Goal: Task Accomplishment & Management: Use online tool/utility

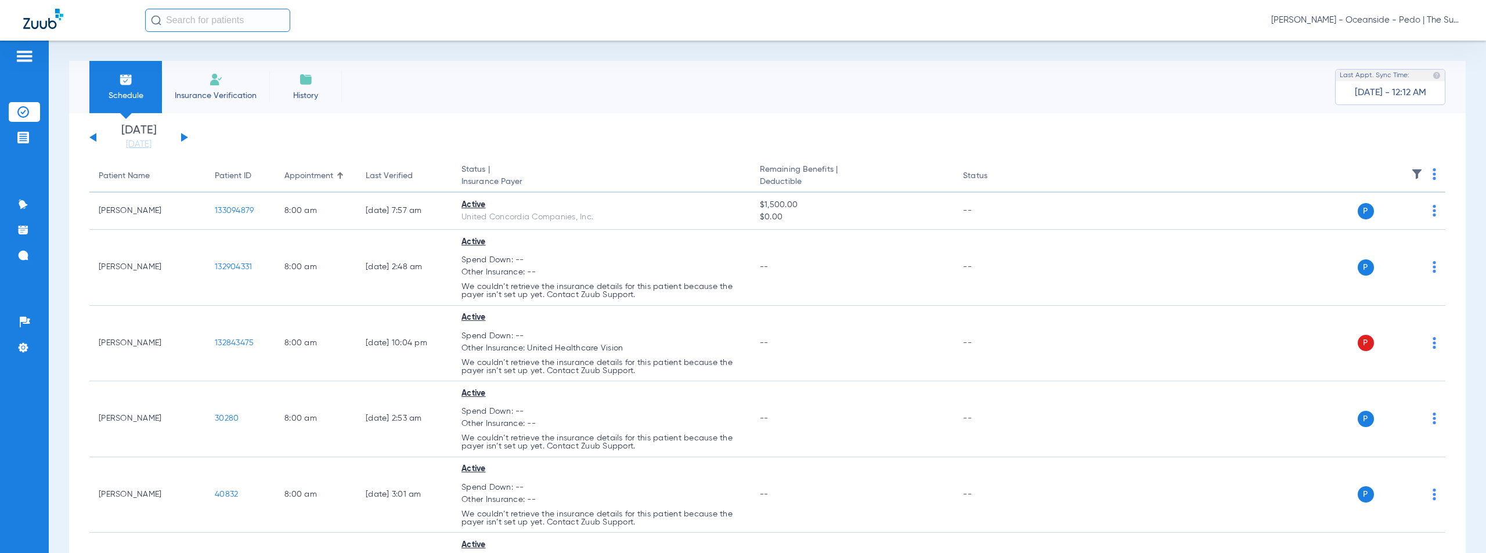
click at [1361, 20] on span "[PERSON_NAME] - Oceanside - Pedo | The Super Dentists" at bounding box center [1367, 21] width 192 height 12
click at [1408, 41] on span "Account Selection" at bounding box center [1418, 41] width 65 height 8
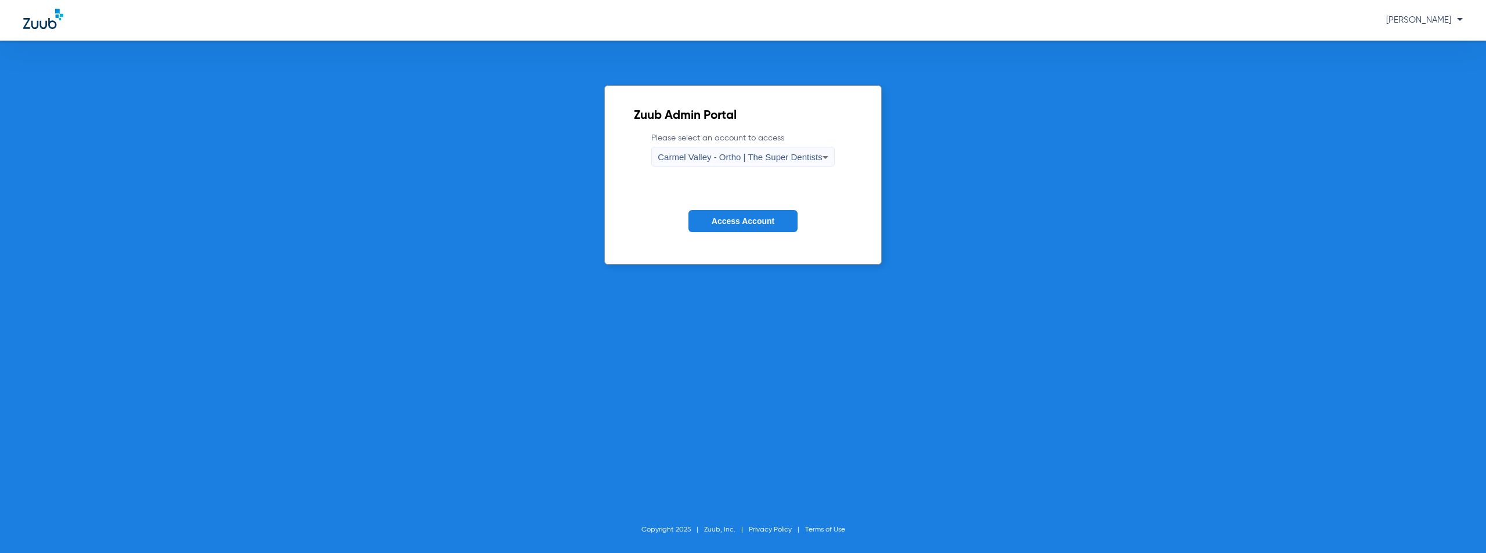
click at [729, 160] on span "Carmel Valley - Ortho | The Super Dentists" at bounding box center [740, 157] width 164 height 10
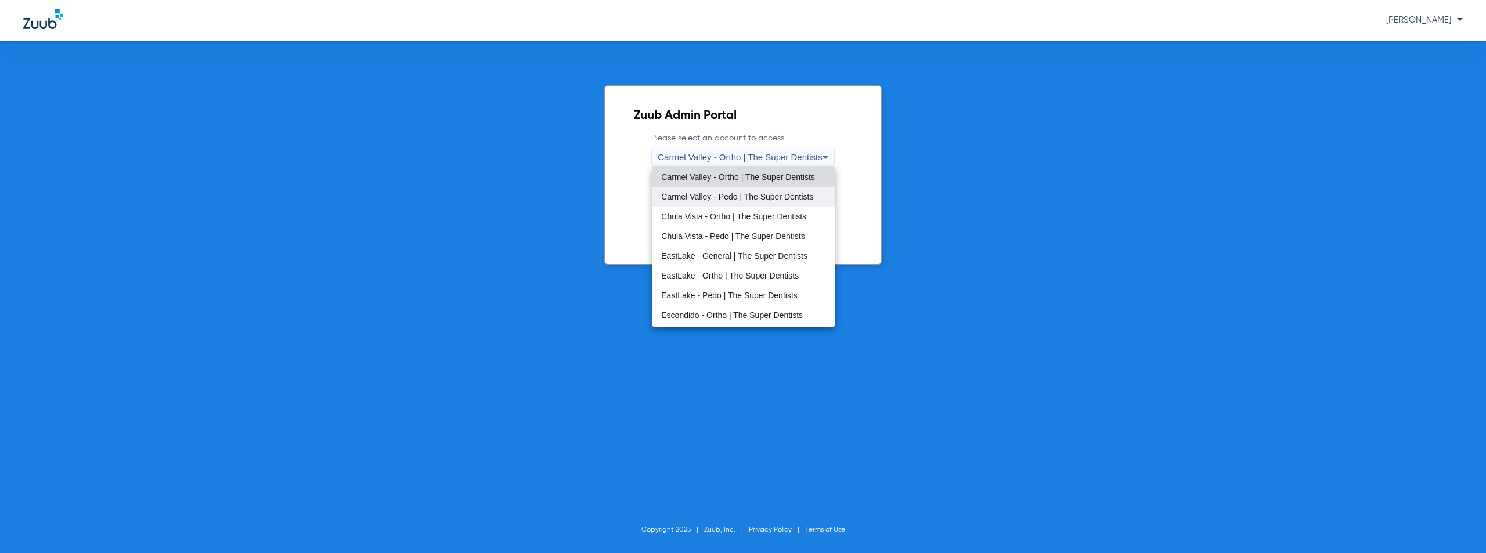
click at [724, 197] on span "Carmel Valley - Pedo | The Super Dentists" at bounding box center [737, 197] width 152 height 8
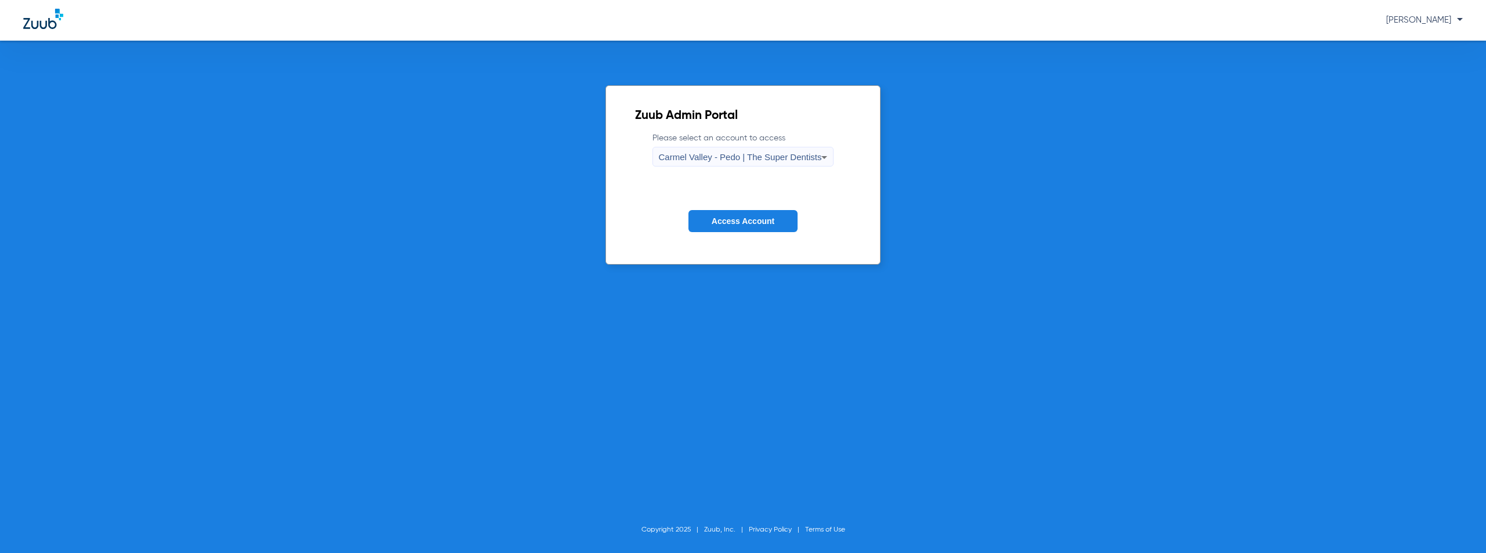
click at [728, 219] on span "Access Account" at bounding box center [743, 220] width 63 height 9
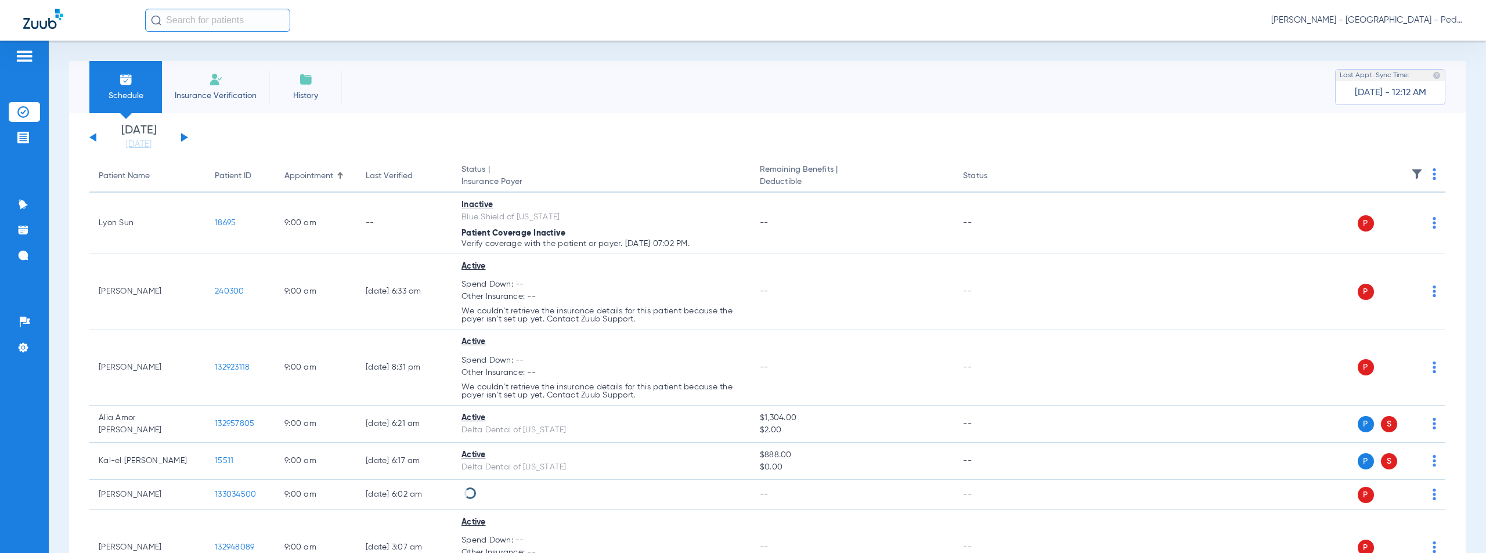
click at [182, 135] on button at bounding box center [184, 137] width 7 height 9
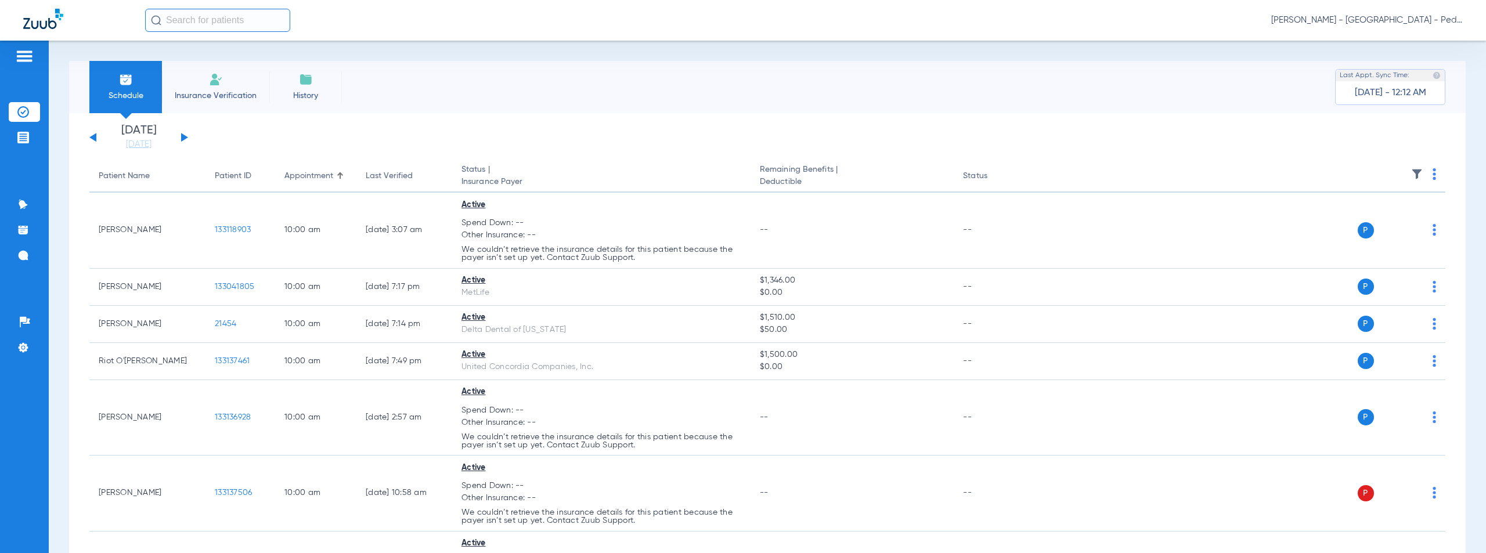
click at [1432, 175] on img at bounding box center [1433, 174] width 3 height 12
click at [1353, 224] on span "Verify All" at bounding box center [1381, 220] width 73 height 8
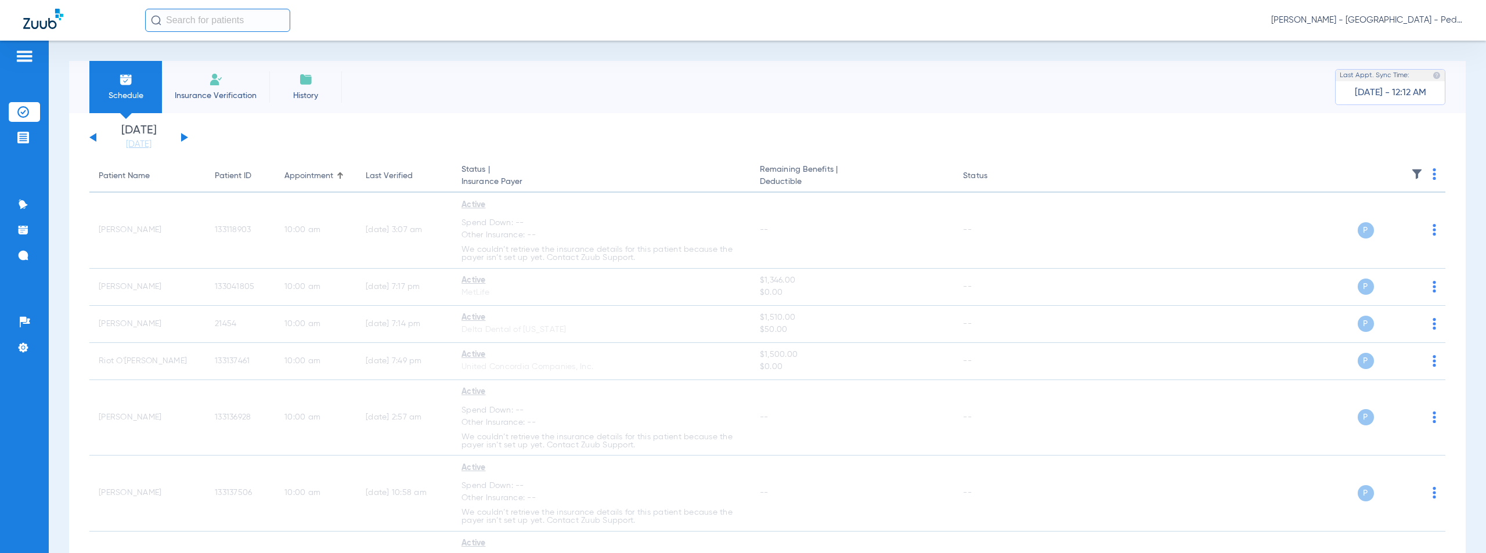
click at [1381, 23] on span "[PERSON_NAME] - [GEOGRAPHIC_DATA] - Pedo | The Super Dentists" at bounding box center [1367, 21] width 192 height 12
click at [1398, 41] on span "Account Selection" at bounding box center [1418, 41] width 65 height 8
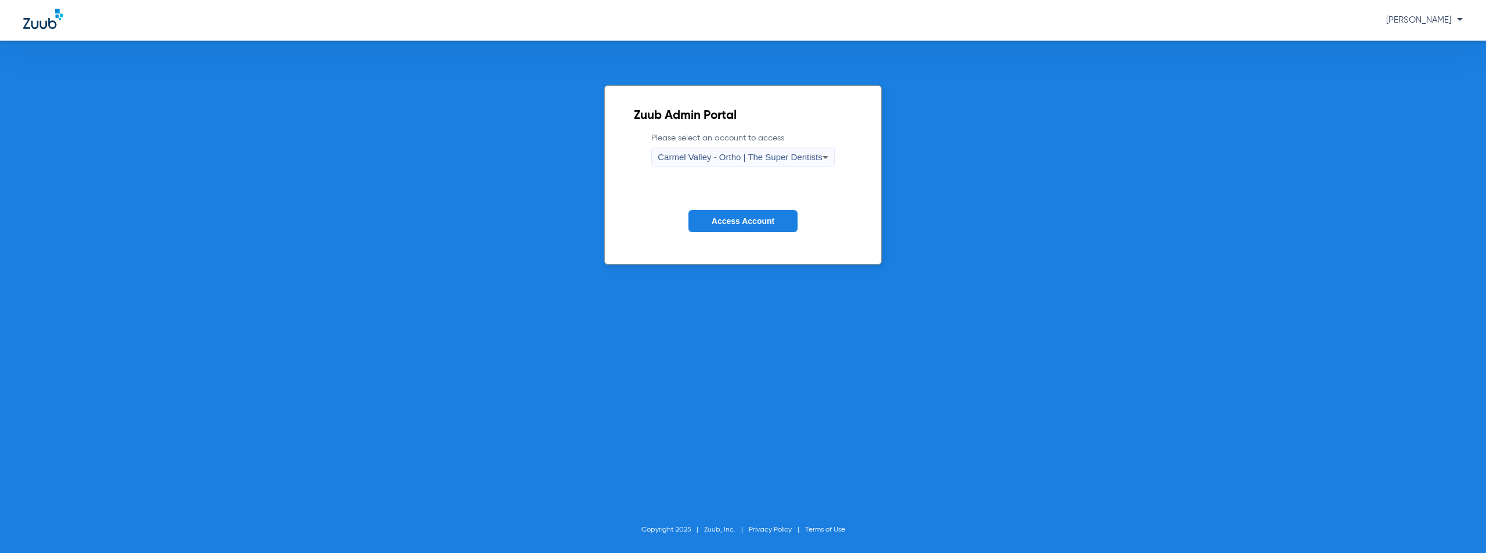
click at [741, 157] on span "Carmel Valley - Ortho | The Super Dentists" at bounding box center [740, 157] width 164 height 10
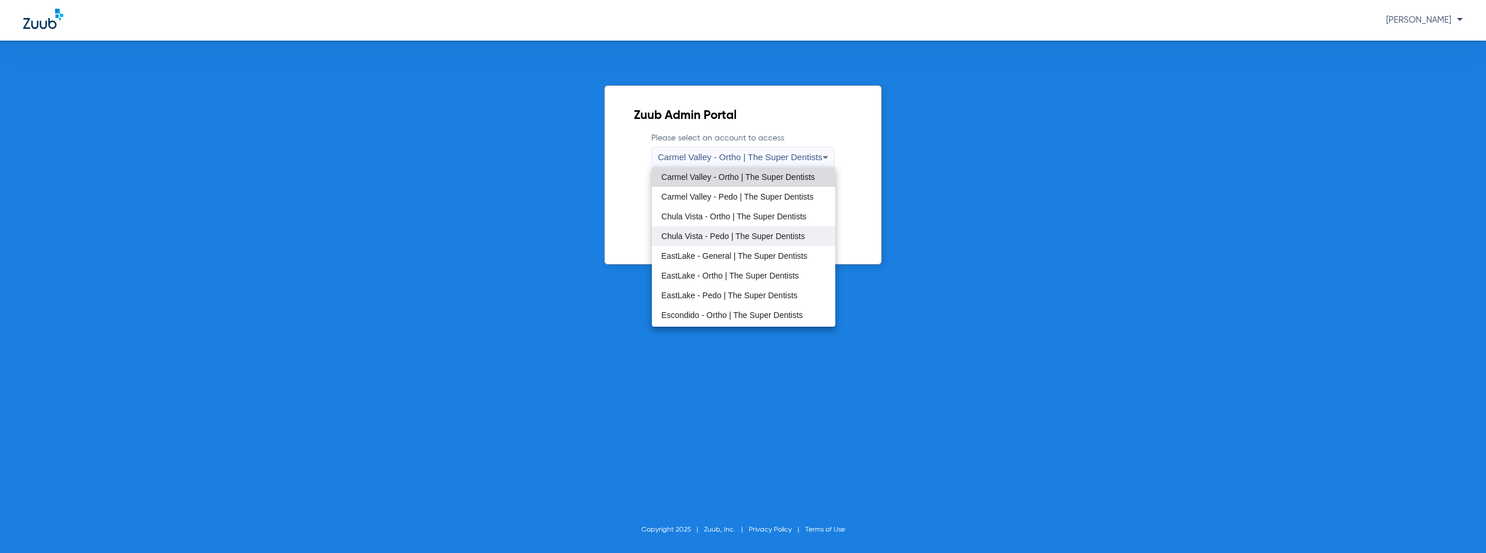
click at [715, 240] on span "Chula Vista - Pedo | The Super Dentists" at bounding box center [732, 236] width 143 height 8
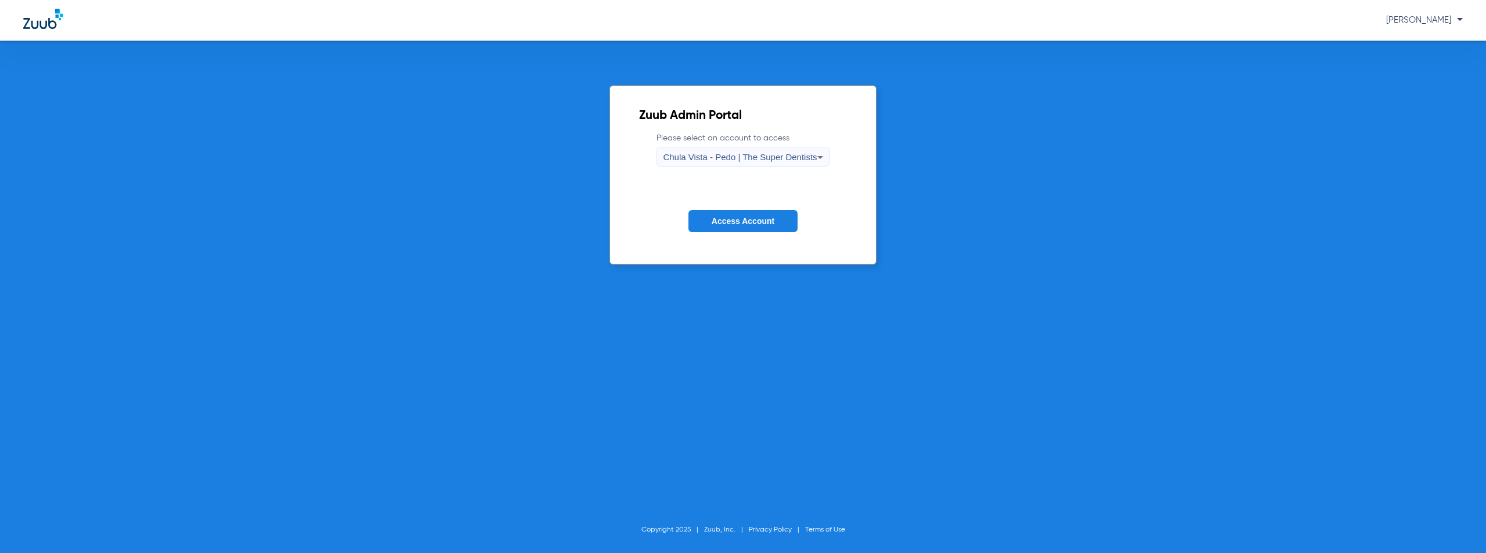
click at [721, 216] on span "Access Account" at bounding box center [743, 220] width 63 height 9
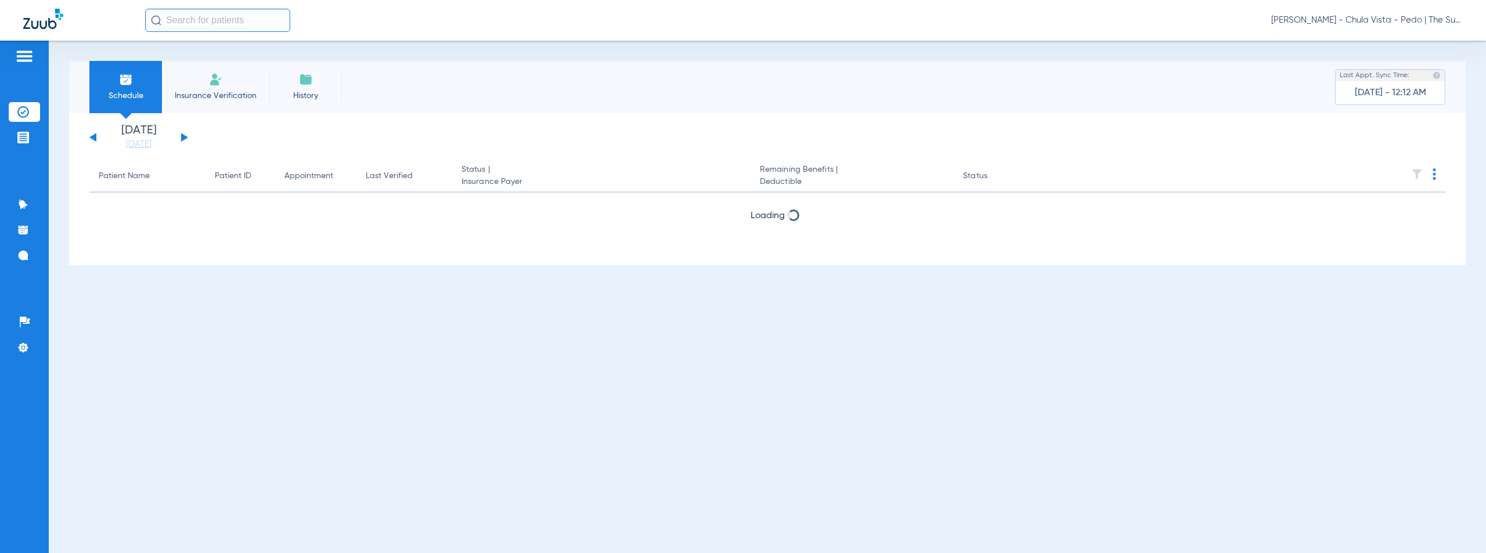
click at [186, 136] on button at bounding box center [184, 137] width 7 height 9
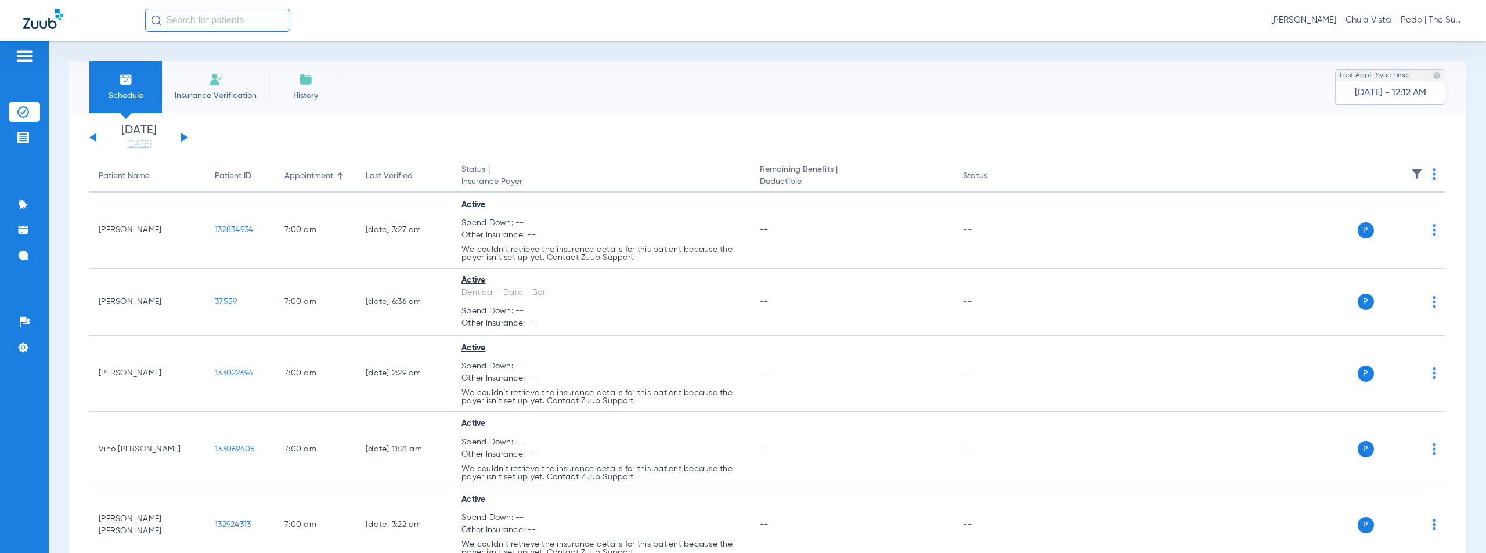
click at [1432, 174] on img at bounding box center [1433, 174] width 3 height 12
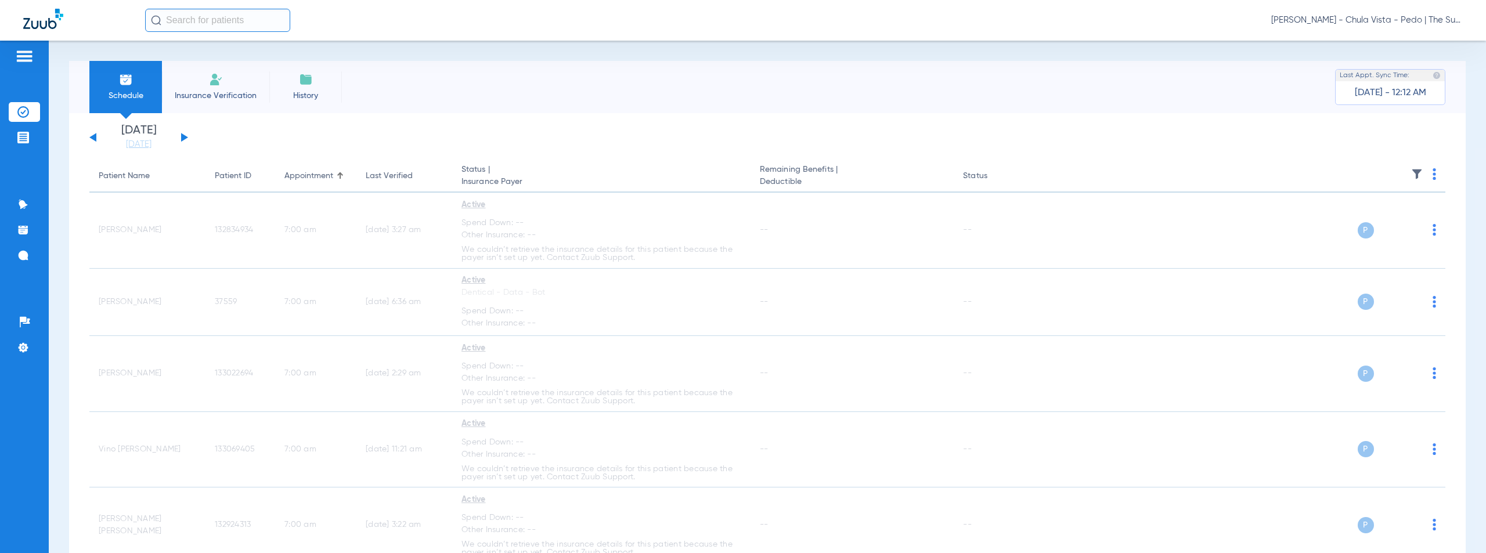
click at [1377, 21] on span "[PERSON_NAME] - Chula Vista - Pedo | The Super Dentists" at bounding box center [1367, 21] width 192 height 12
click at [1400, 42] on span "Account Selection" at bounding box center [1418, 41] width 65 height 8
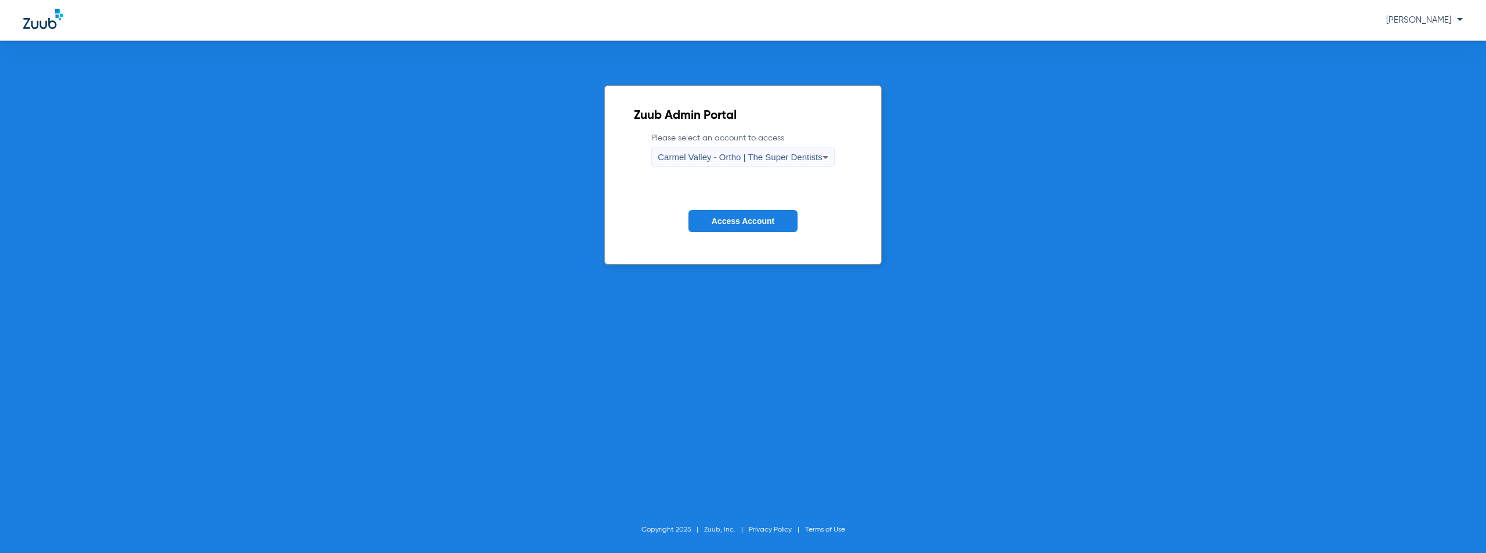
click at [734, 162] on div "Carmel Valley - Ortho | The Super Dentists" at bounding box center [740, 157] width 164 height 20
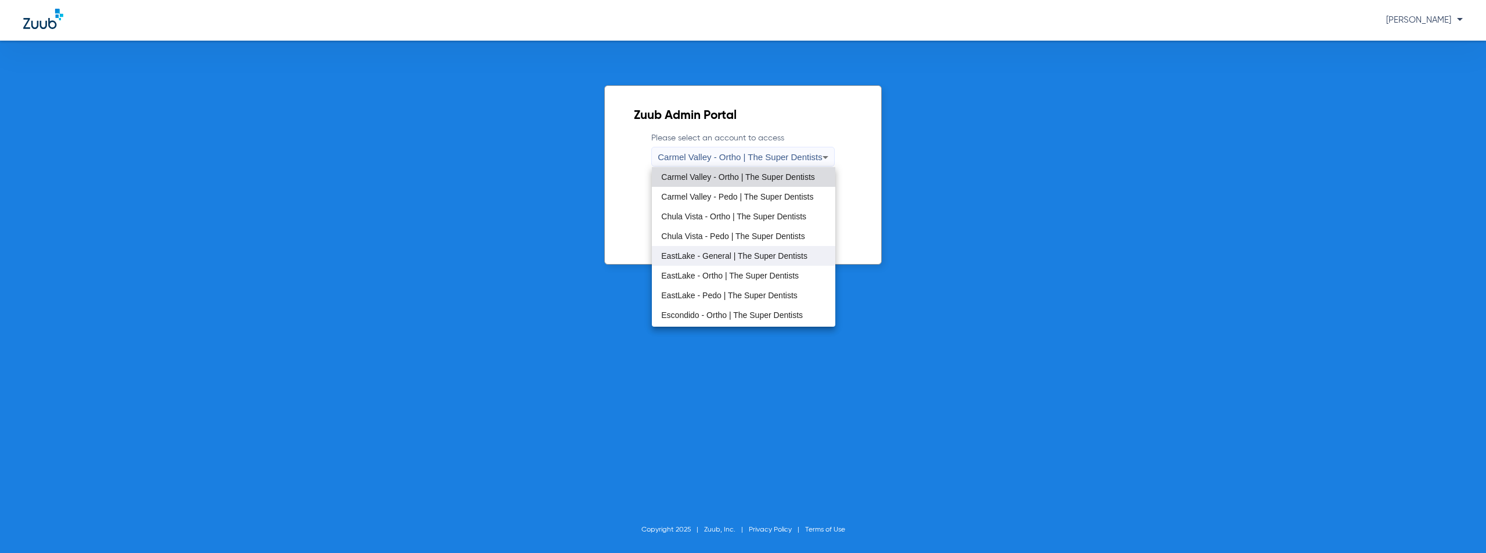
click at [715, 255] on span "EastLake - General | The Super Dentists" at bounding box center [734, 256] width 146 height 8
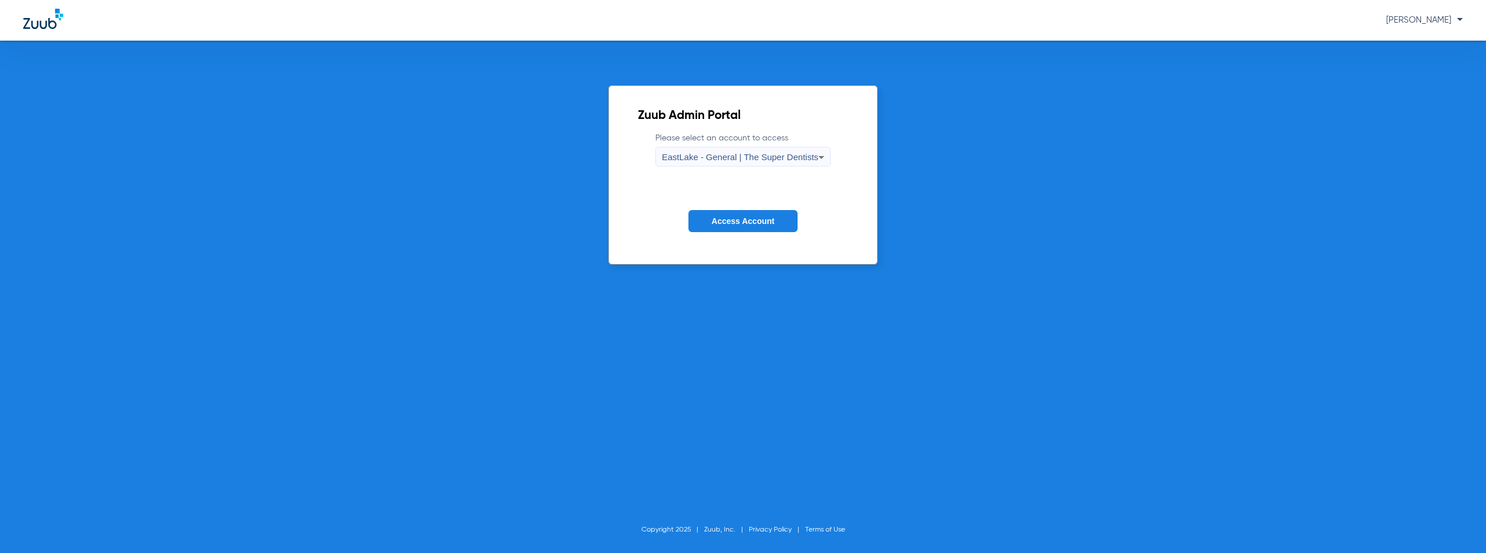
click at [734, 221] on span "Access Account" at bounding box center [743, 220] width 63 height 9
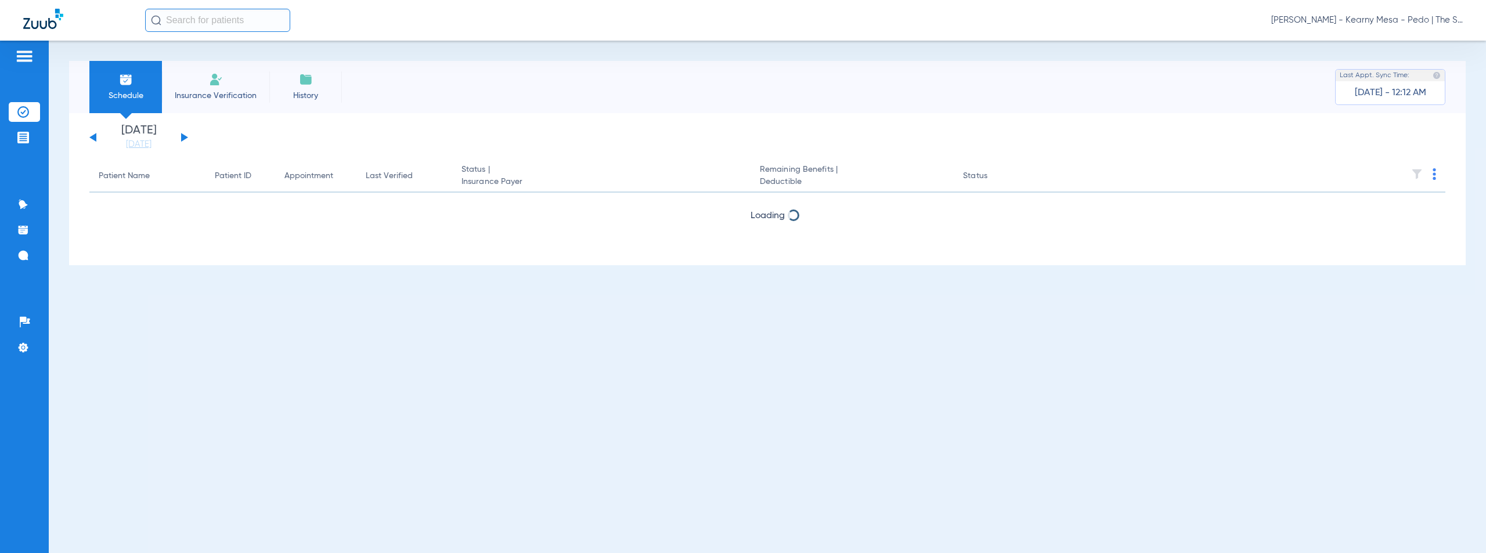
click at [180, 137] on div "[DATE] [DATE] [DATE] [DATE] [DATE] [DATE] [DATE] [DATE] [DATE] [DATE] [DATE] [D…" at bounding box center [138, 138] width 99 height 26
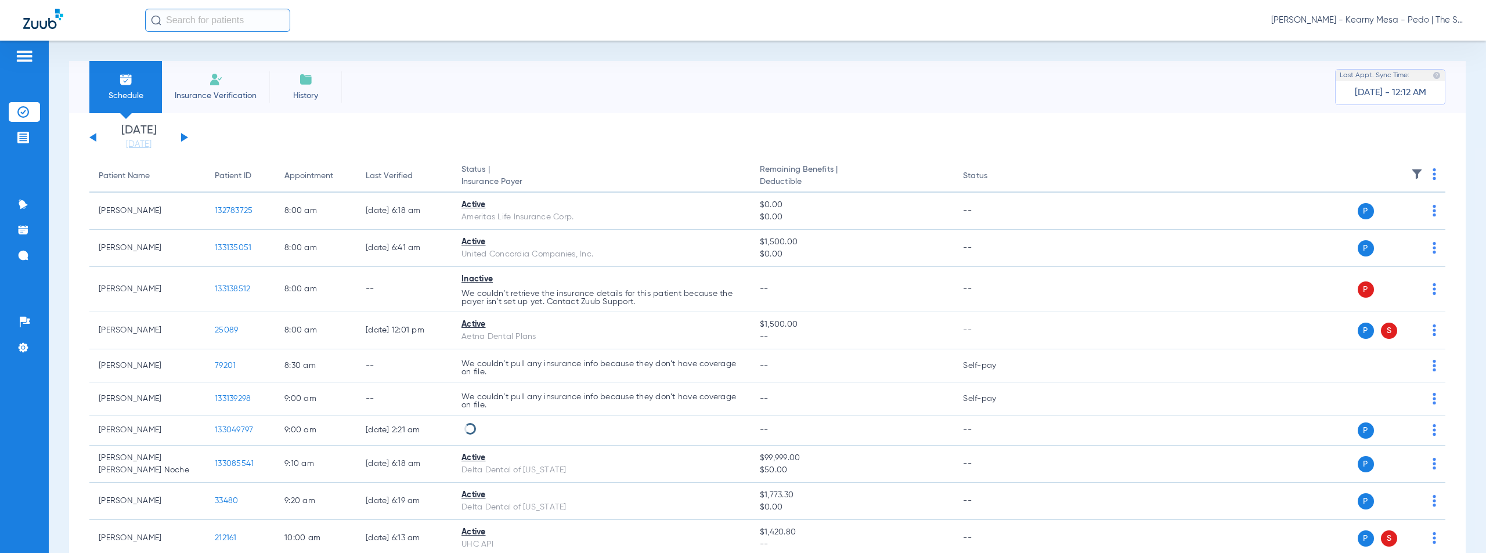
click at [183, 138] on button at bounding box center [184, 137] width 7 height 9
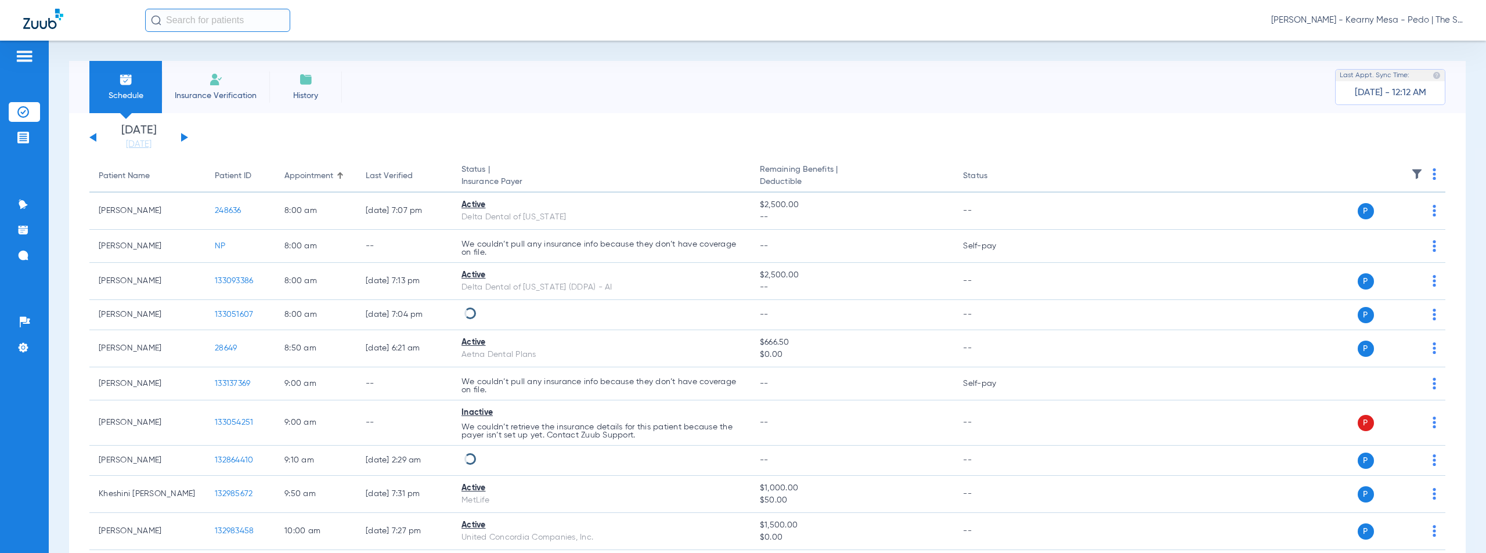
click at [1432, 175] on img at bounding box center [1433, 174] width 3 height 12
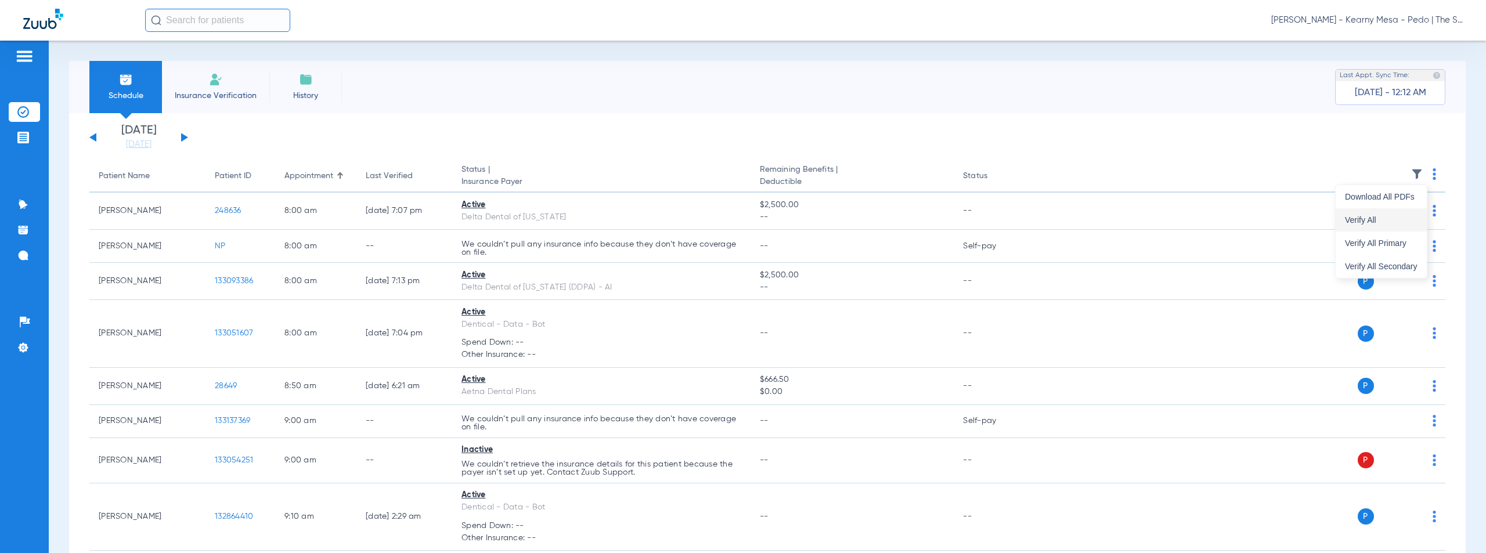
click at [1359, 223] on span "Verify All" at bounding box center [1381, 220] width 73 height 8
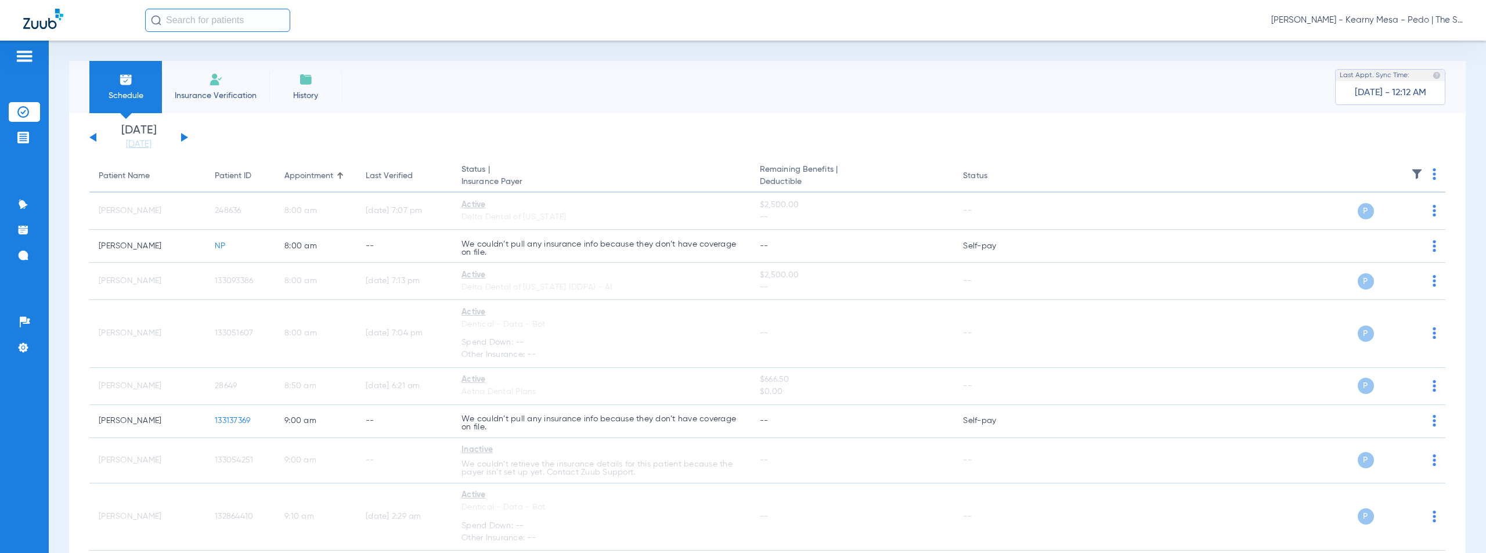
click at [1383, 20] on span "[PERSON_NAME] - Kearny Mesa - Pedo | The Super Dentists" at bounding box center [1367, 21] width 192 height 12
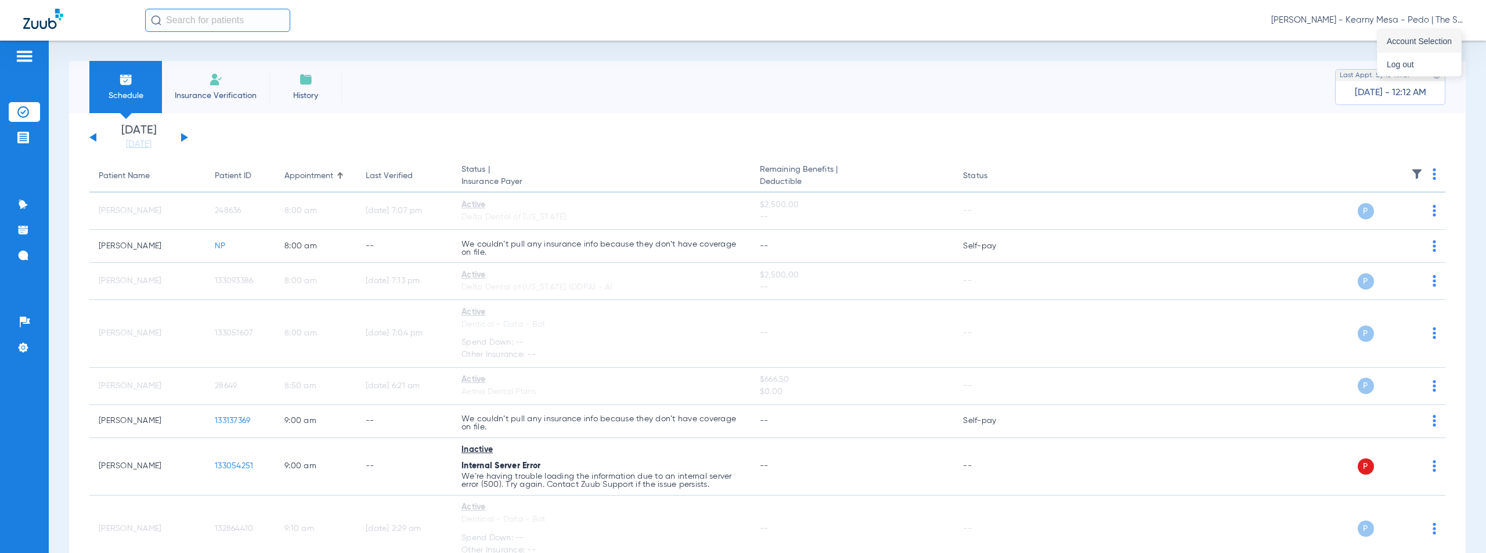
click at [1396, 39] on span "Account Selection" at bounding box center [1418, 41] width 65 height 8
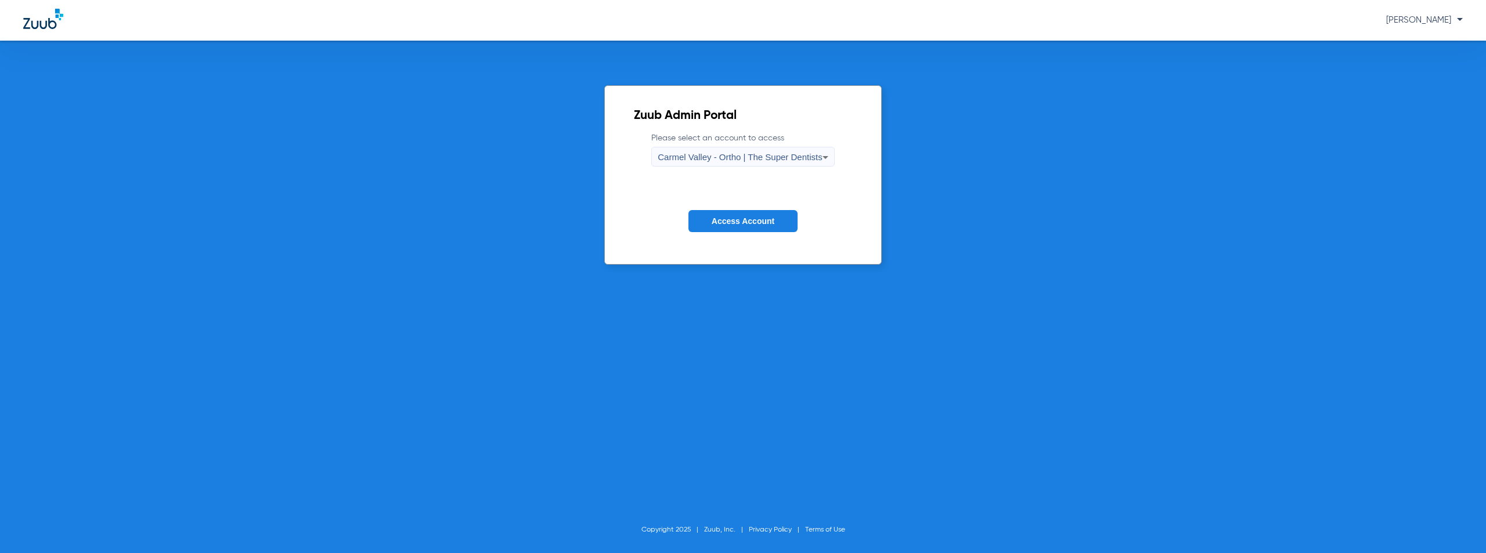
click at [749, 158] on span "Carmel Valley - Ortho | The Super Dentists" at bounding box center [740, 157] width 164 height 10
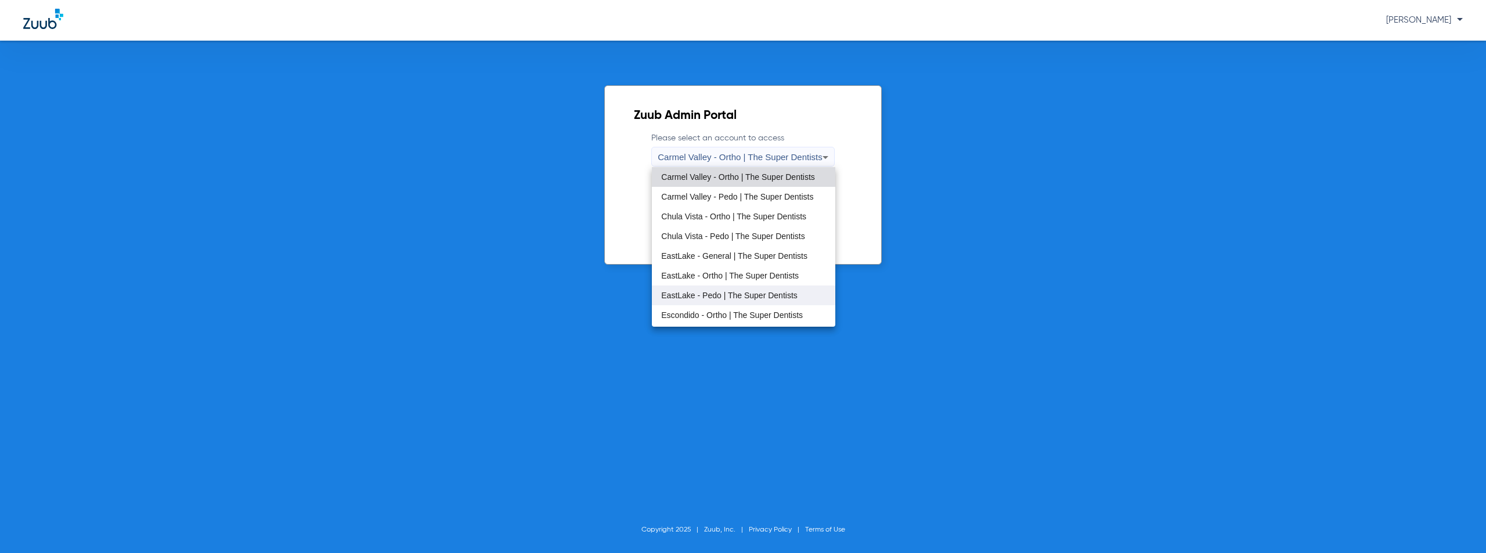
click at [717, 291] on span "EastLake - Pedo | The Super Dentists" at bounding box center [729, 295] width 136 height 8
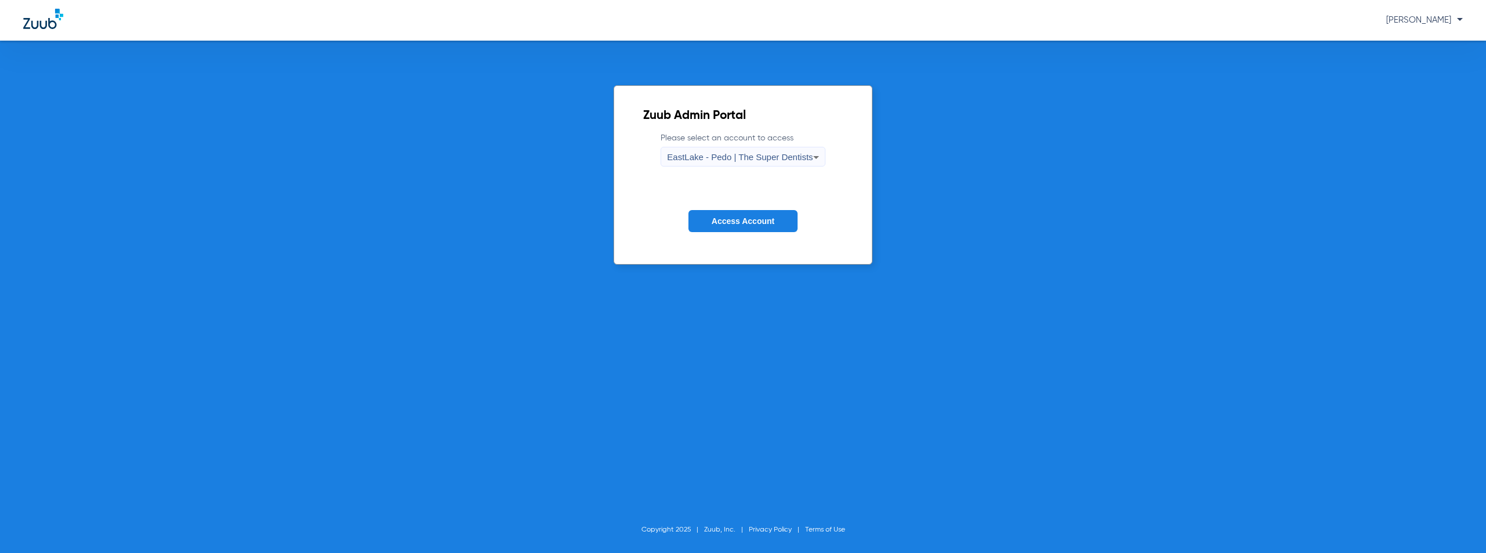
click at [739, 222] on span "Access Account" at bounding box center [743, 220] width 63 height 9
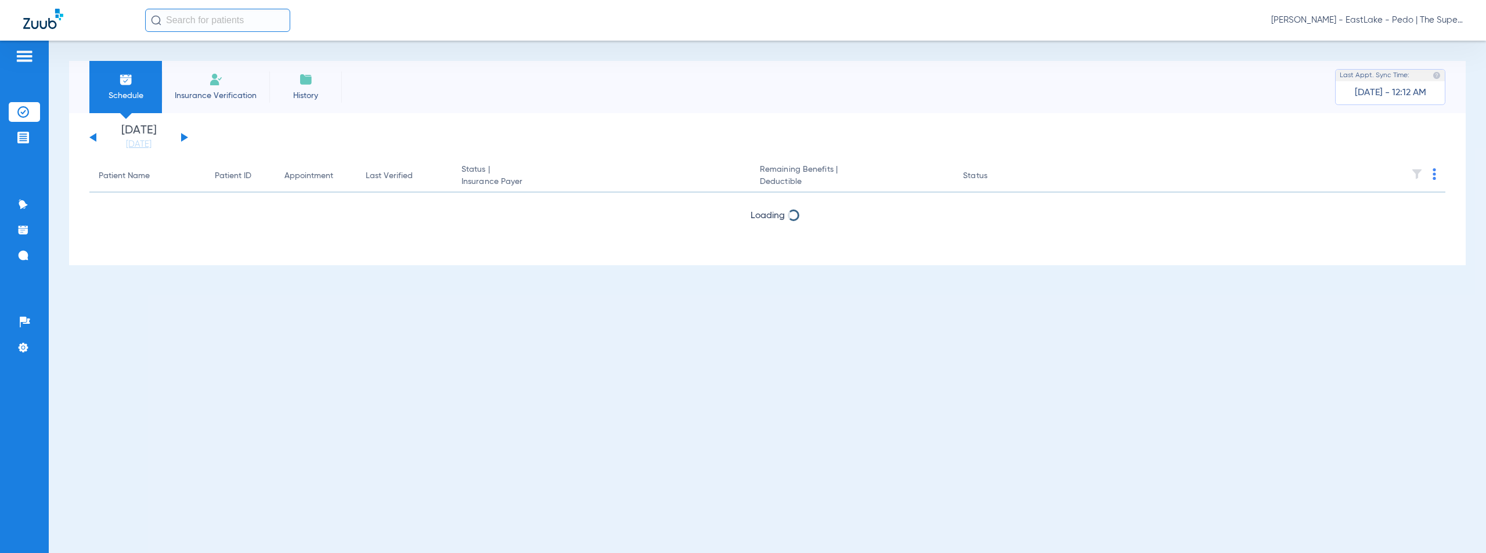
click at [182, 135] on button at bounding box center [184, 137] width 7 height 9
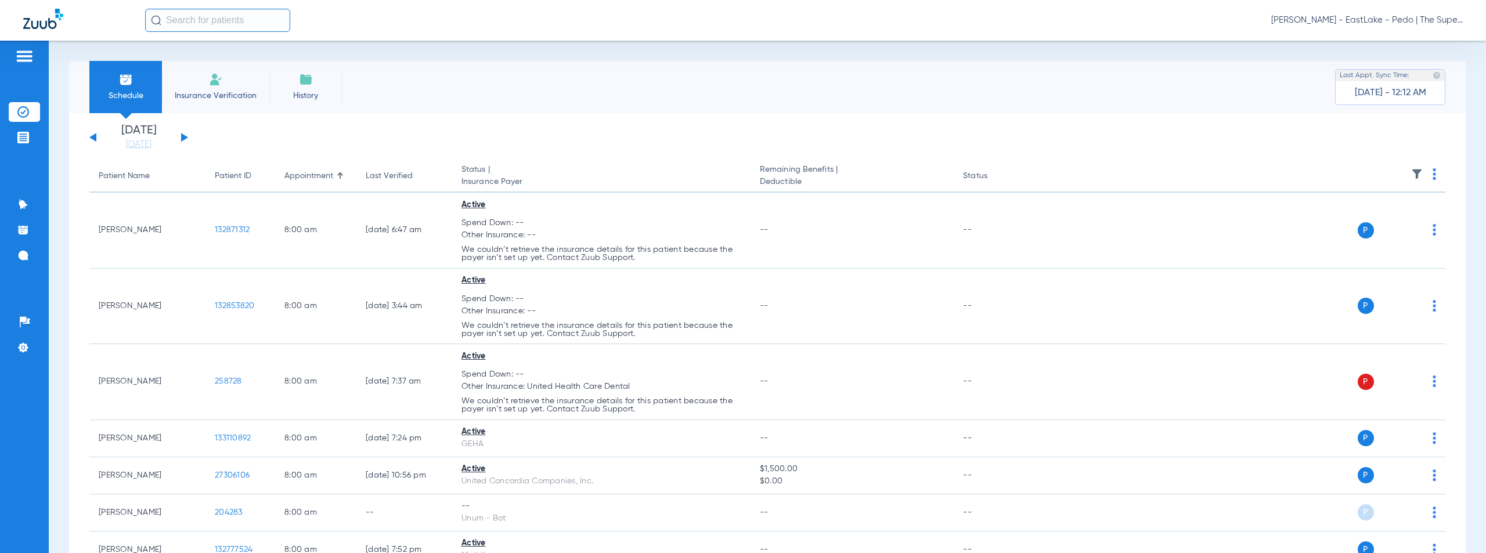
click at [1432, 173] on img at bounding box center [1433, 174] width 3 height 12
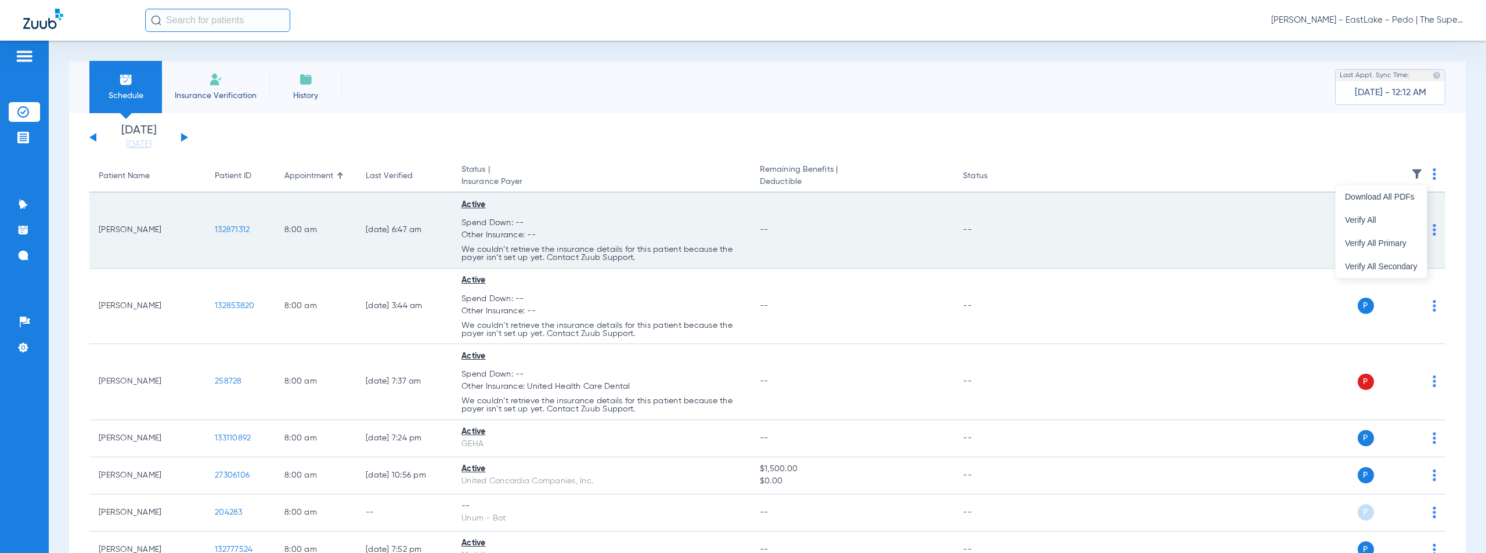
click at [1359, 221] on span "Verify All" at bounding box center [1381, 220] width 73 height 8
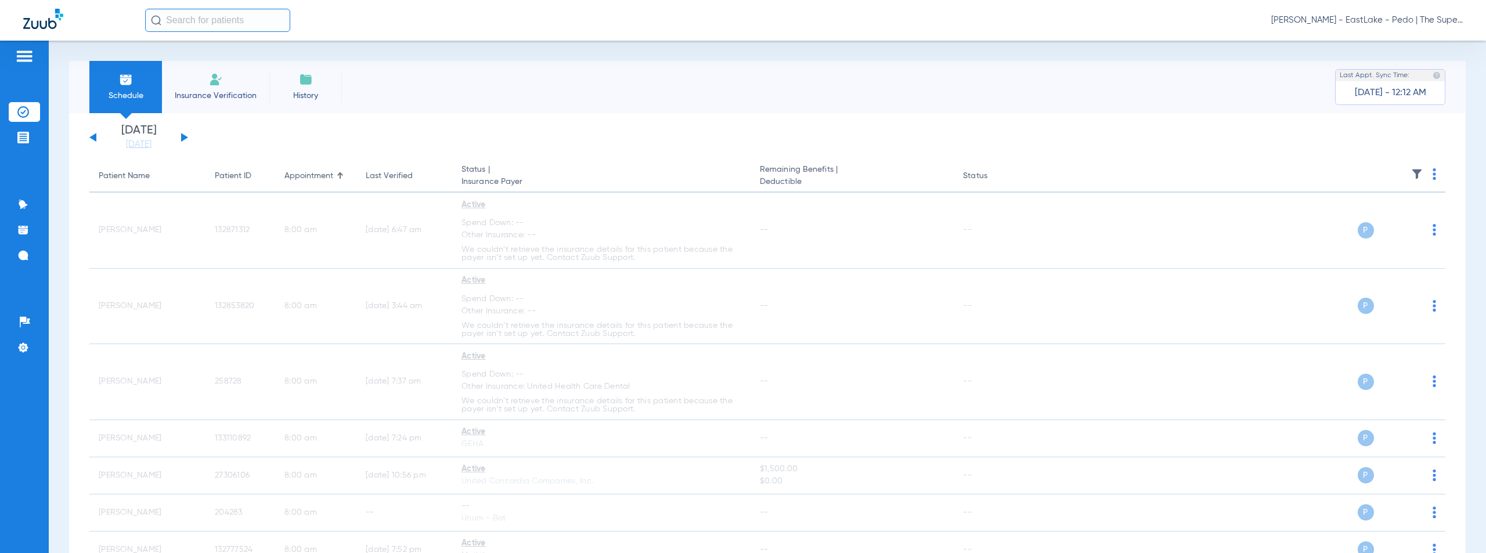
click at [1390, 21] on span "[PERSON_NAME] - EastLake - Pedo | The Super Dentists" at bounding box center [1367, 21] width 192 height 12
click at [1396, 44] on span "Account Selection" at bounding box center [1418, 41] width 65 height 8
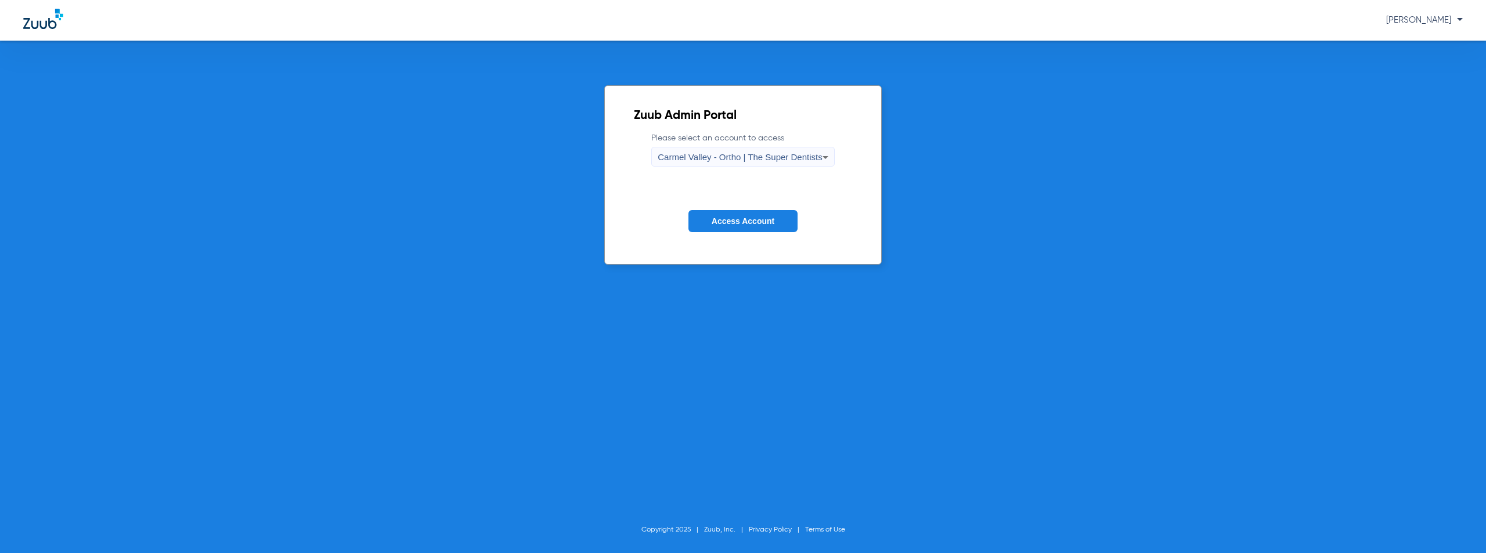
click at [720, 162] on div "Carmel Valley - Ortho | The Super Dentists" at bounding box center [740, 157] width 164 height 20
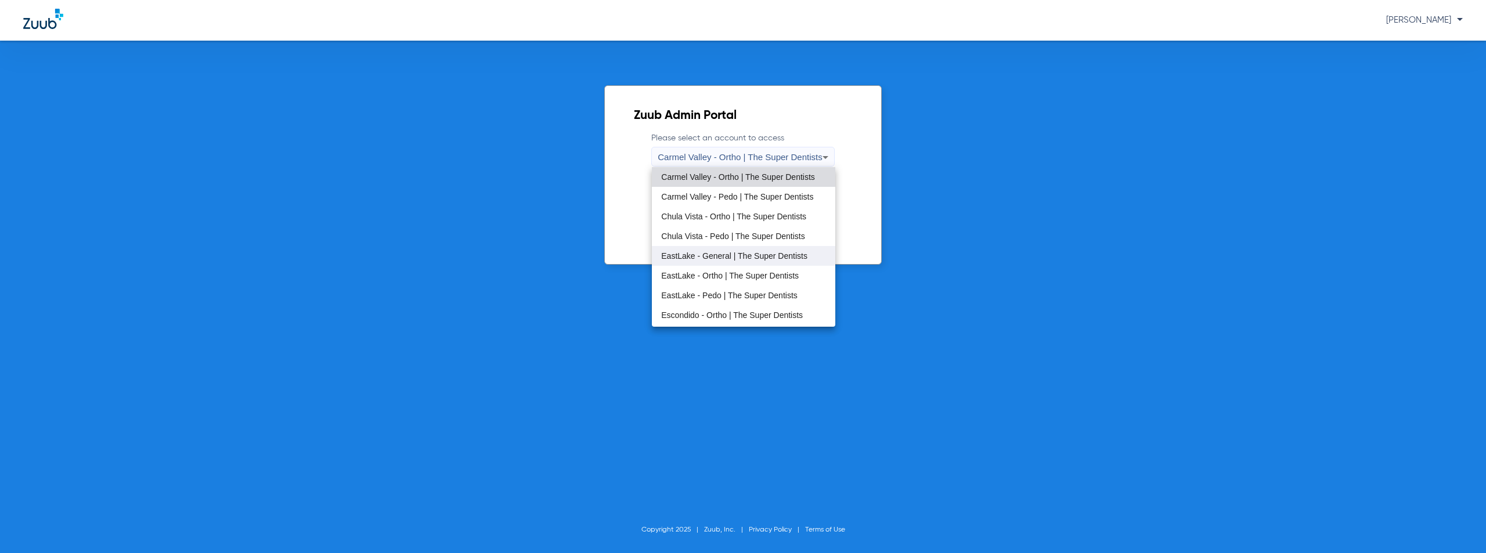
scroll to position [58, 0]
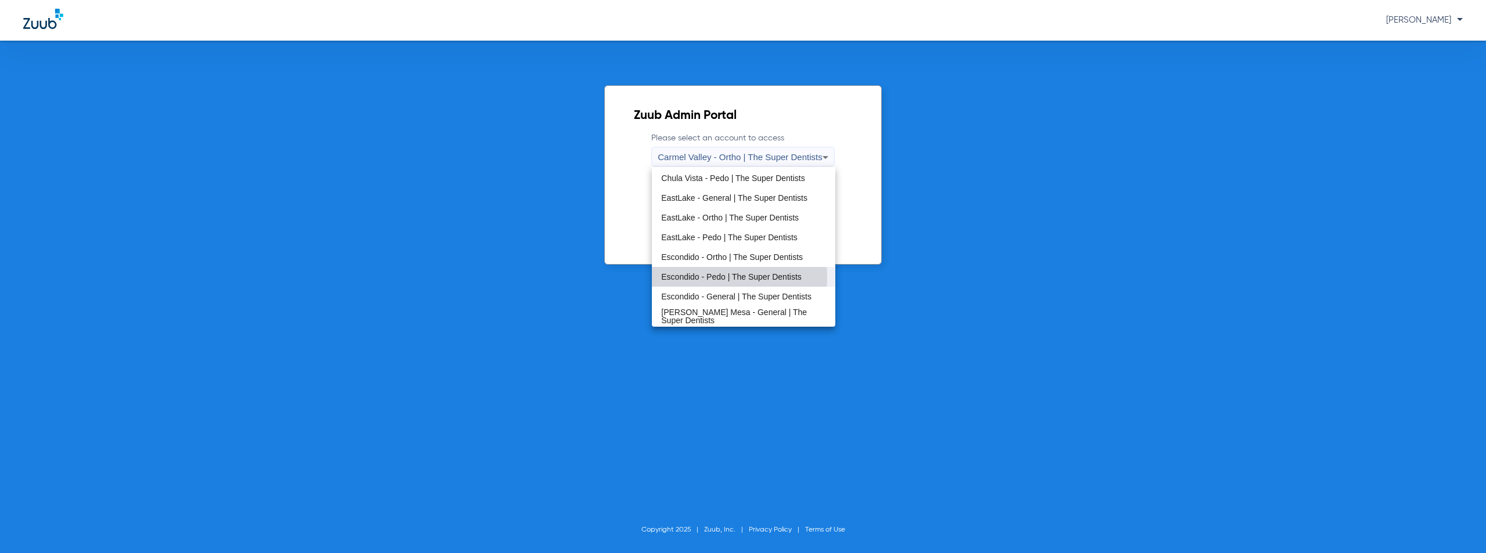
click at [700, 278] on span "Escondido - Pedo | The Super Dentists" at bounding box center [731, 277] width 140 height 8
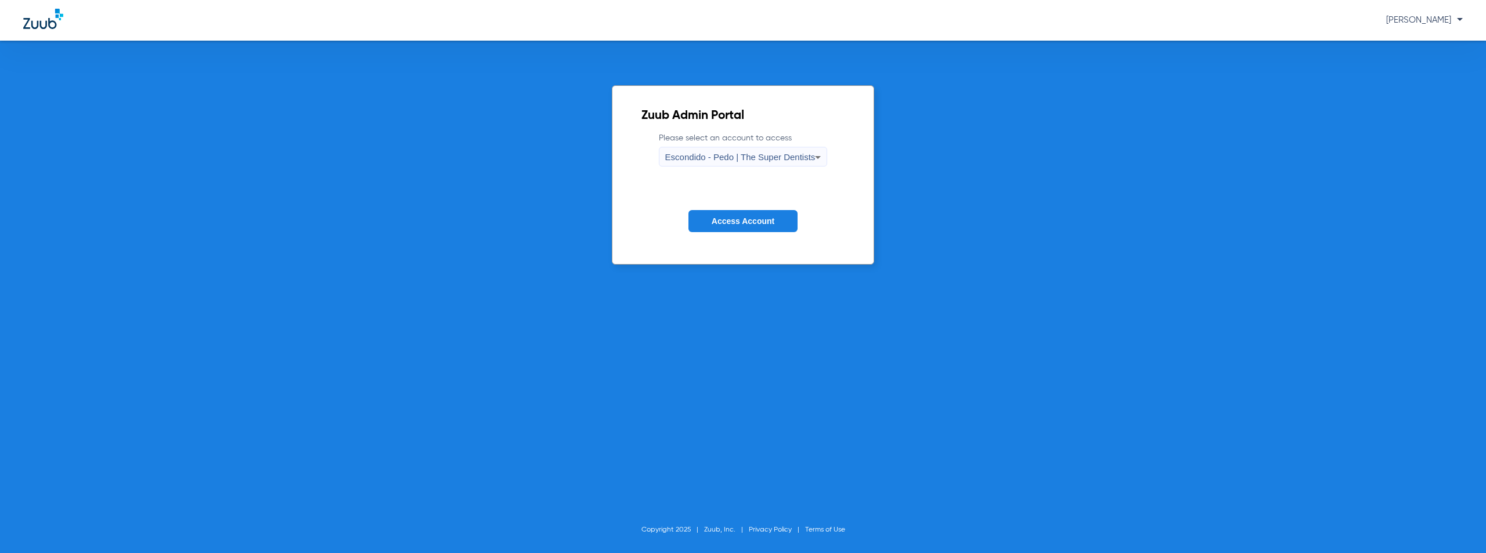
click at [718, 213] on button "Access Account" at bounding box center [742, 221] width 109 height 23
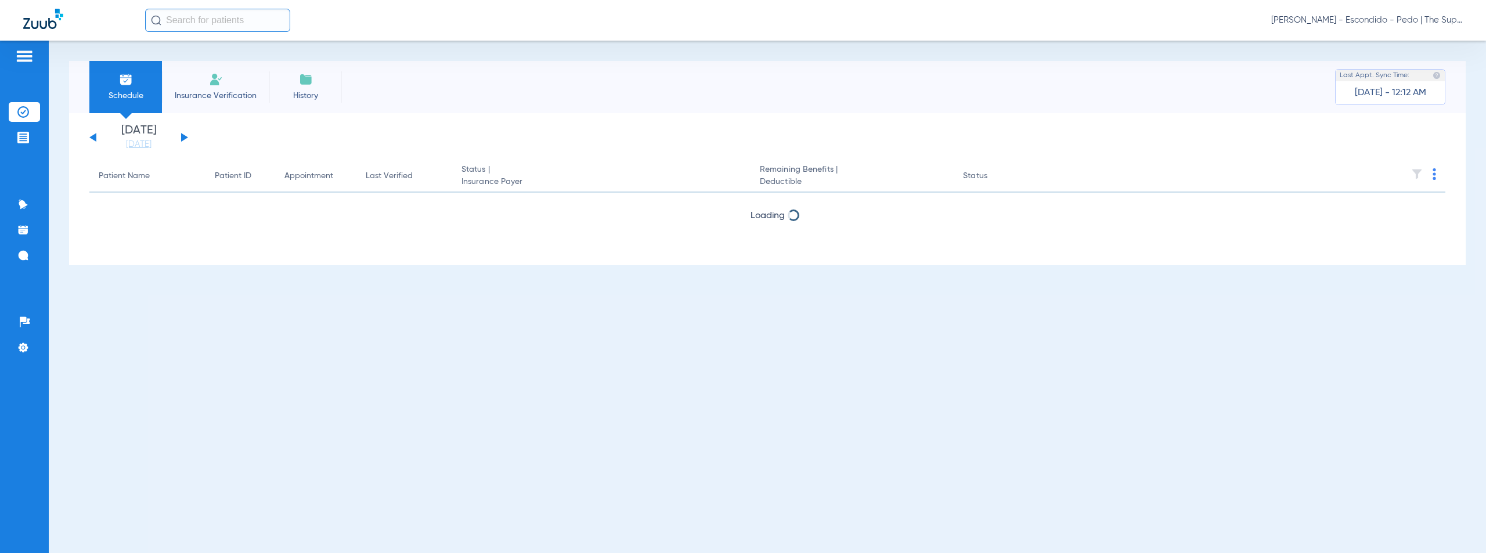
click at [184, 136] on button at bounding box center [184, 137] width 7 height 9
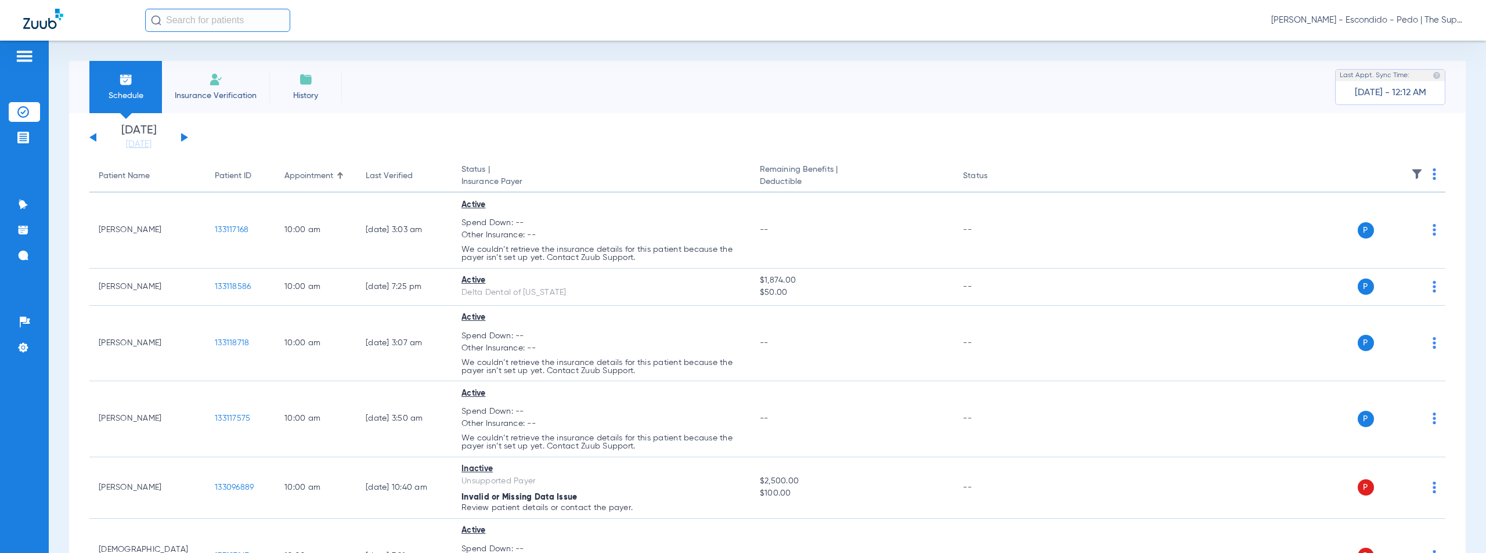
click at [1432, 174] on img at bounding box center [1433, 174] width 3 height 12
click at [1374, 222] on span "Verify All" at bounding box center [1381, 220] width 73 height 8
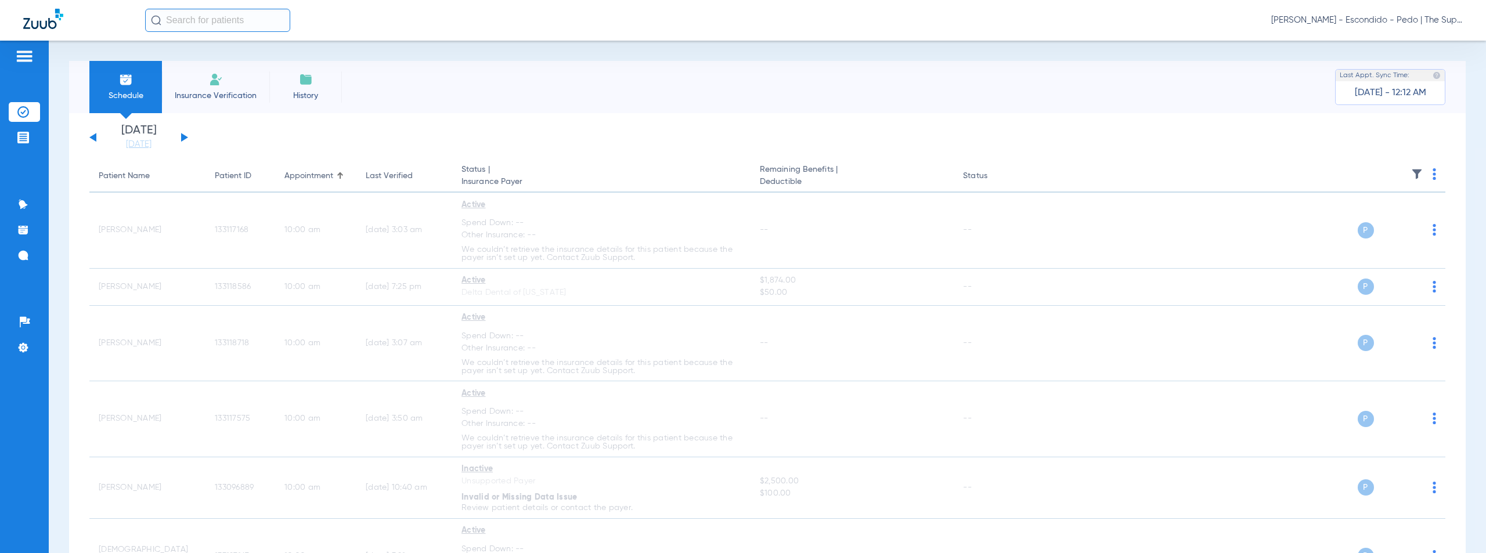
click at [1365, 21] on span "[PERSON_NAME] - Escondido - Pedo | The Super Dentists" at bounding box center [1367, 21] width 192 height 12
click at [1395, 43] on span "Account Selection" at bounding box center [1418, 41] width 65 height 8
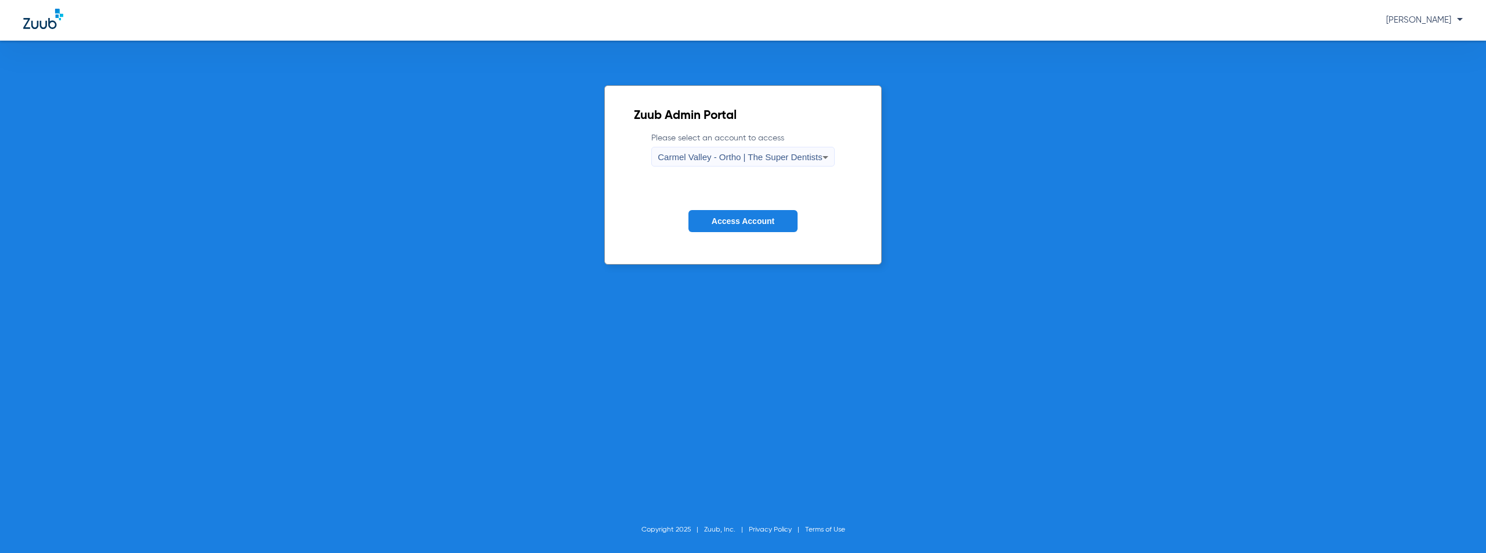
click at [738, 156] on span "Carmel Valley - Ortho | The Super Dentists" at bounding box center [740, 157] width 164 height 10
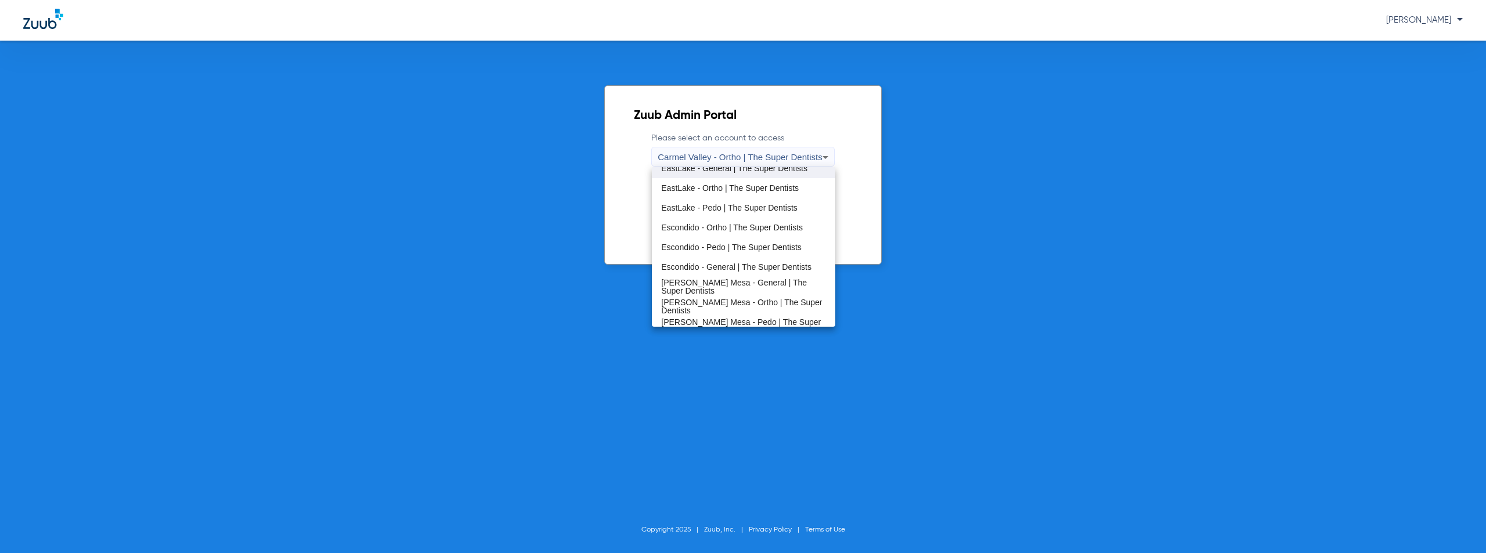
scroll to position [116, 0]
click at [727, 257] on span "[PERSON_NAME] Mesa - General | The Super Dentists" at bounding box center [743, 258] width 164 height 16
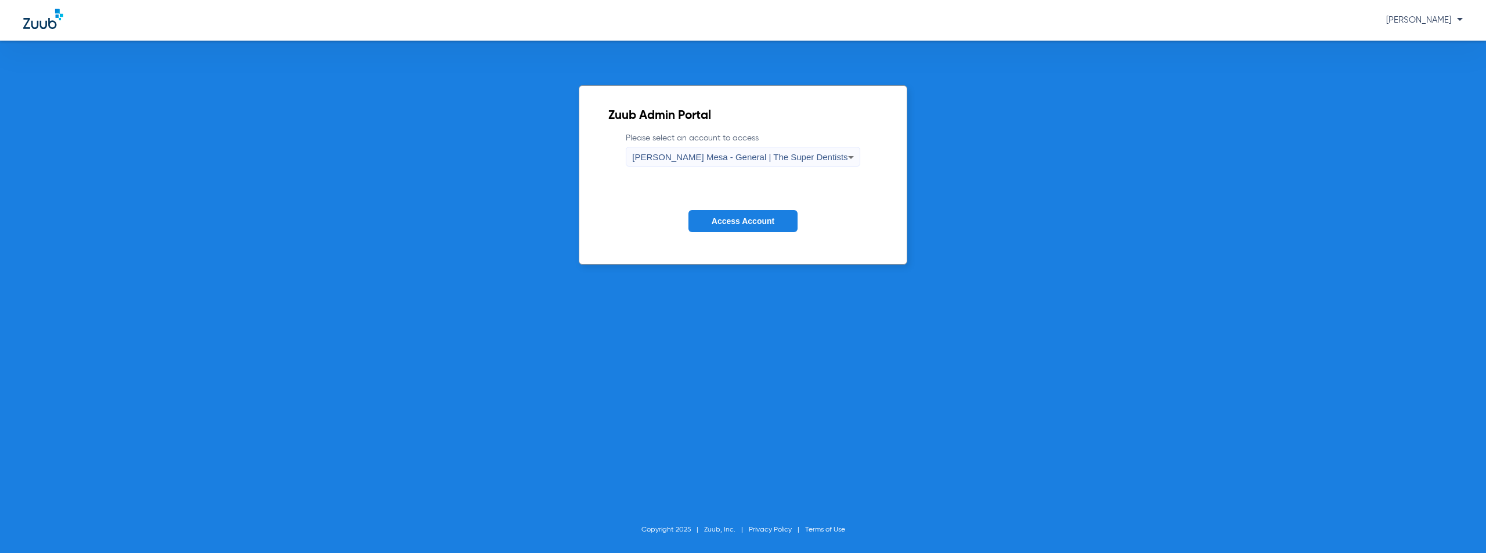
click at [740, 223] on span "Access Account" at bounding box center [743, 220] width 63 height 9
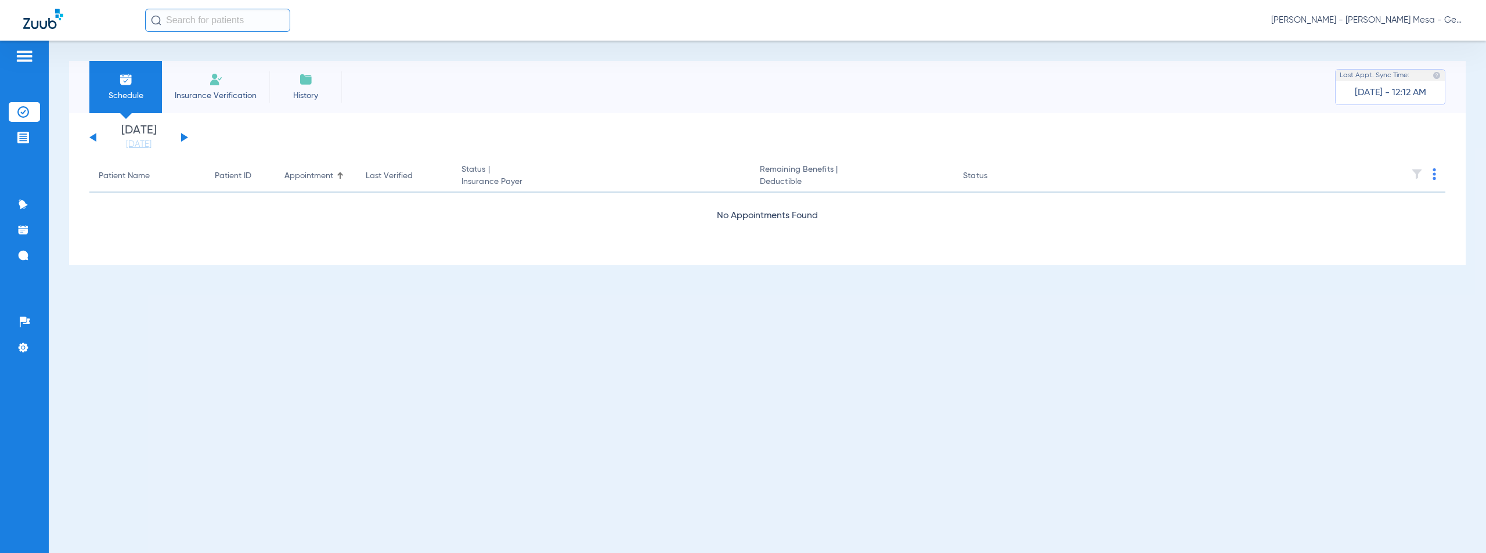
click at [183, 136] on button at bounding box center [184, 137] width 7 height 9
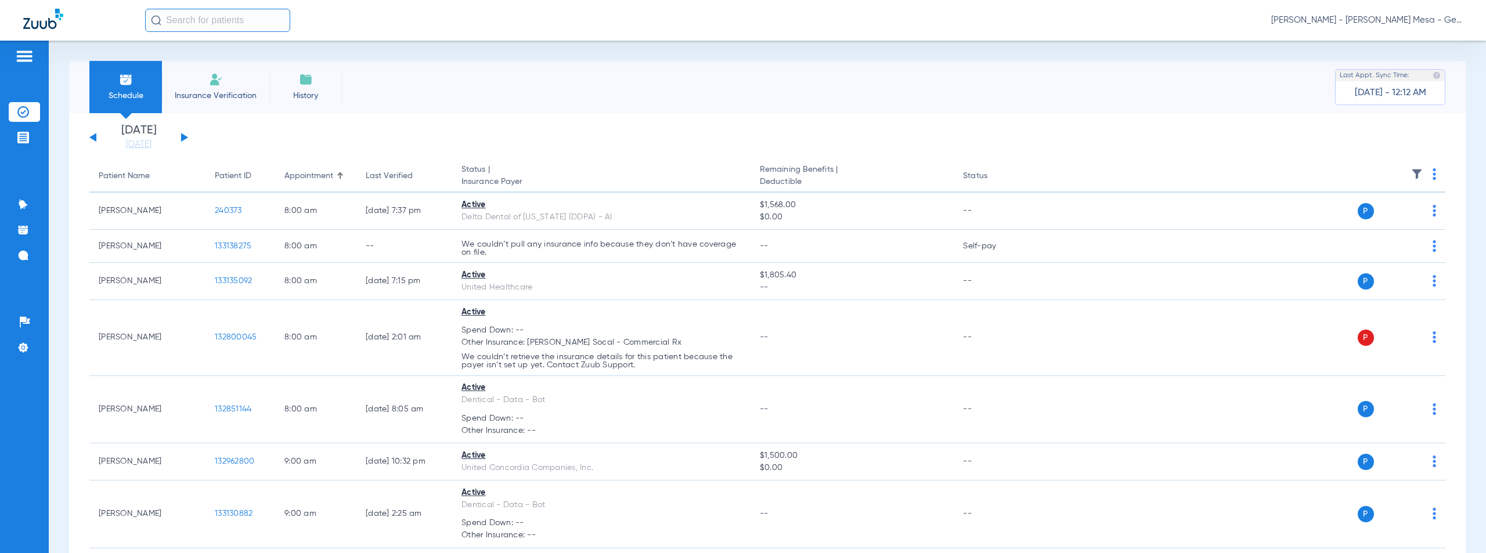
click at [1432, 175] on img at bounding box center [1433, 174] width 3 height 12
click at [1363, 221] on span "Verify All" at bounding box center [1383, 220] width 70 height 8
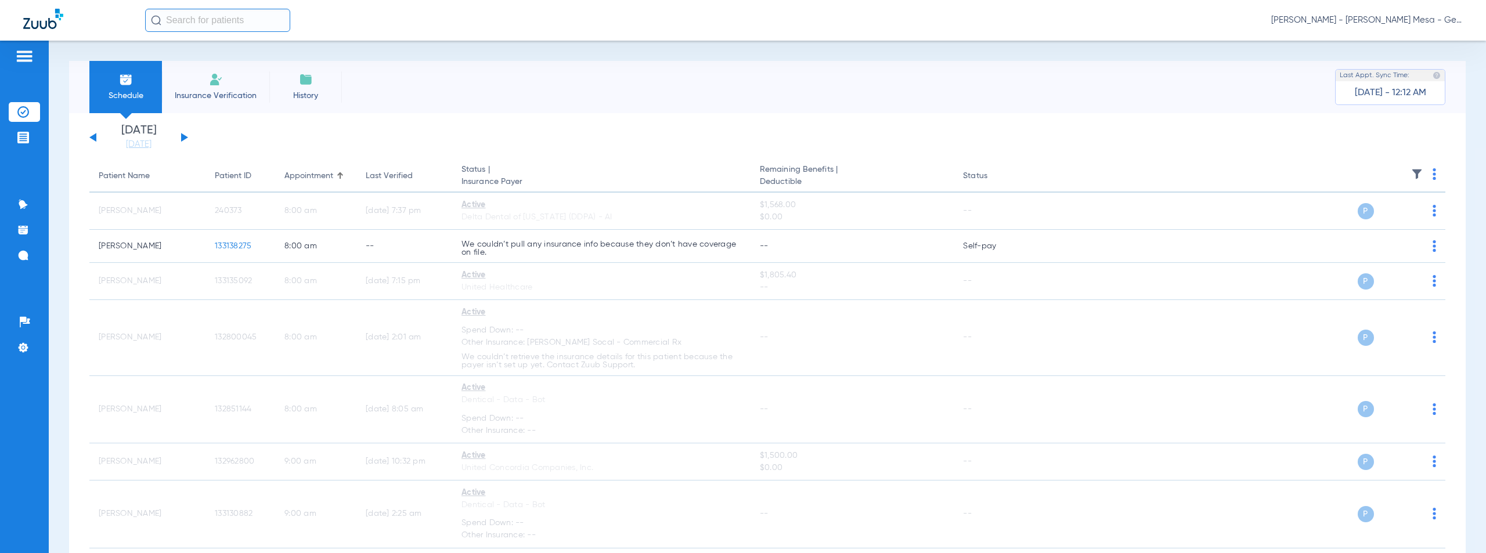
click at [1395, 19] on span "[PERSON_NAME] - [PERSON_NAME] Mesa - General | The Super Dentists" at bounding box center [1367, 21] width 192 height 12
click at [1399, 45] on span "Account Selection" at bounding box center [1418, 41] width 65 height 8
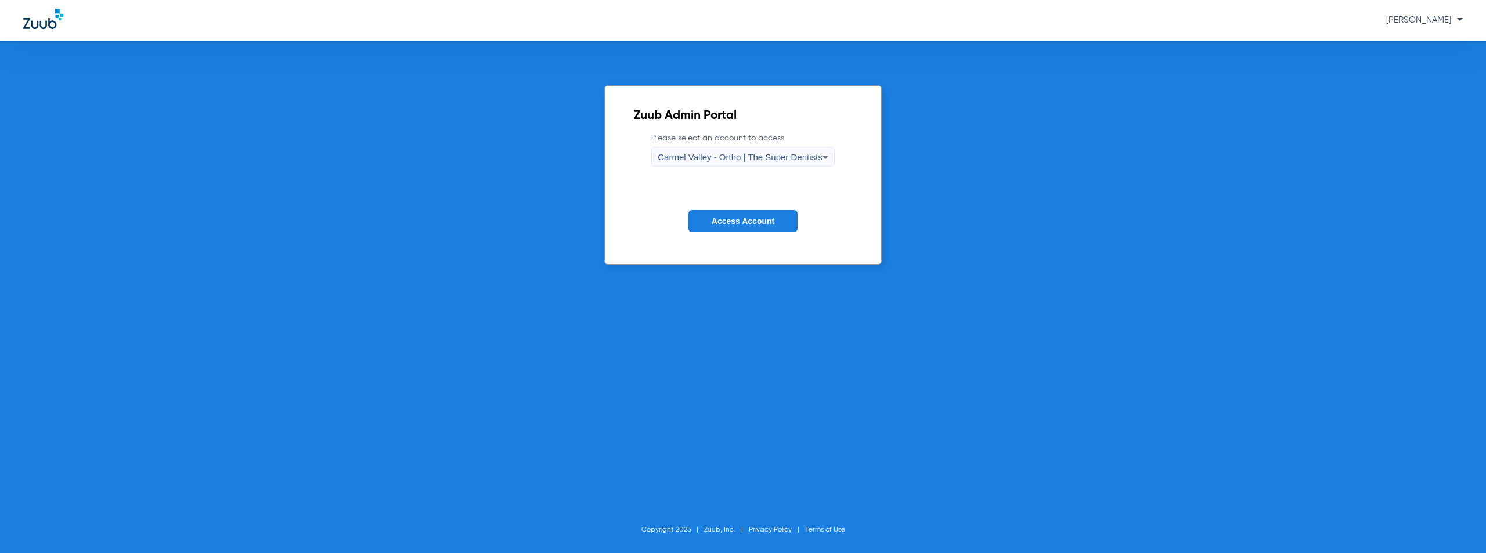
click at [703, 160] on span "Carmel Valley - Ortho | The Super Dentists" at bounding box center [740, 157] width 164 height 10
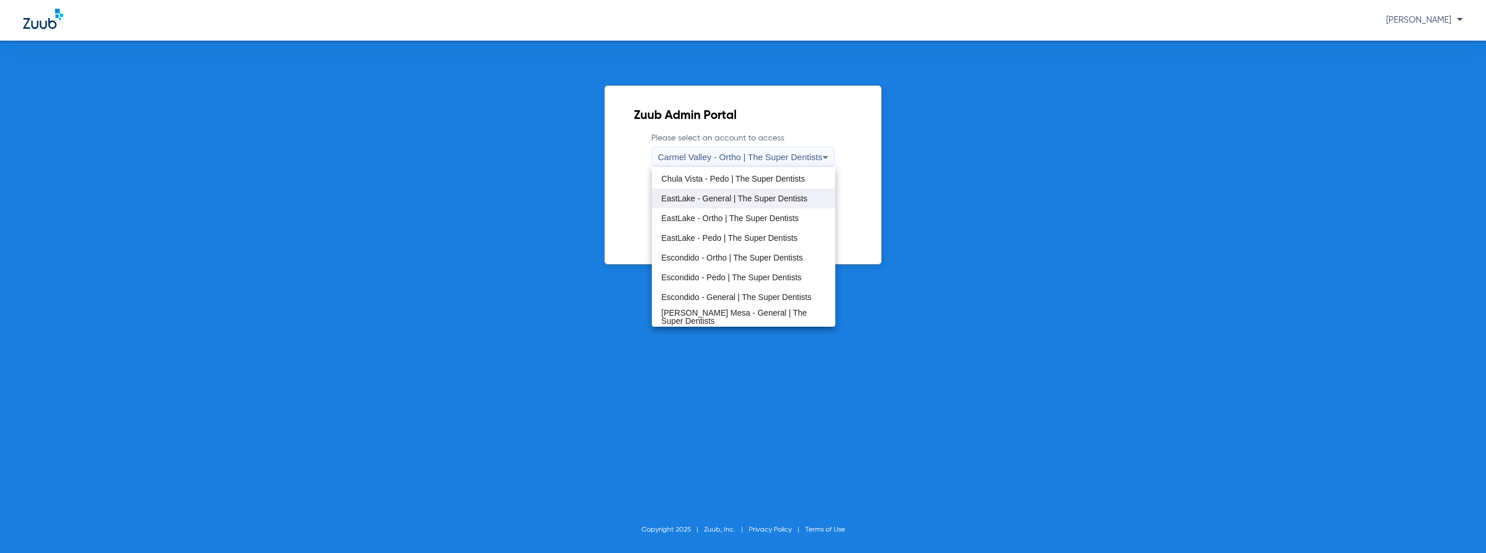
scroll to position [136, 0]
click at [716, 279] on span "[PERSON_NAME] Mesa - Pedo | The Super Dentists" at bounding box center [743, 277] width 164 height 16
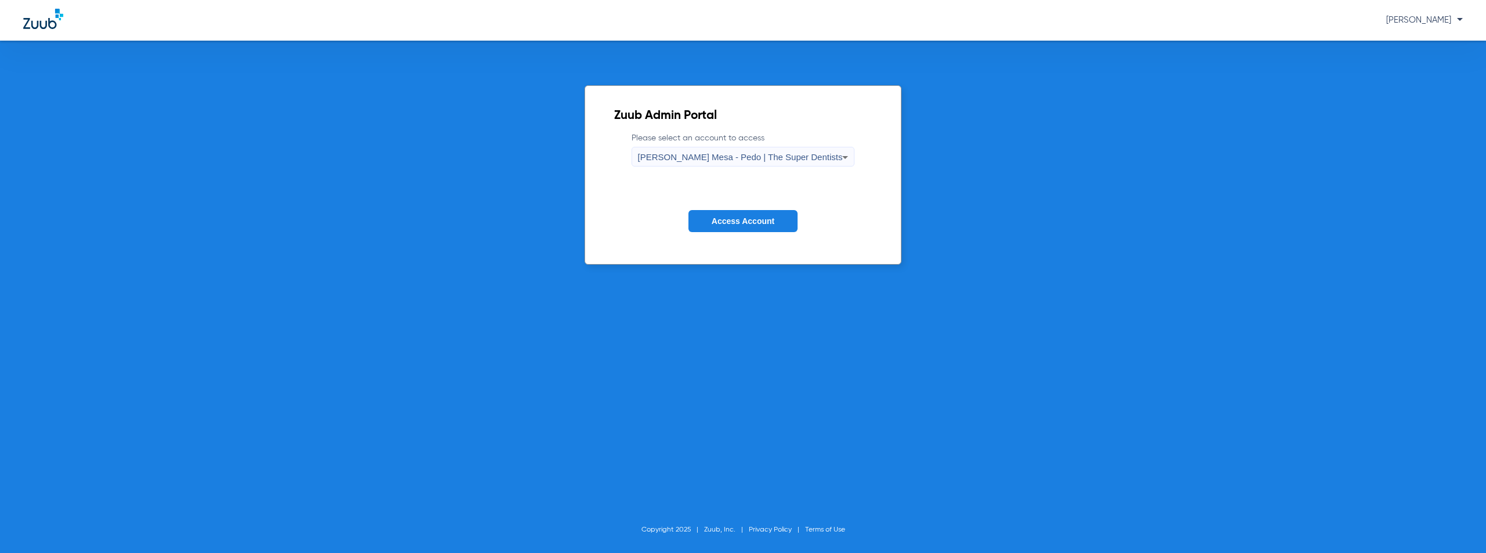
click at [747, 217] on span "Access Account" at bounding box center [743, 220] width 63 height 9
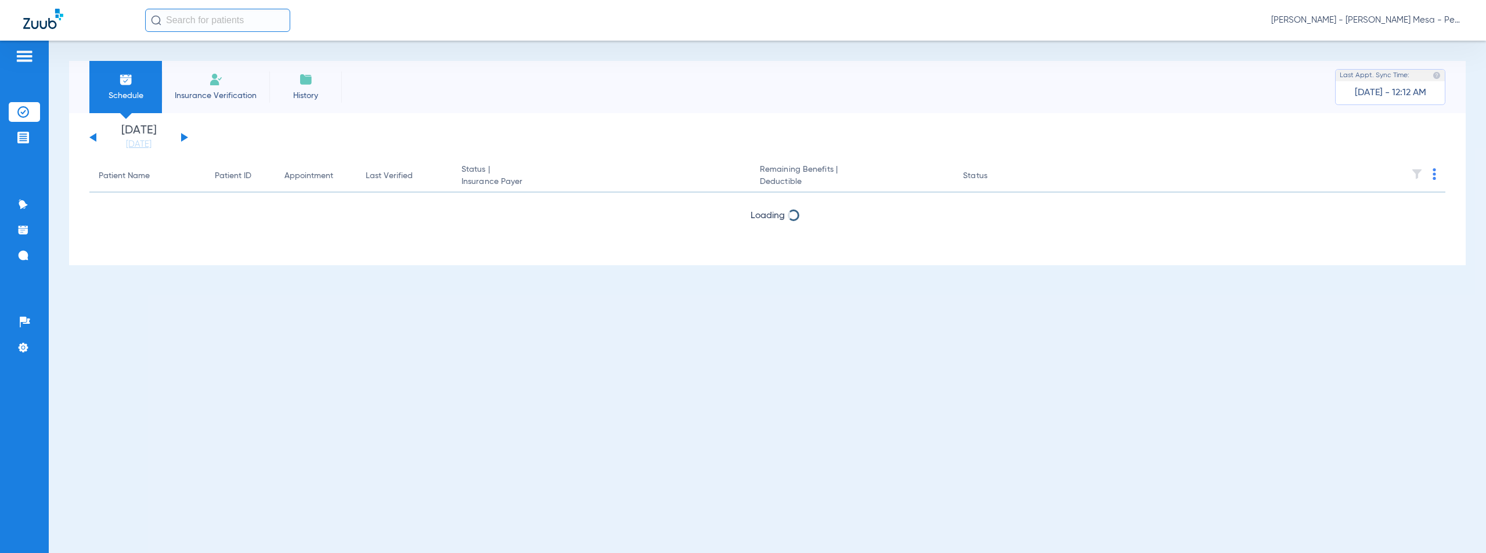
click at [185, 135] on div "[DATE] [DATE] [DATE] [DATE] [DATE] [DATE] [DATE] [DATE] [DATE] [DATE] [DATE] [D…" at bounding box center [138, 138] width 99 height 26
click at [182, 137] on button at bounding box center [184, 137] width 7 height 9
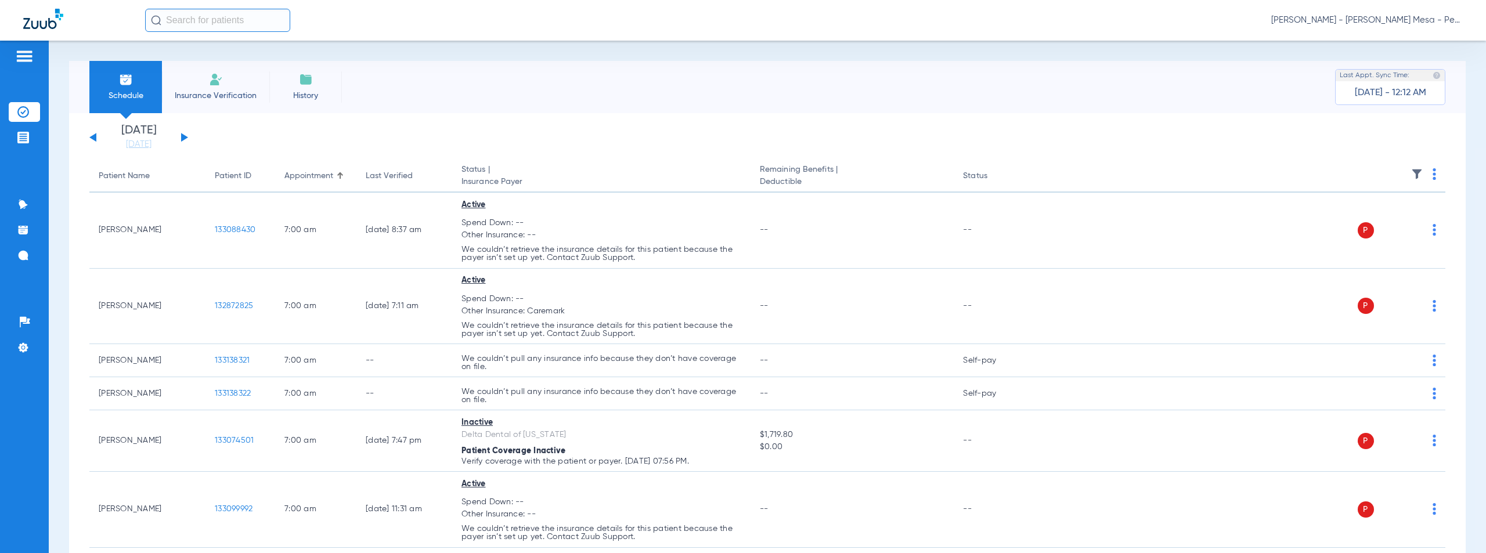
click at [1432, 176] on img at bounding box center [1433, 174] width 3 height 12
click at [1356, 221] on span "Verify All" at bounding box center [1381, 220] width 73 height 8
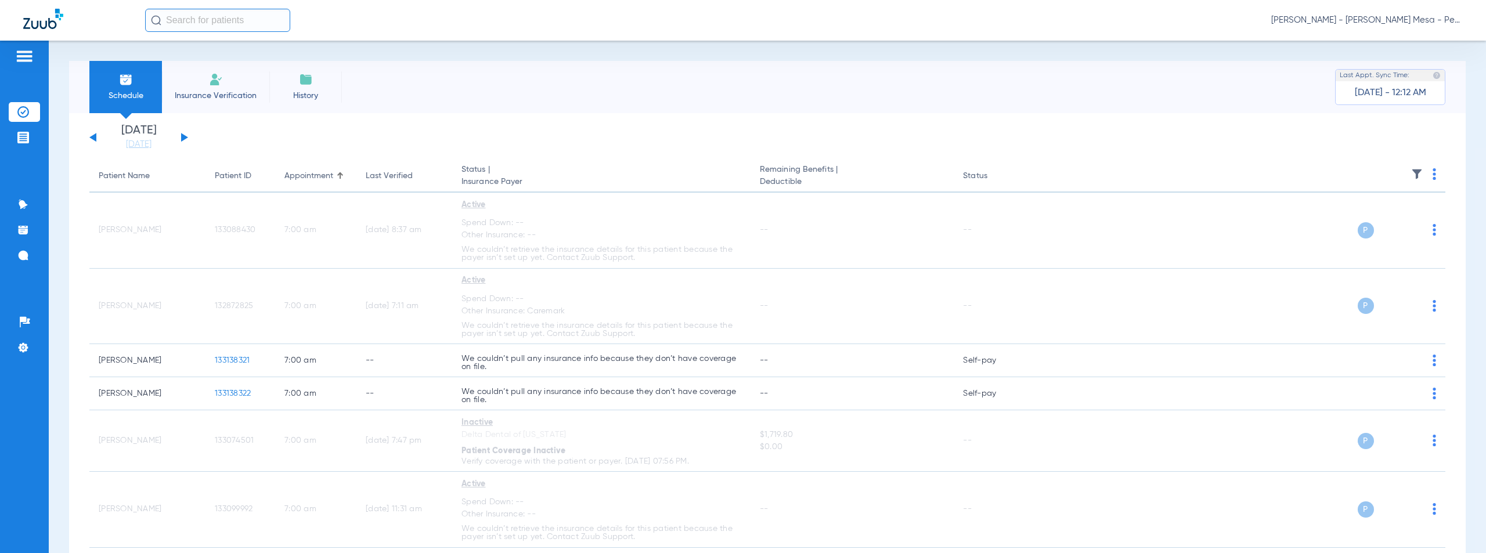
click at [1432, 173] on img at bounding box center [1433, 174] width 3 height 12
click at [1357, 218] on span "Verify All" at bounding box center [1381, 220] width 73 height 8
click at [1361, 21] on span "[PERSON_NAME] - [PERSON_NAME] Mesa - Pedo | The Super Dentists" at bounding box center [1367, 21] width 192 height 12
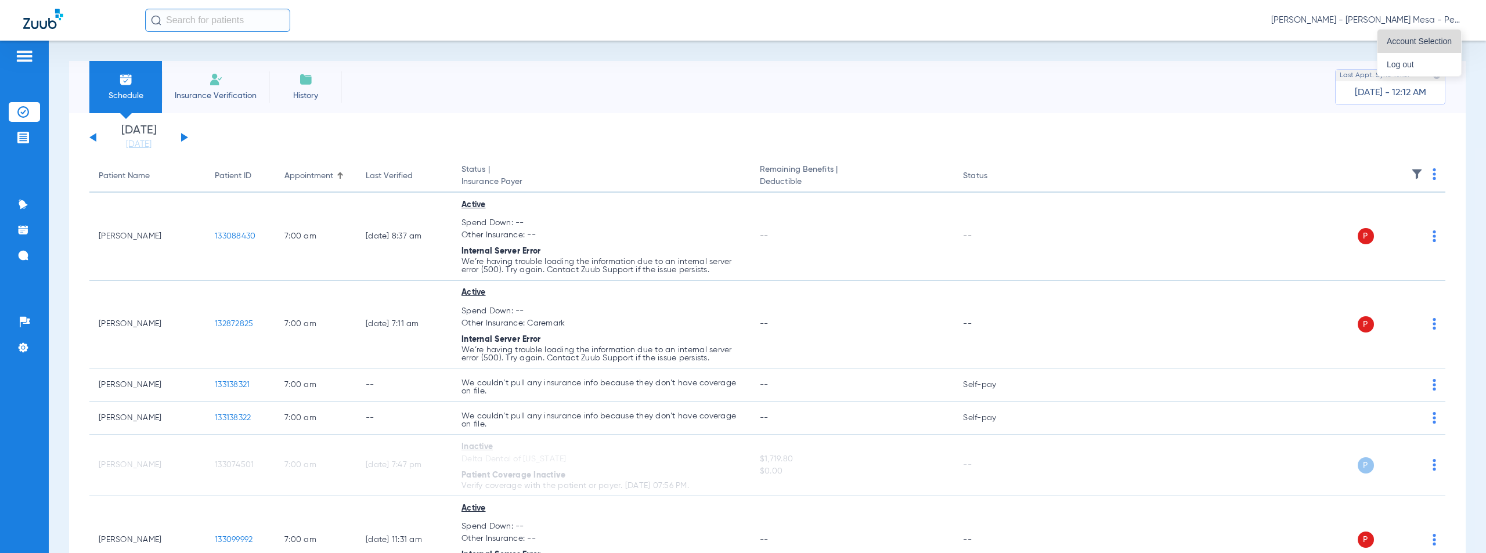
click at [1397, 44] on span "Account Selection" at bounding box center [1418, 41] width 65 height 8
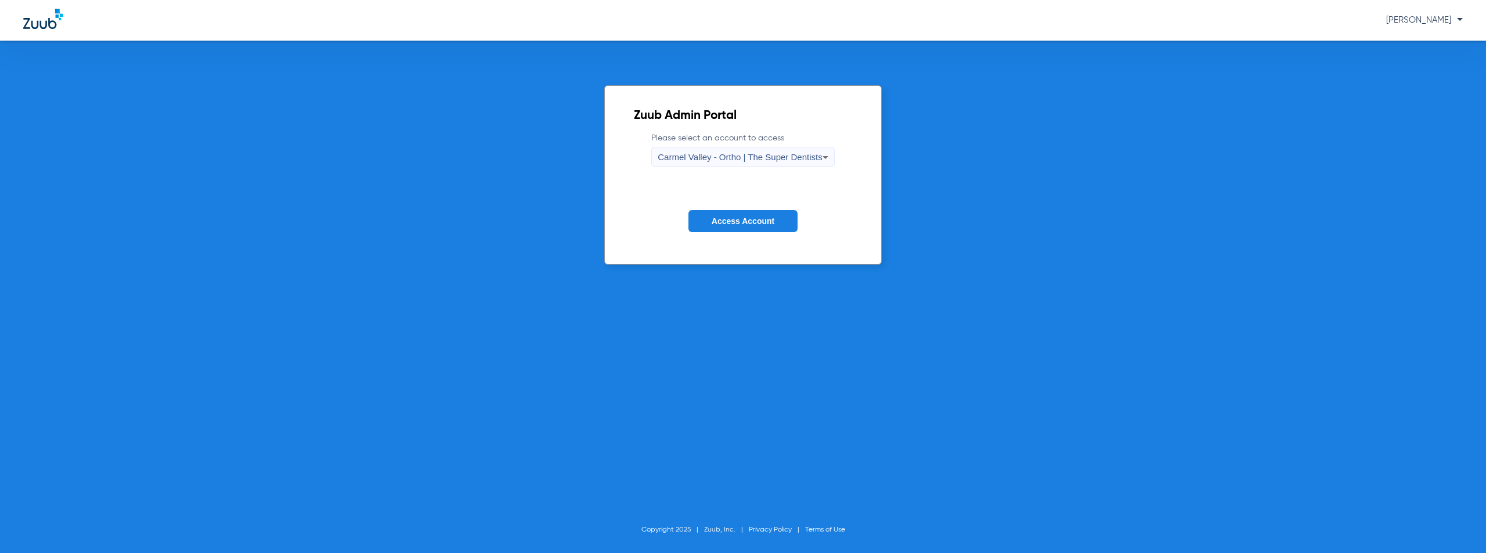
click at [695, 149] on div "Carmel Valley - Ortho | The Super Dentists" at bounding box center [740, 157] width 164 height 20
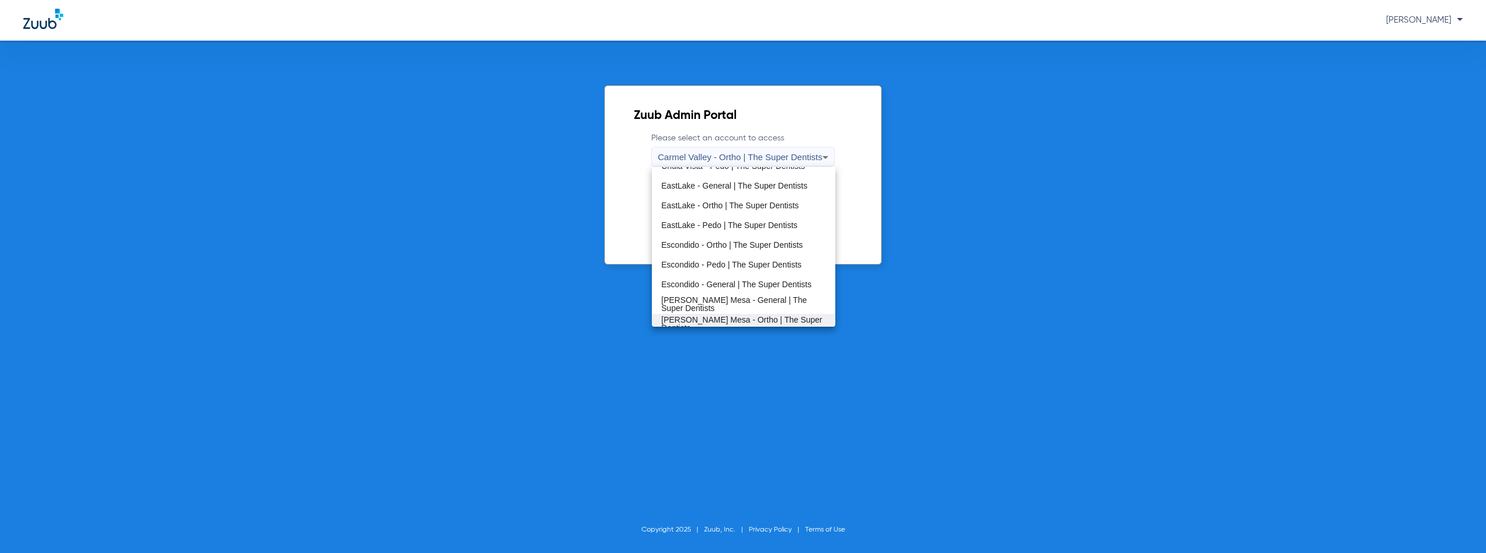
scroll to position [136, 0]
click at [720, 301] on span "Oceanside - Pedo | The Super Dentists" at bounding box center [731, 297] width 141 height 8
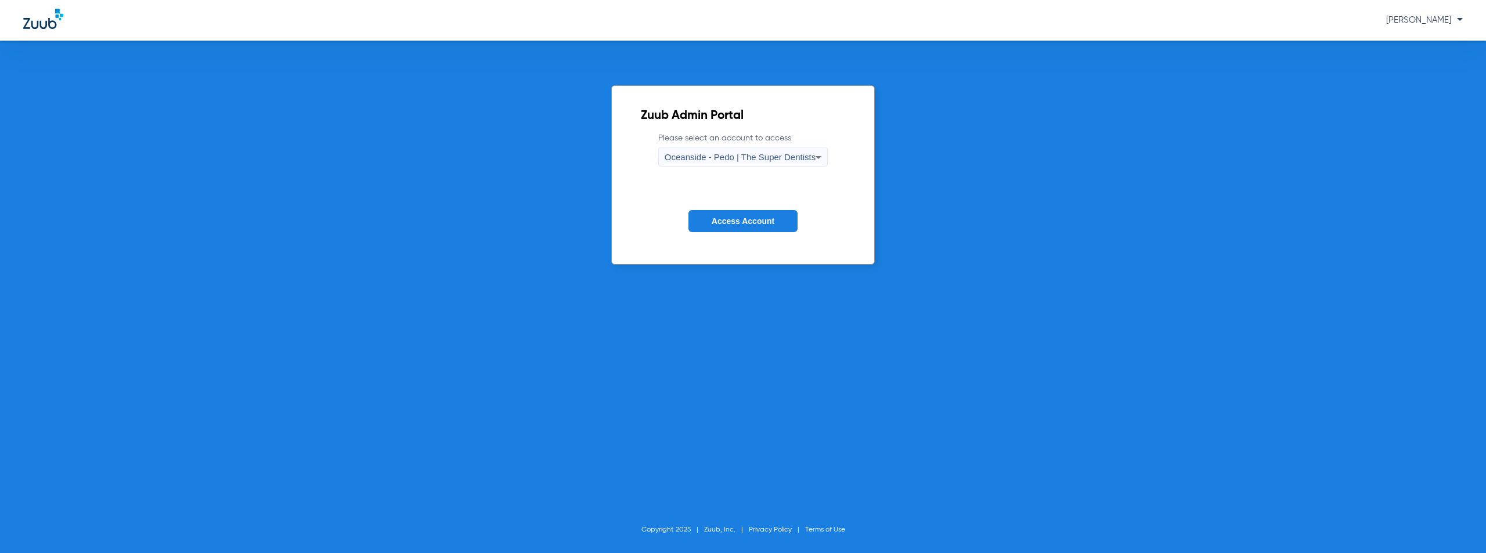
click at [756, 220] on span "Access Account" at bounding box center [743, 220] width 63 height 9
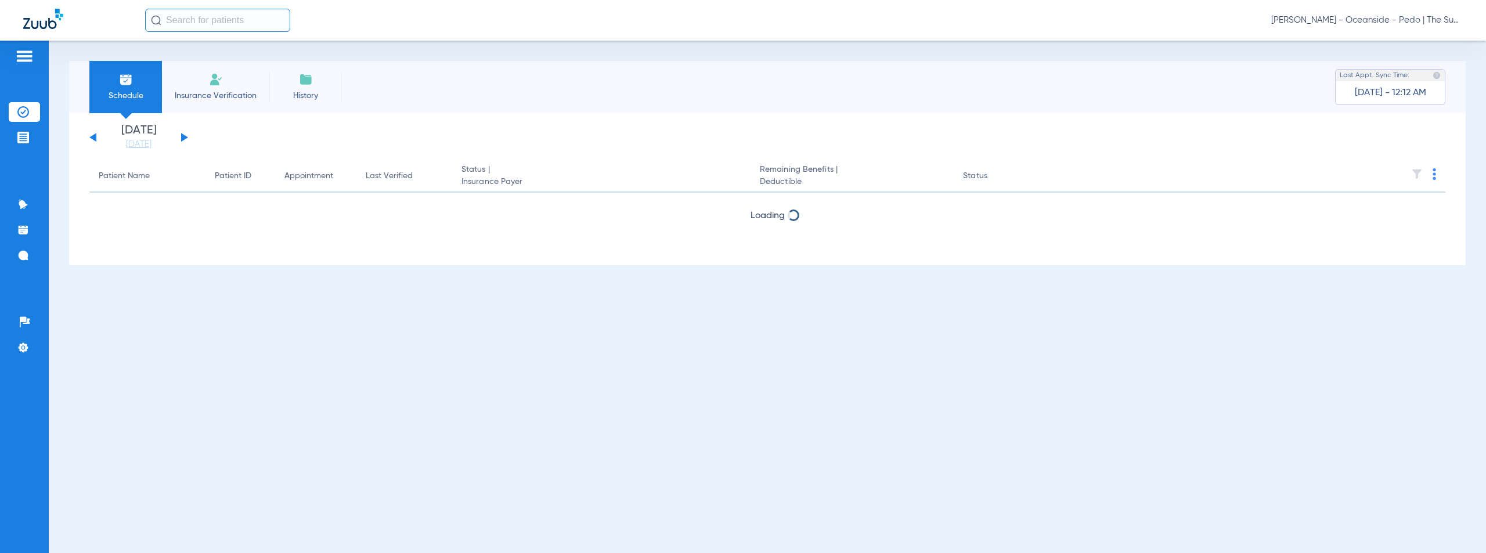
click at [183, 138] on button at bounding box center [184, 137] width 7 height 9
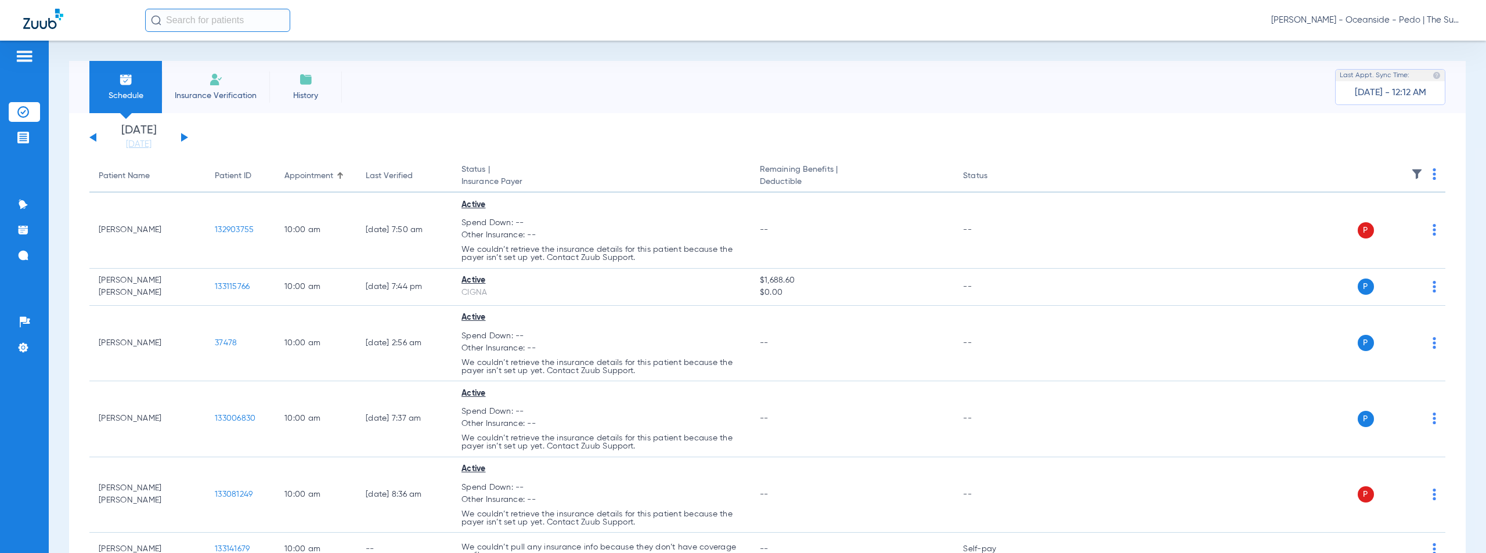
click at [1432, 174] on img at bounding box center [1433, 174] width 3 height 12
click at [1367, 220] on span "Verify All" at bounding box center [1381, 220] width 73 height 8
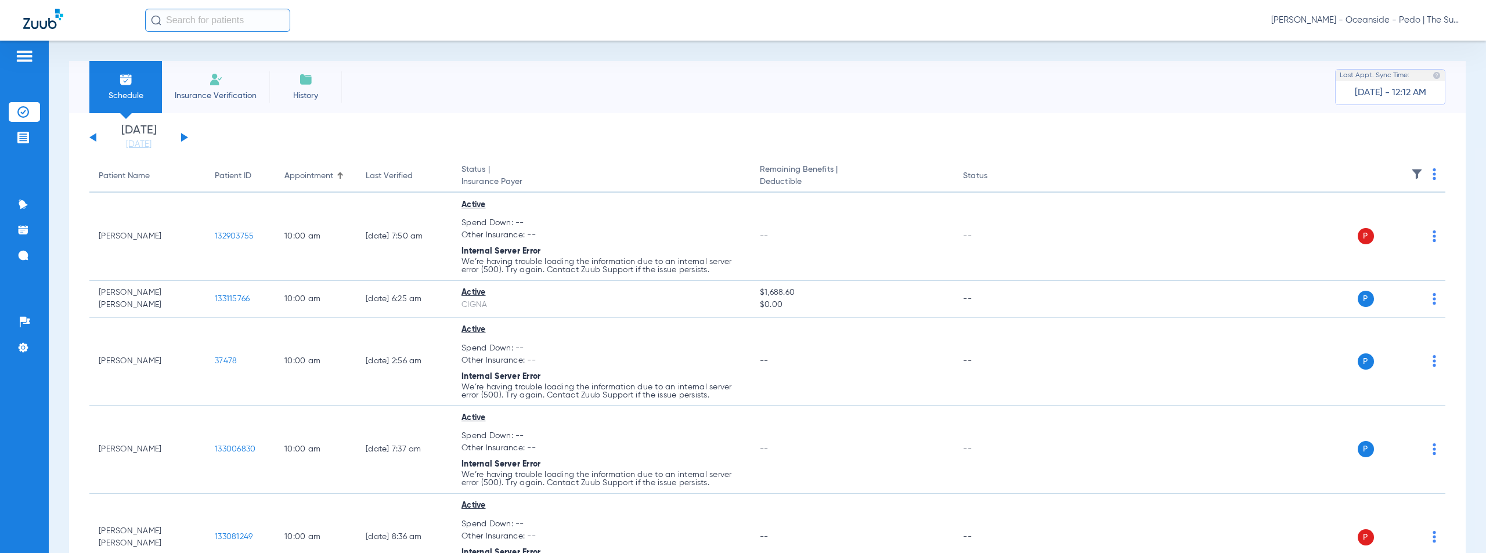
click at [1384, 23] on span "[PERSON_NAME] - Oceanside - Pedo | The Super Dentists" at bounding box center [1367, 21] width 192 height 12
click at [1412, 42] on span "Account Selection" at bounding box center [1418, 41] width 65 height 8
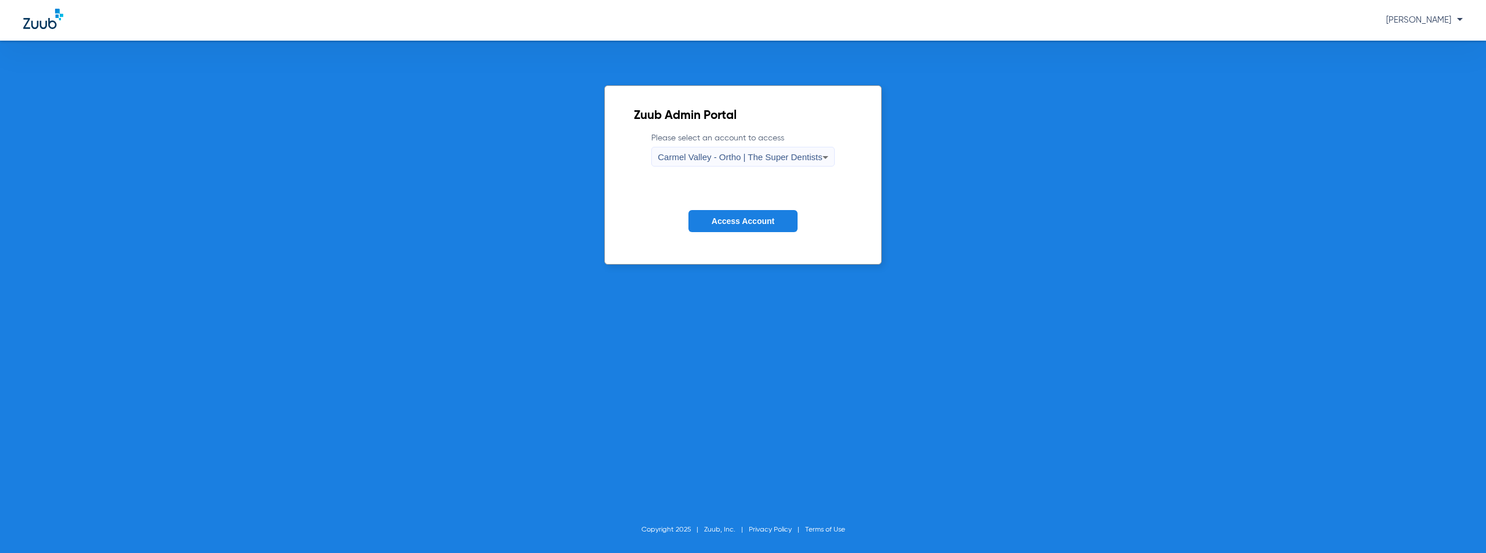
click at [777, 154] on span "Carmel Valley - Ortho | The Super Dentists" at bounding box center [740, 157] width 164 height 10
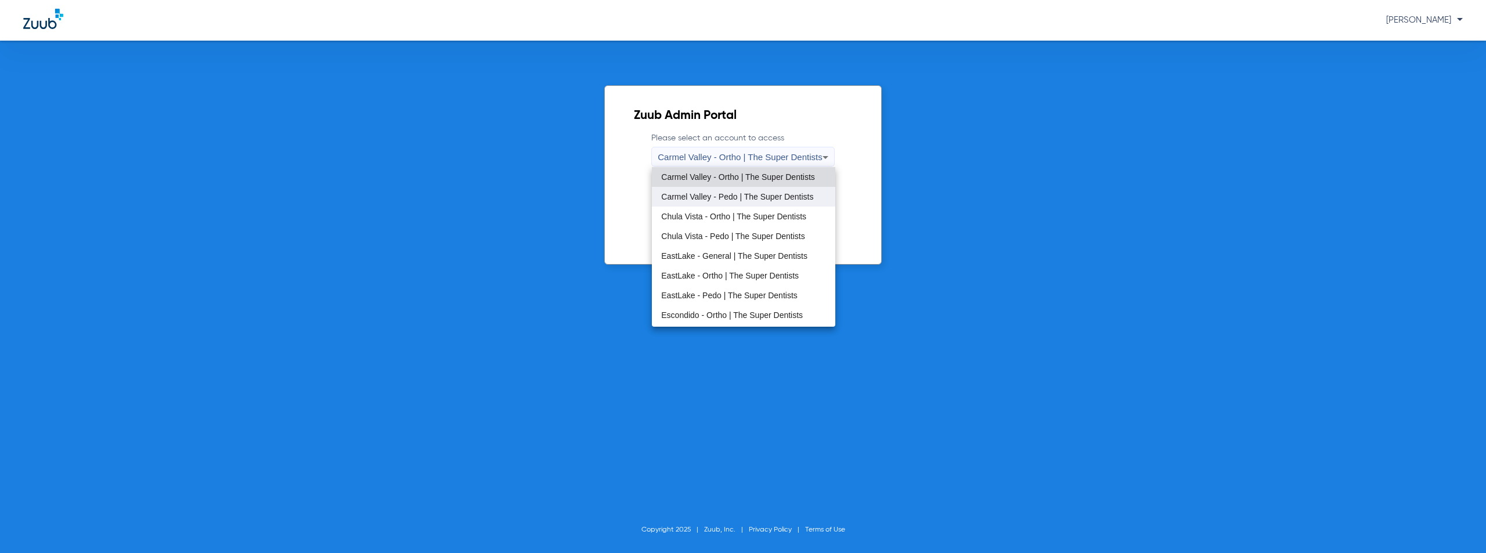
click at [727, 192] on mat-option "Carmel Valley - Pedo | The Super Dentists" at bounding box center [743, 197] width 183 height 20
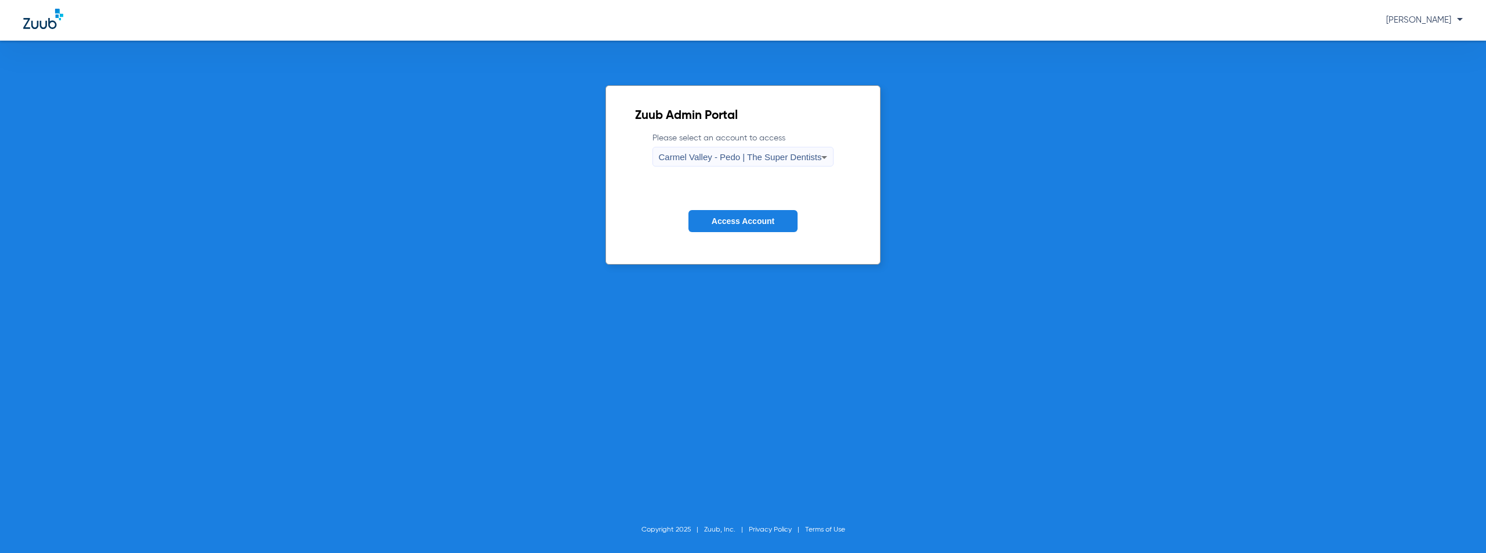
drag, startPoint x: 734, startPoint y: 217, endPoint x: 754, endPoint y: 204, distance: 24.8
click at [734, 219] on span "Access Account" at bounding box center [743, 220] width 63 height 9
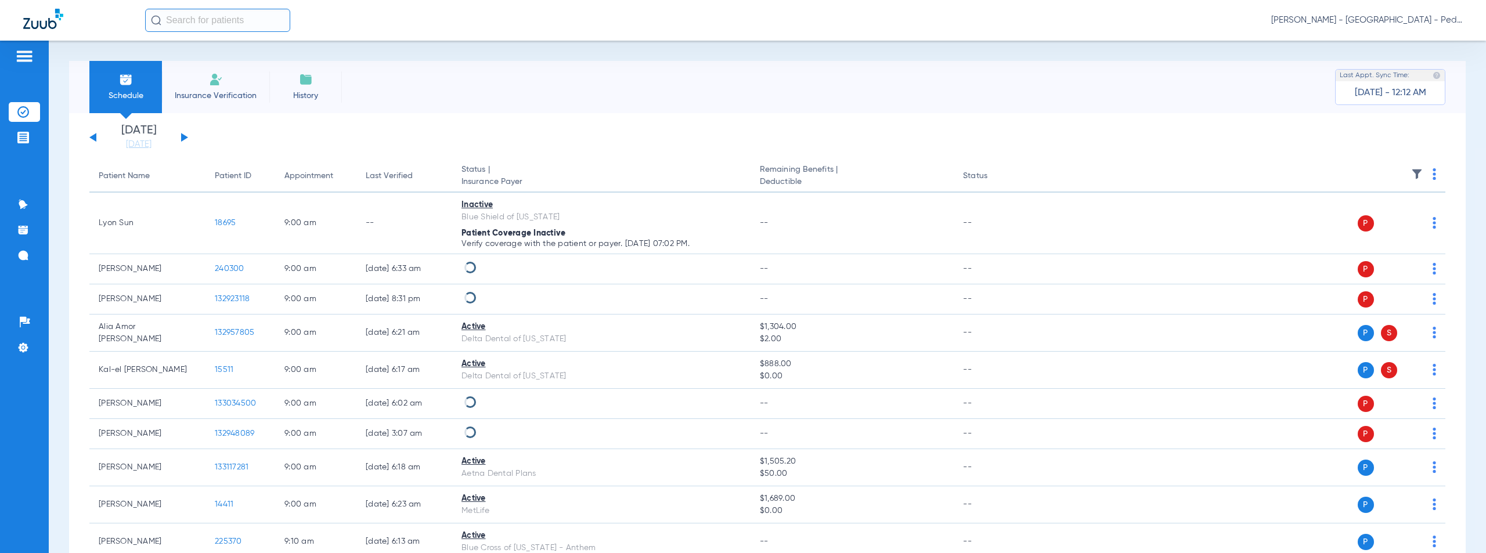
click at [183, 138] on button at bounding box center [184, 137] width 7 height 9
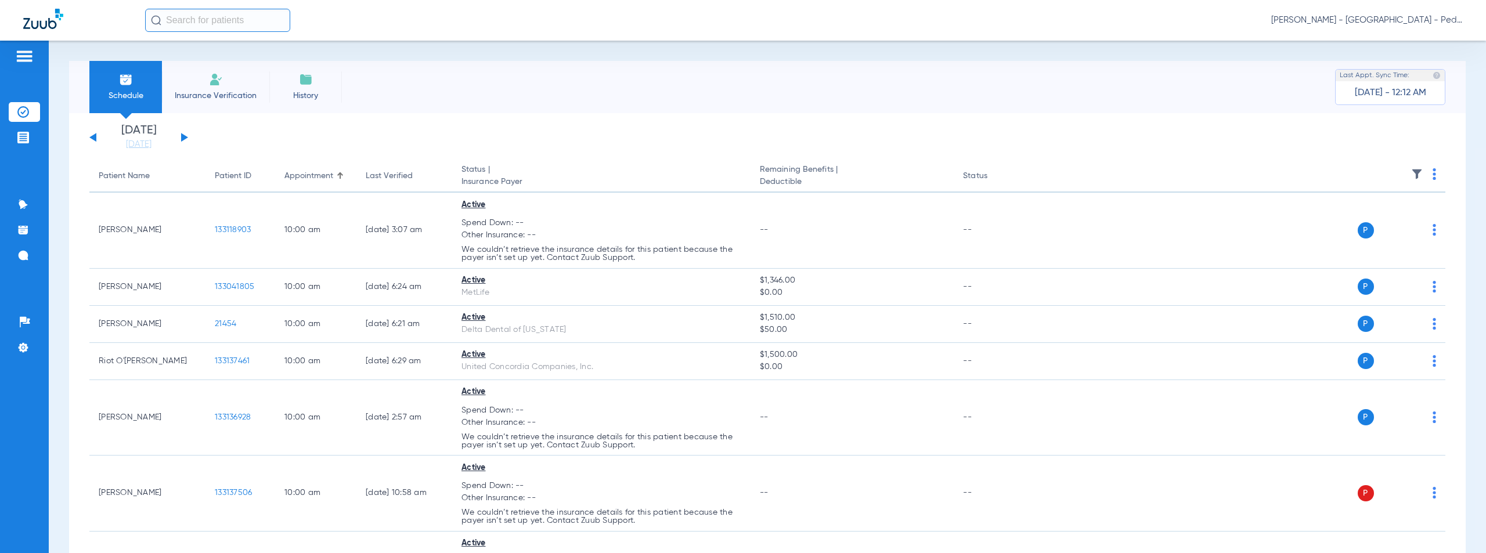
scroll to position [2323, 0]
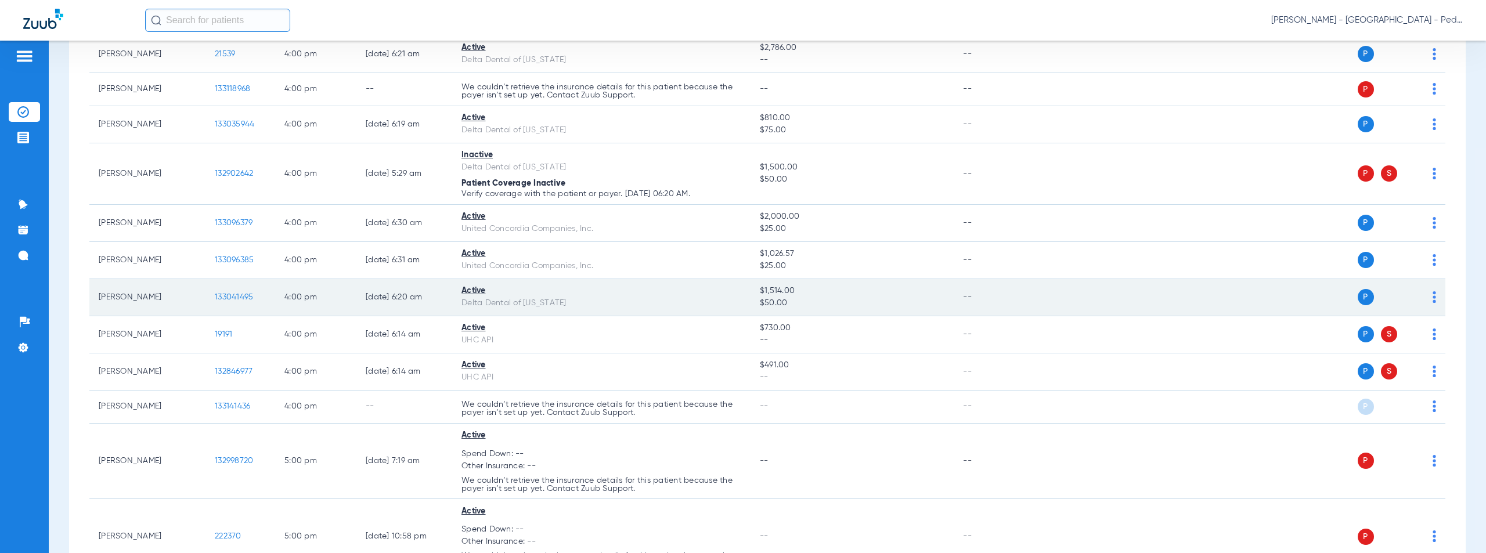
click at [243, 298] on span "133041495" at bounding box center [234, 297] width 38 height 8
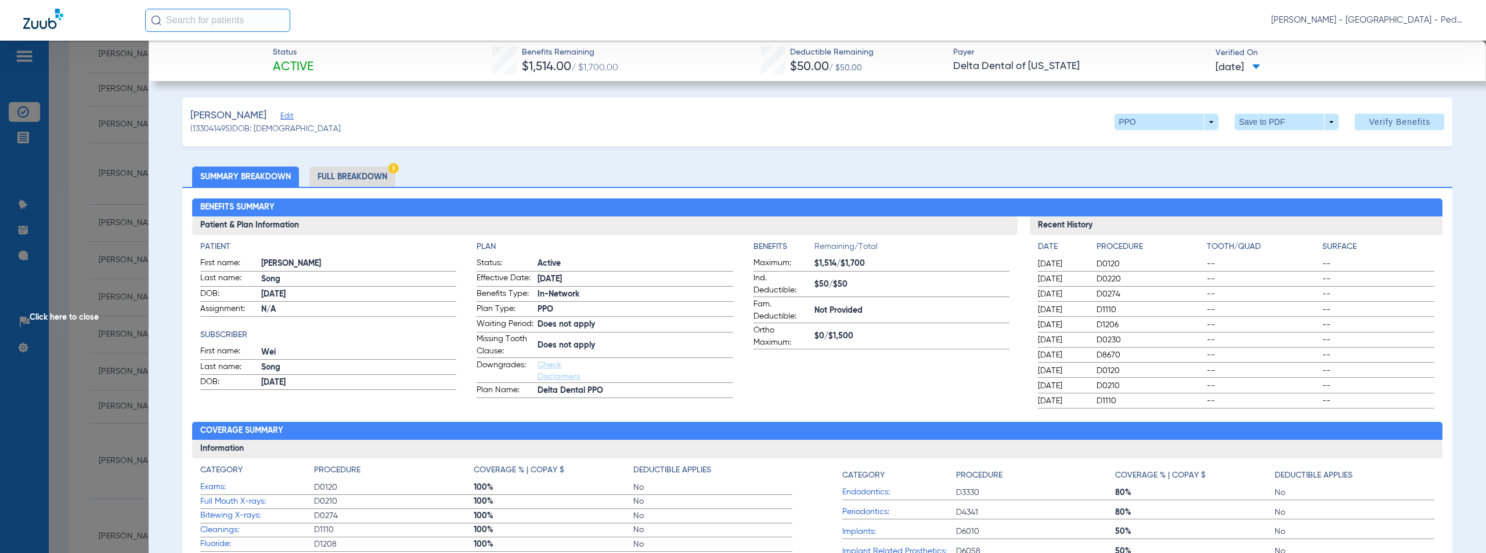
click at [356, 176] on li "Full Breakdown" at bounding box center [352, 177] width 86 height 20
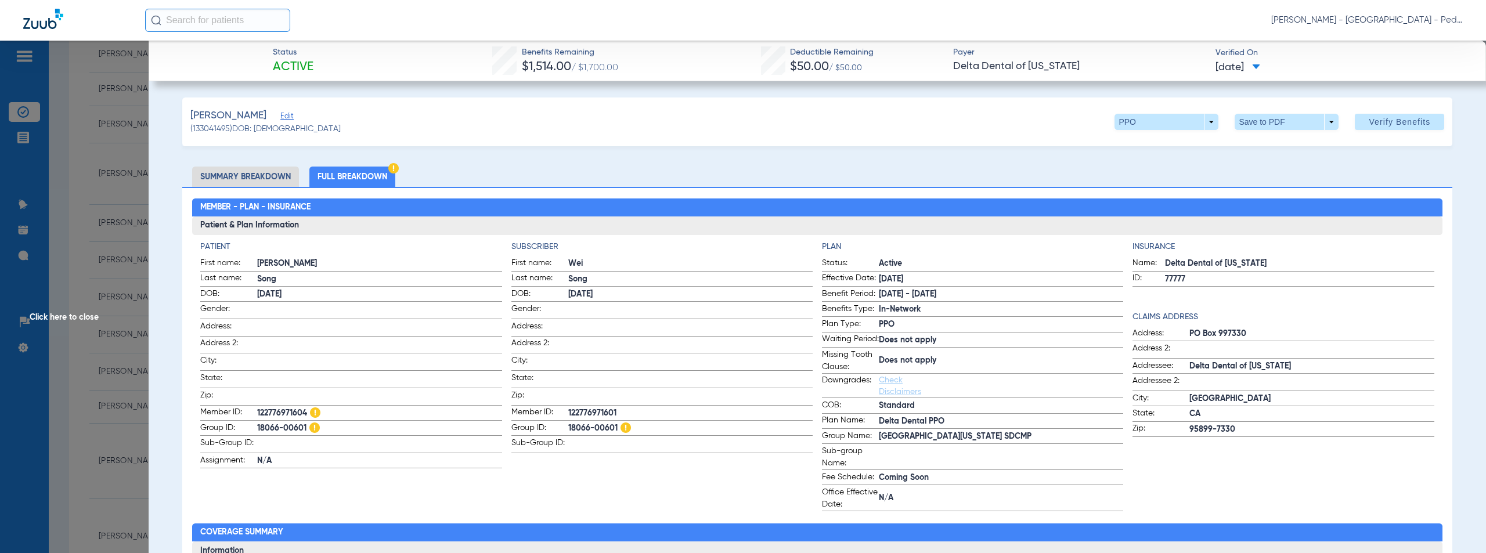
click at [646, 244] on h4 "Subscriber" at bounding box center [661, 247] width 301 height 12
click at [79, 317] on span "Click here to close" at bounding box center [74, 317] width 149 height 553
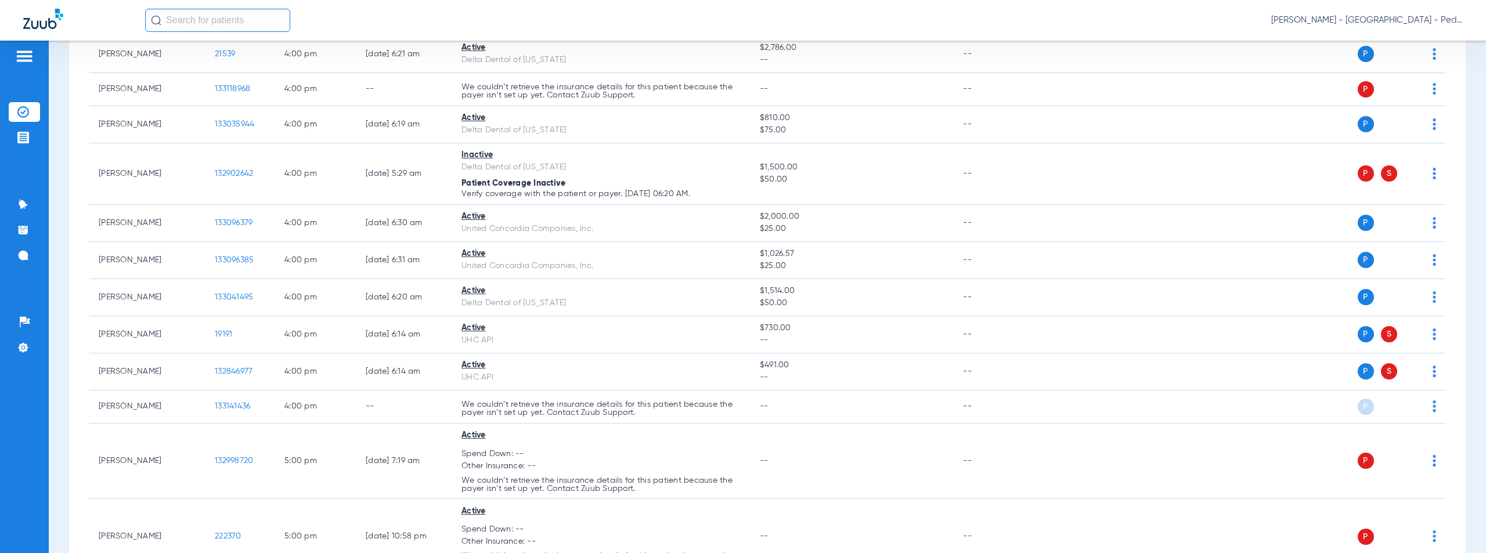
scroll to position [1125, 0]
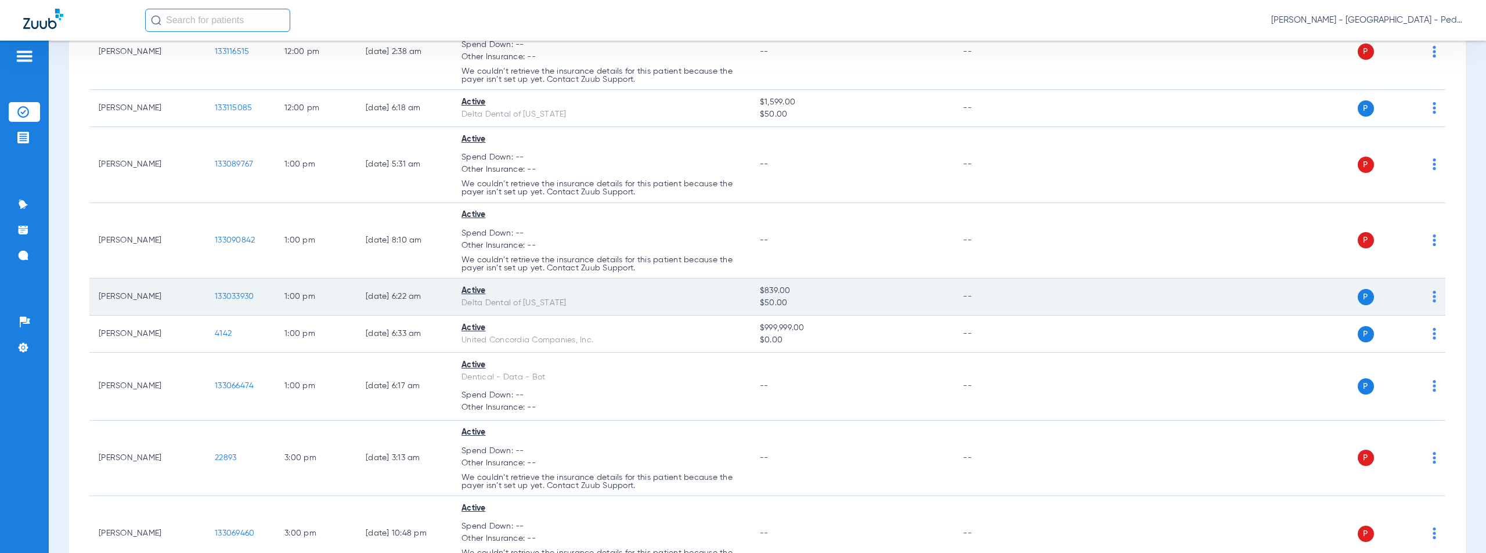
click at [236, 296] on span "133033930" at bounding box center [234, 296] width 39 height 8
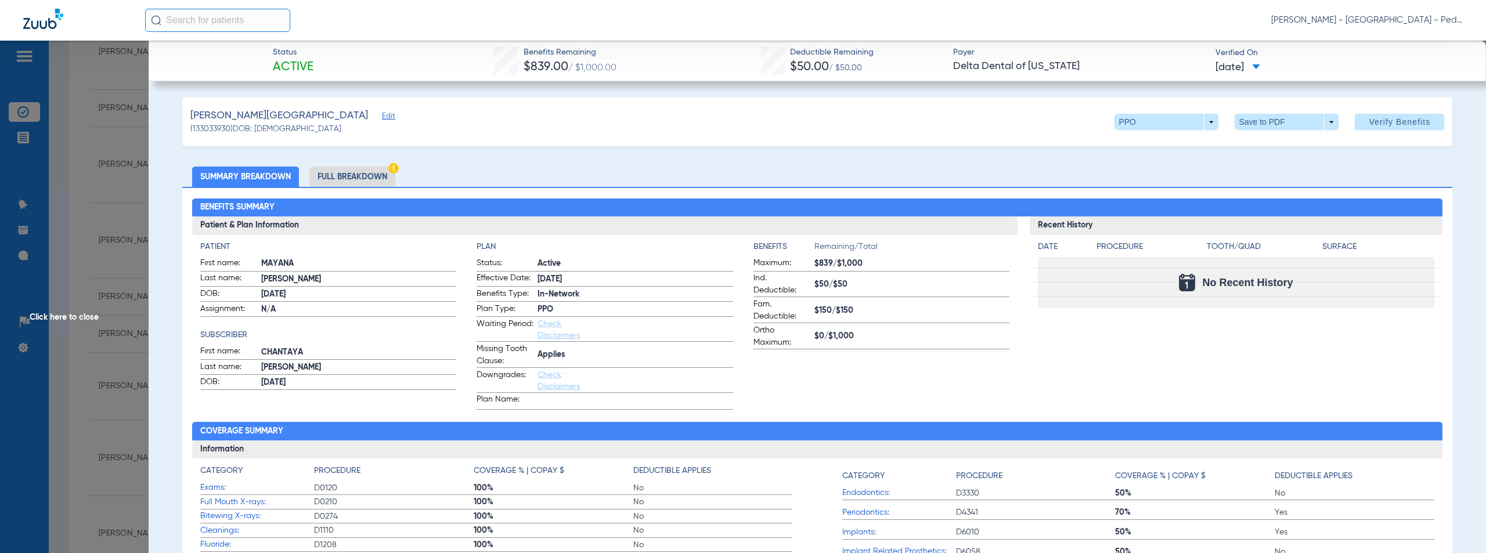
click at [52, 318] on span "Click here to close" at bounding box center [74, 317] width 149 height 553
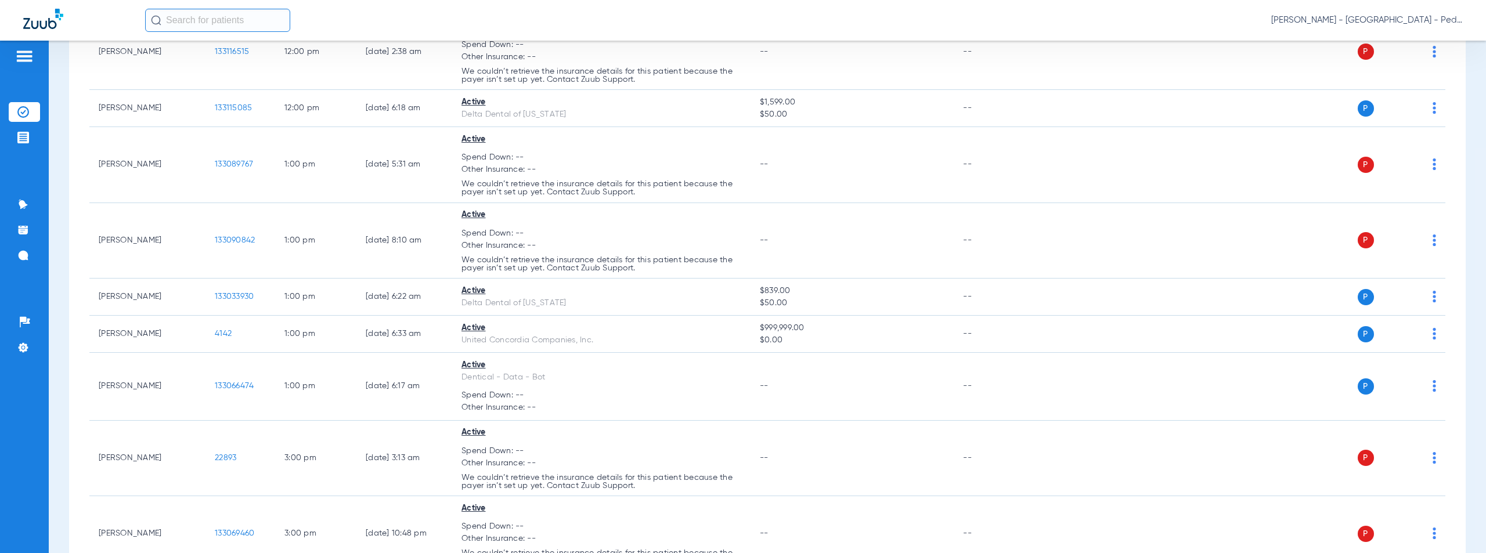
scroll to position [2656, 0]
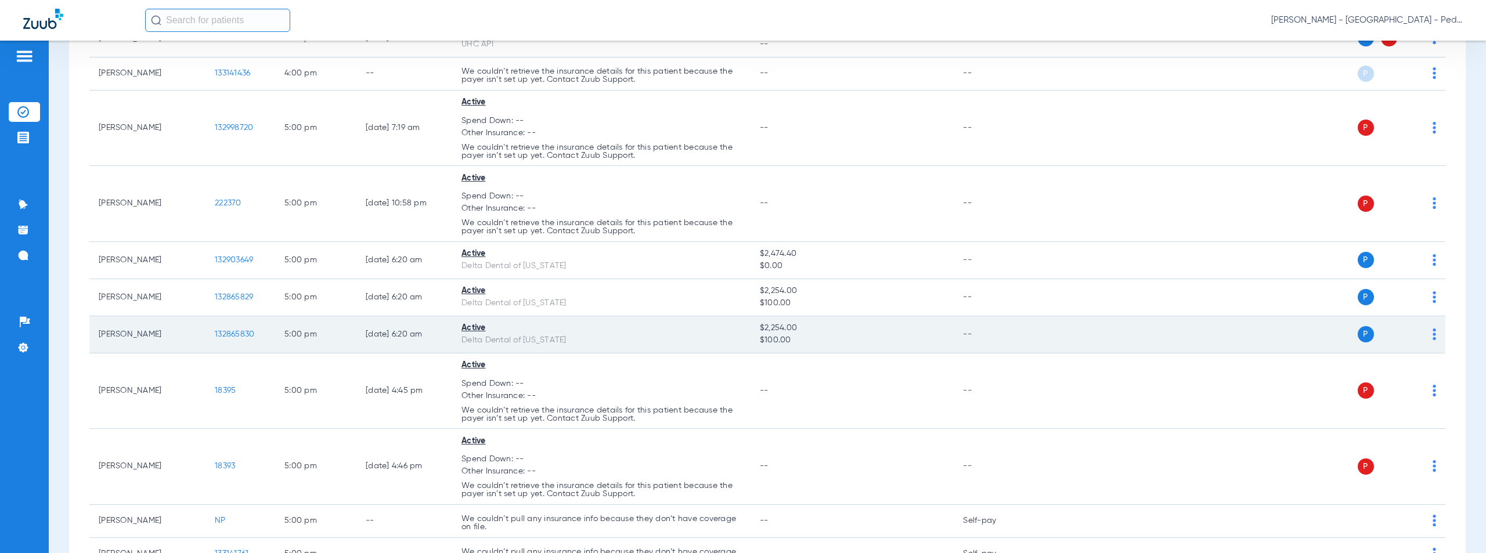
click at [233, 337] on span "132865830" at bounding box center [234, 334] width 39 height 8
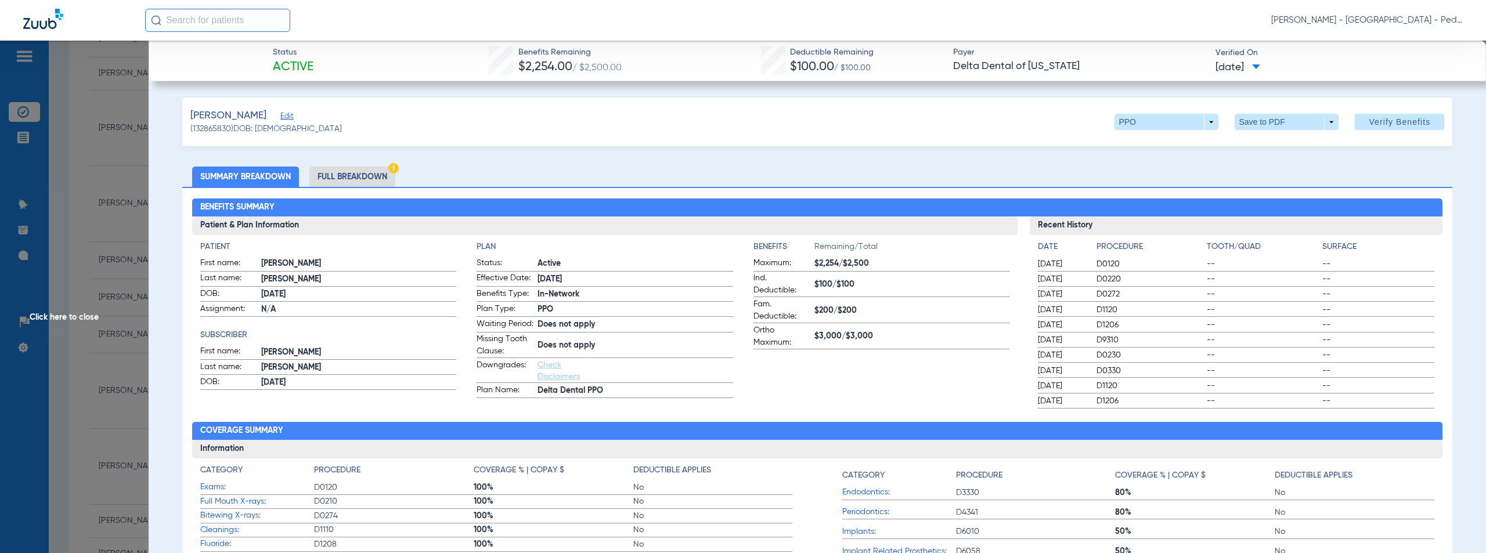
click at [73, 316] on span "Click here to close" at bounding box center [74, 317] width 149 height 553
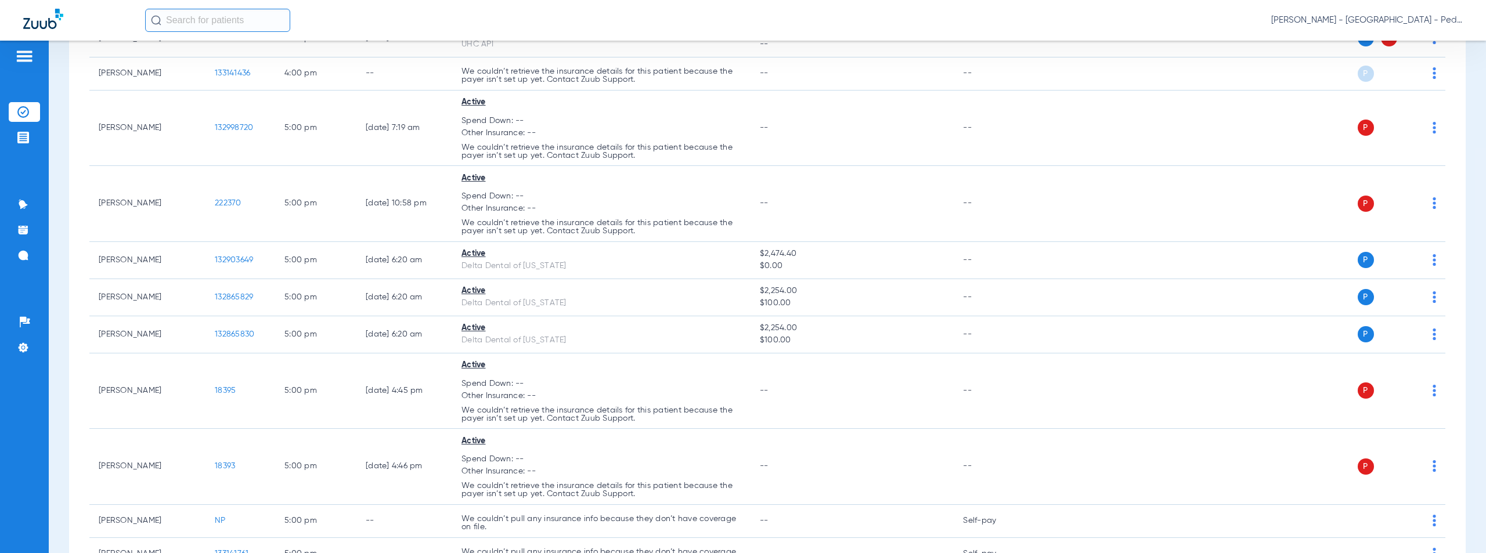
scroll to position [3132, 0]
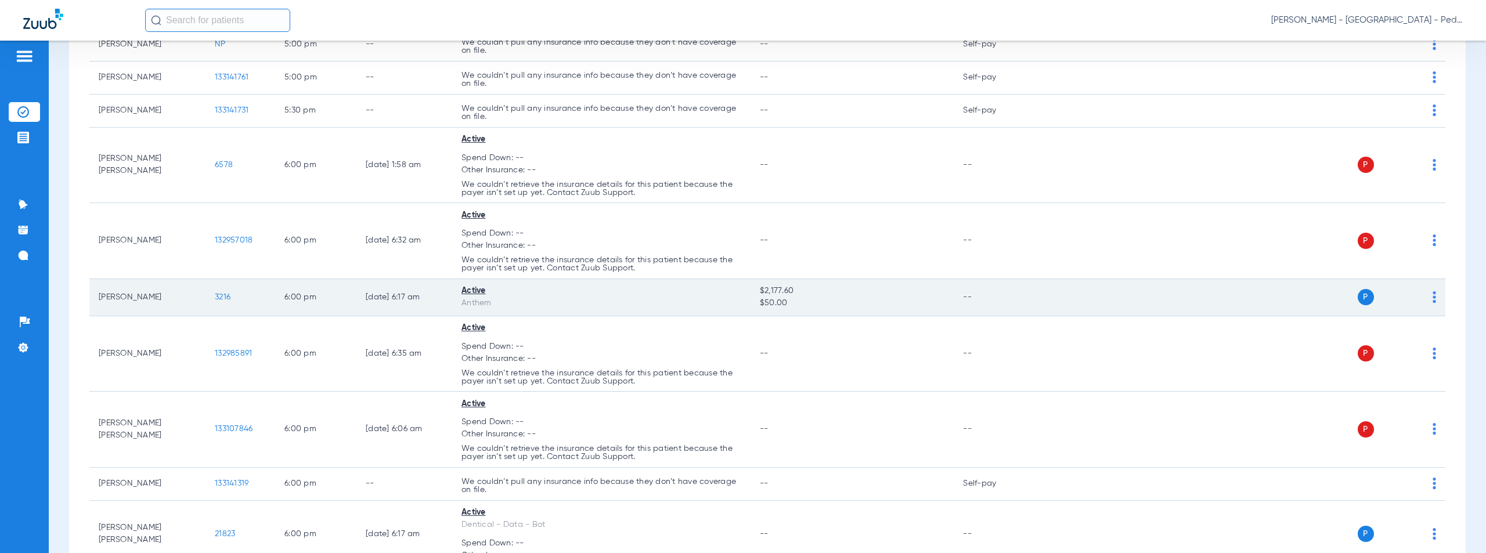
click at [222, 298] on span "3216" at bounding box center [223, 297] width 16 height 8
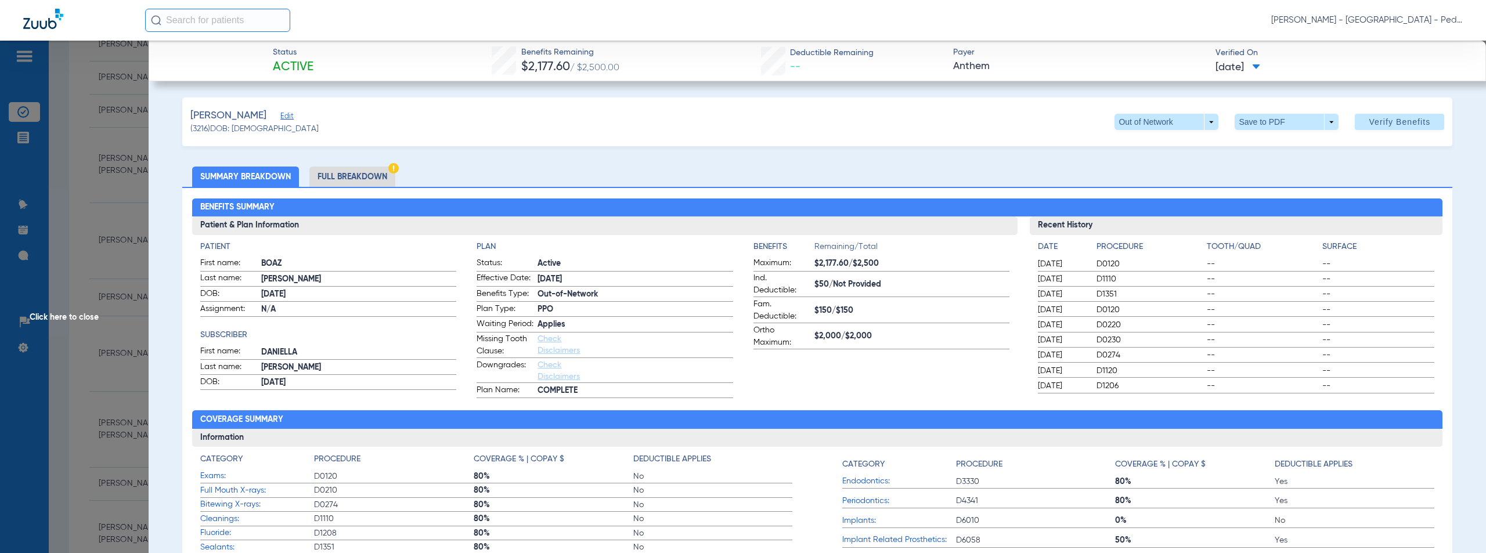
click at [70, 317] on span "Click here to close" at bounding box center [74, 317] width 149 height 553
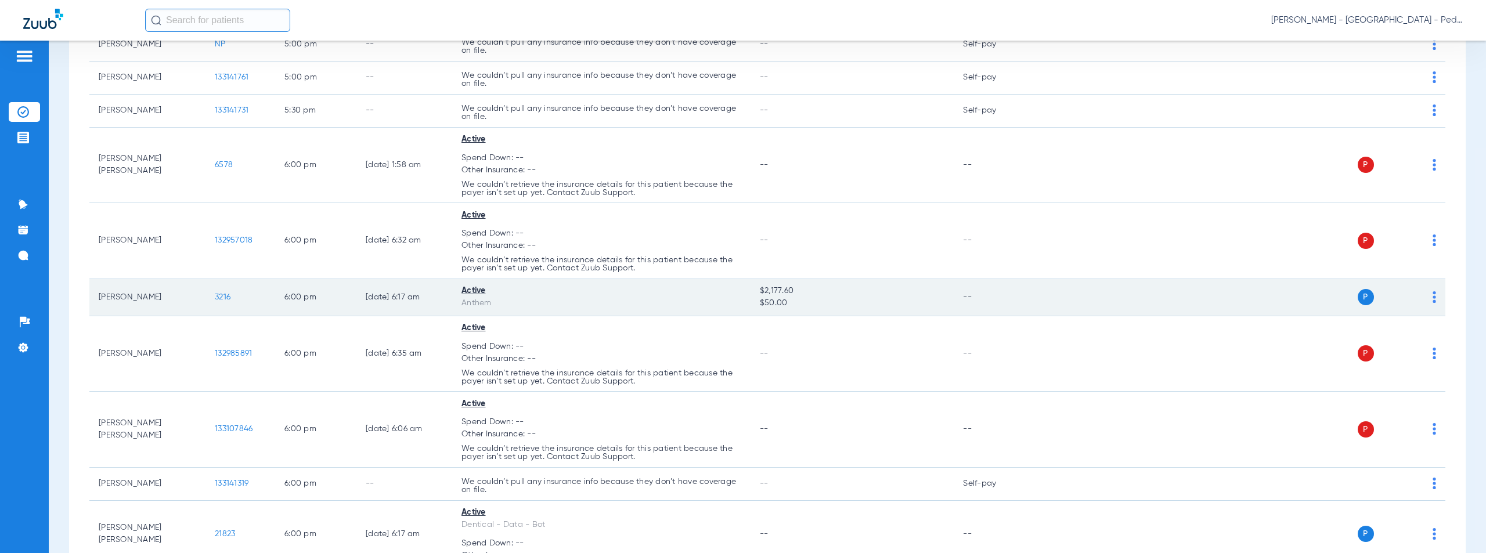
scroll to position [2079, 0]
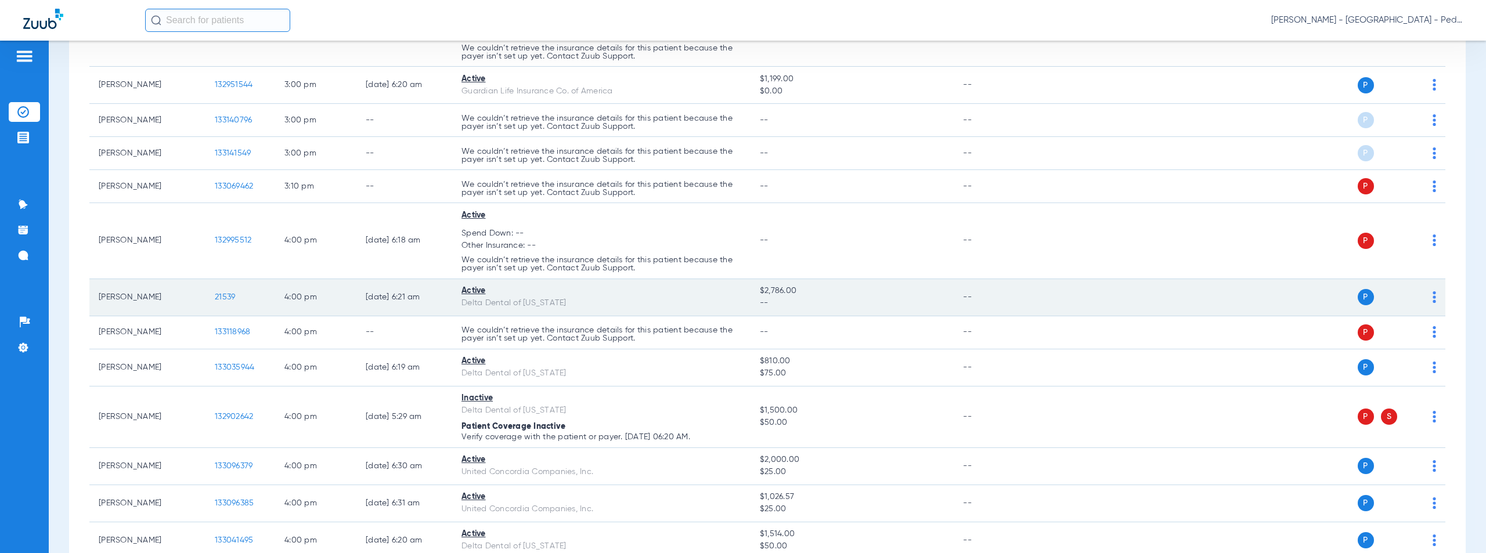
click at [223, 297] on span "21539" at bounding box center [225, 297] width 20 height 8
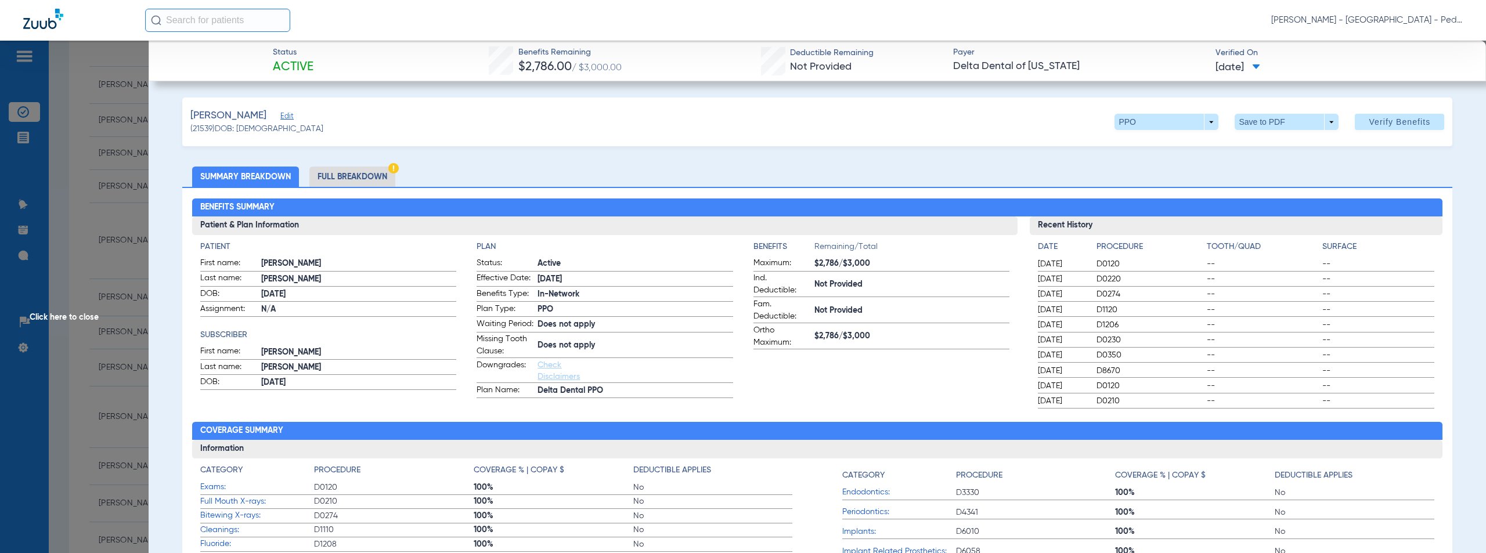
click at [59, 319] on span "Click here to close" at bounding box center [74, 317] width 149 height 553
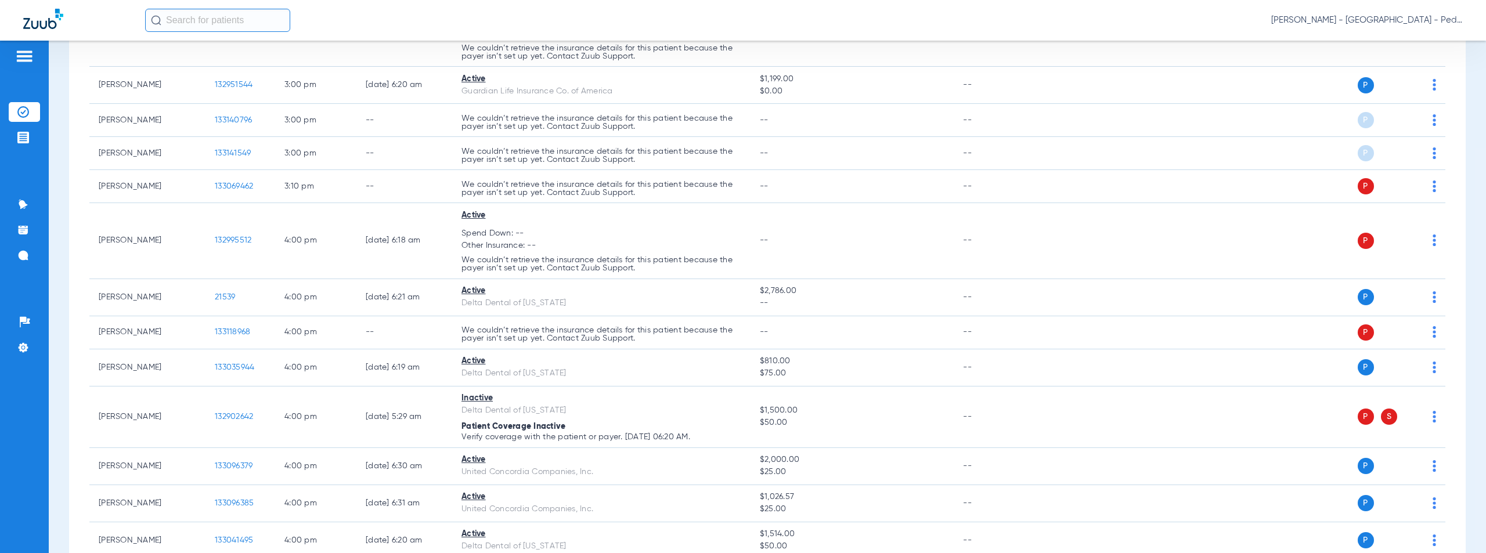
scroll to position [2656, 0]
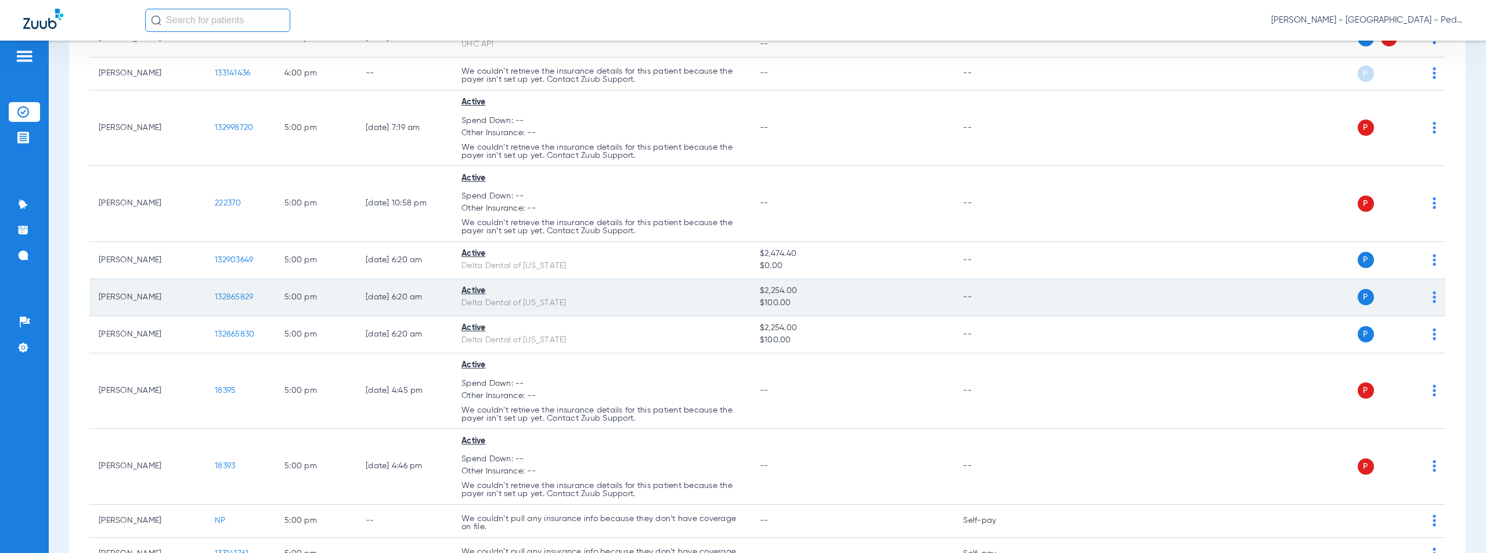
click at [229, 300] on span "132865829" at bounding box center [234, 297] width 38 height 8
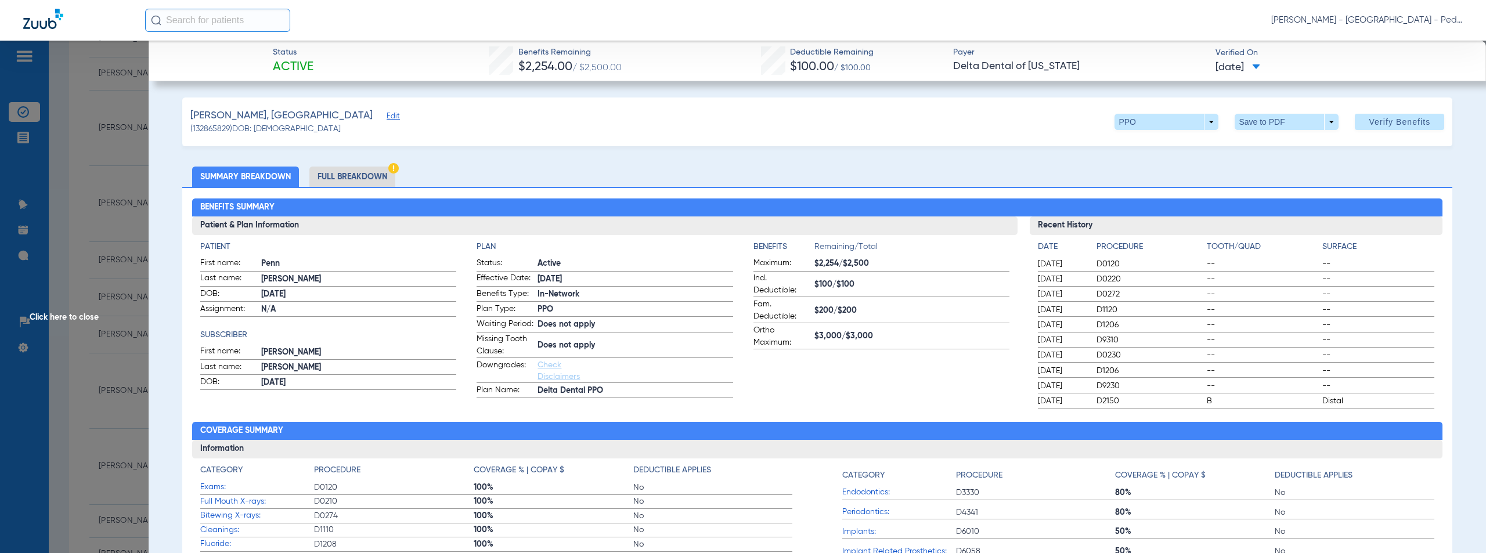
click at [65, 316] on span "Click here to close" at bounding box center [74, 317] width 149 height 553
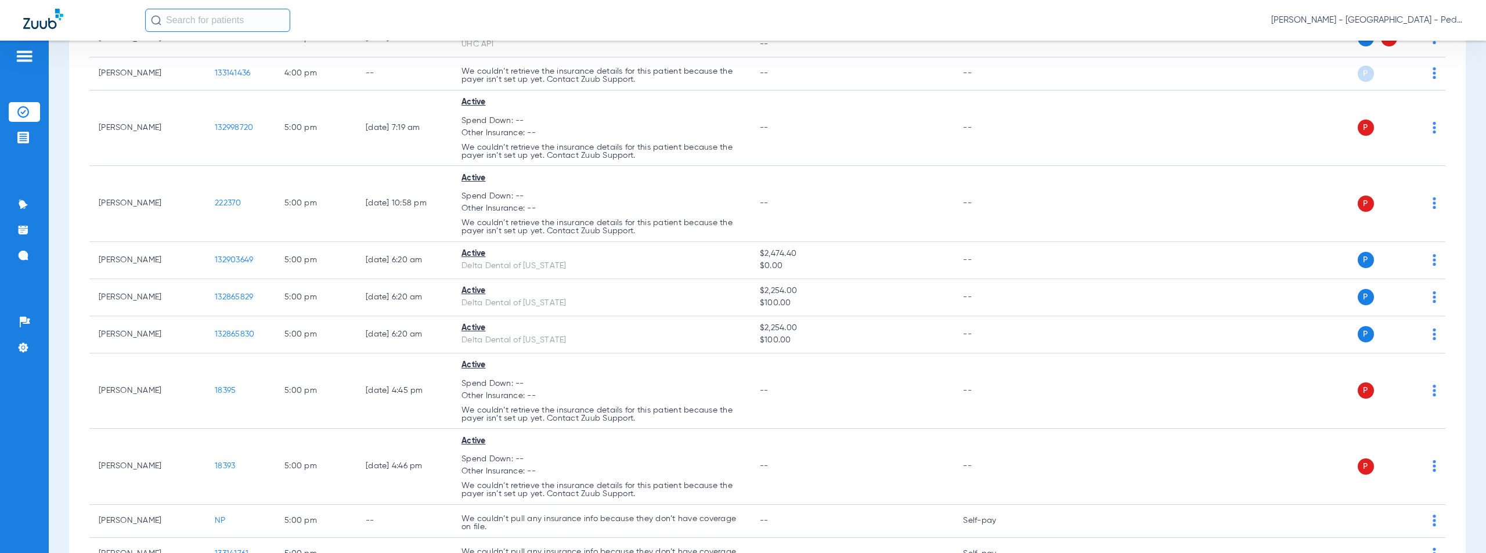
scroll to position [2248, 0]
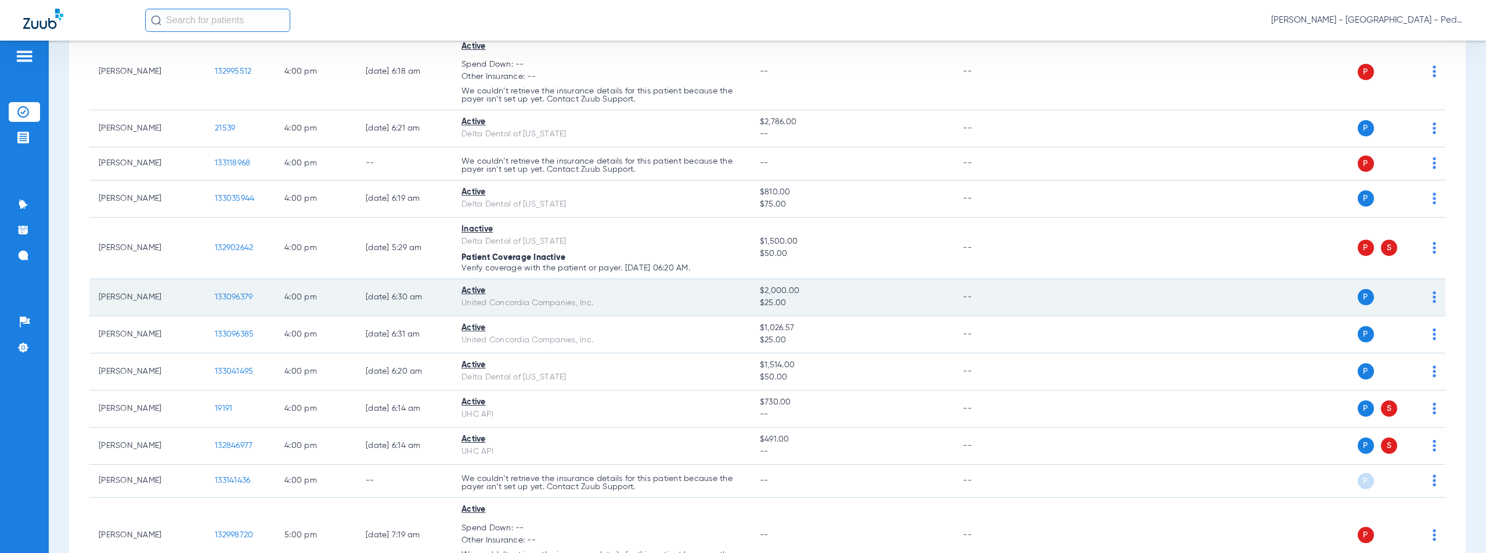
click at [230, 295] on span "133096379" at bounding box center [234, 297] width 38 height 8
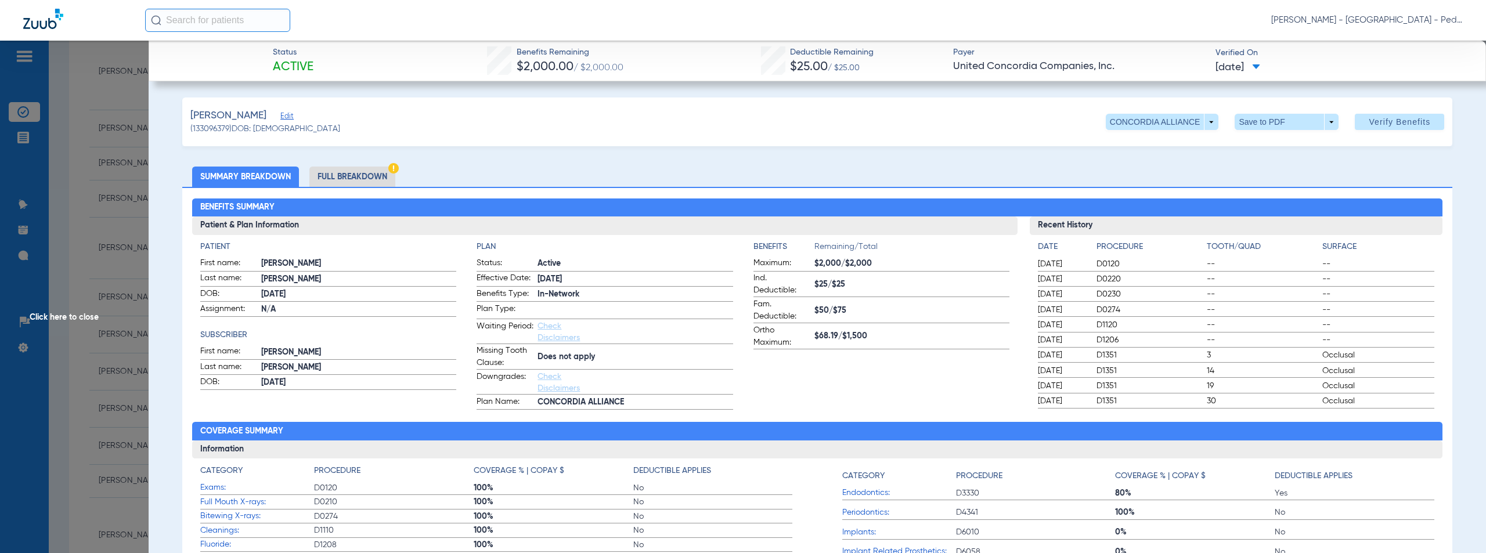
click at [671, 142] on div "[PERSON_NAME] (133096379) DOB: [DEMOGRAPHIC_DATA] CONCORDIA ALLIANCE arrow_drop…" at bounding box center [817, 121] width 1270 height 49
click at [607, 130] on div "[PERSON_NAME] (133096379) DOB: [DEMOGRAPHIC_DATA] CONCORDIA ALLIANCE arrow_drop…" at bounding box center [817, 121] width 1270 height 49
click at [70, 312] on span "Click here to close" at bounding box center [74, 317] width 149 height 553
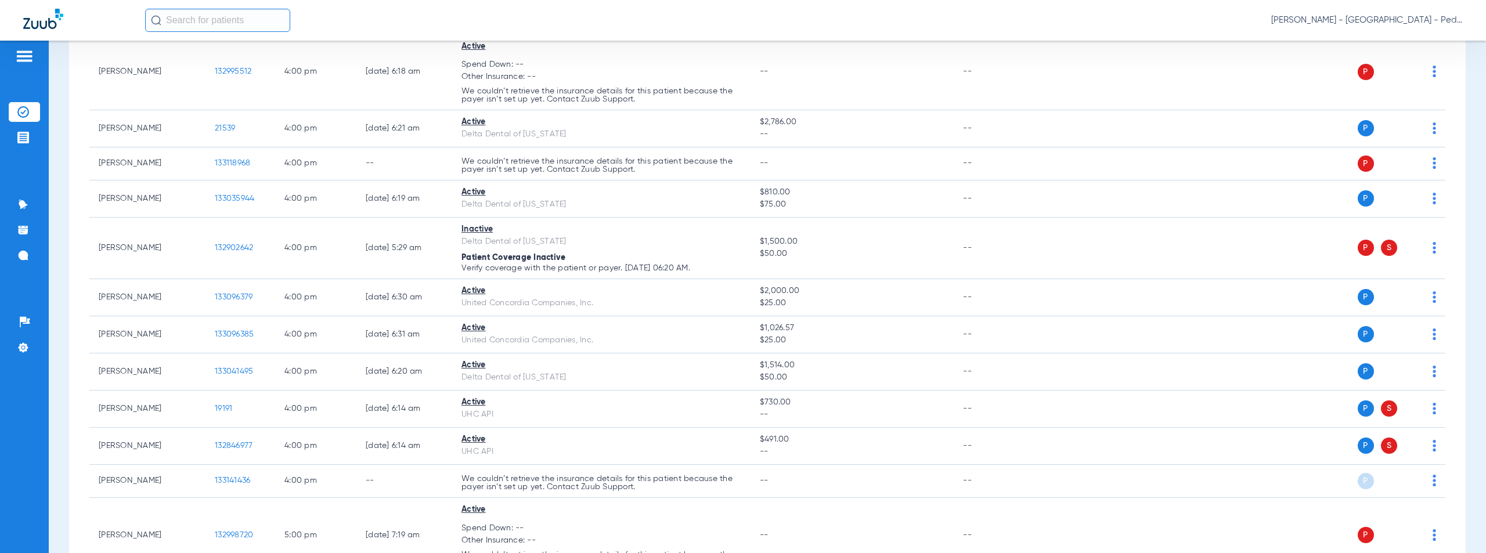
scroll to position [2619, 0]
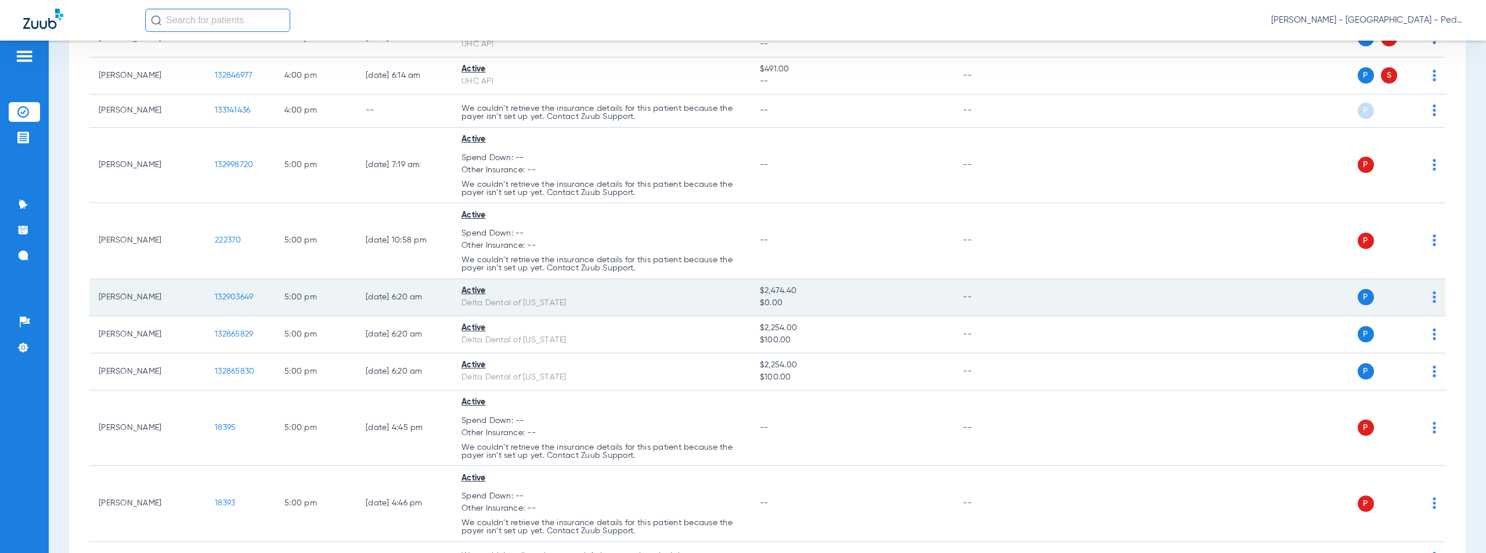
click at [237, 296] on span "132903649" at bounding box center [234, 297] width 38 height 8
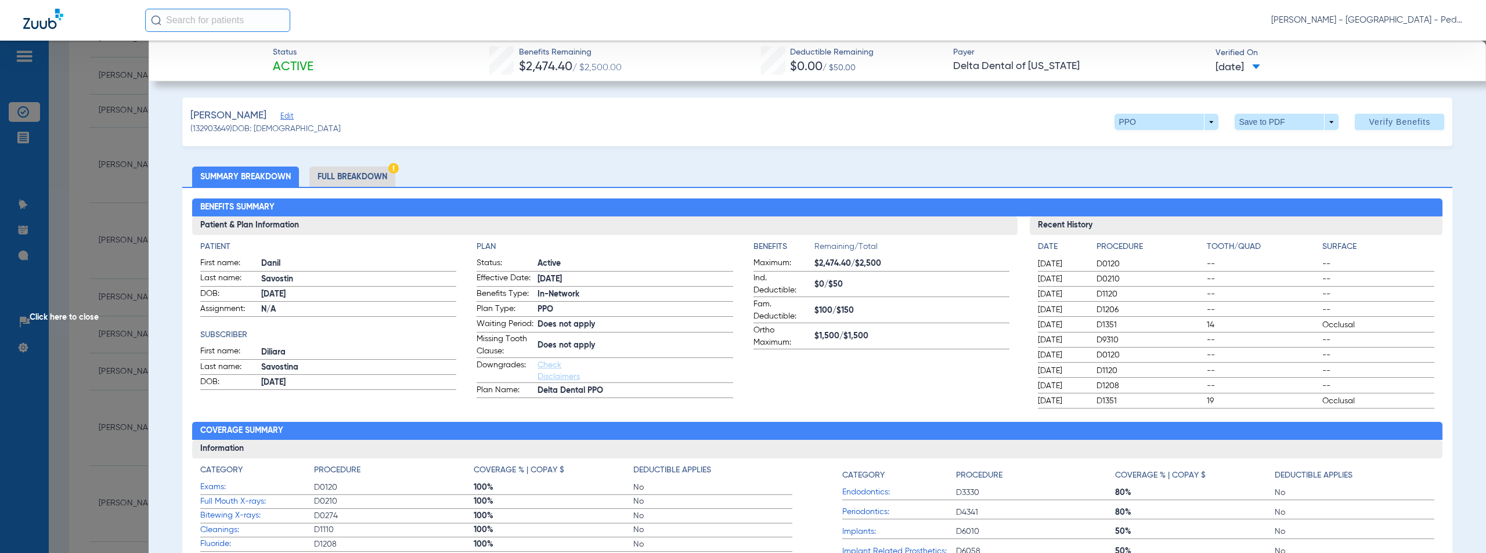
click at [643, 145] on div "[PERSON_NAME] Edit (132903649) DOB: [DEMOGRAPHIC_DATA] PPO arrow_drop_down Save…" at bounding box center [817, 121] width 1270 height 49
click at [73, 319] on span "Click here to close" at bounding box center [74, 317] width 149 height 553
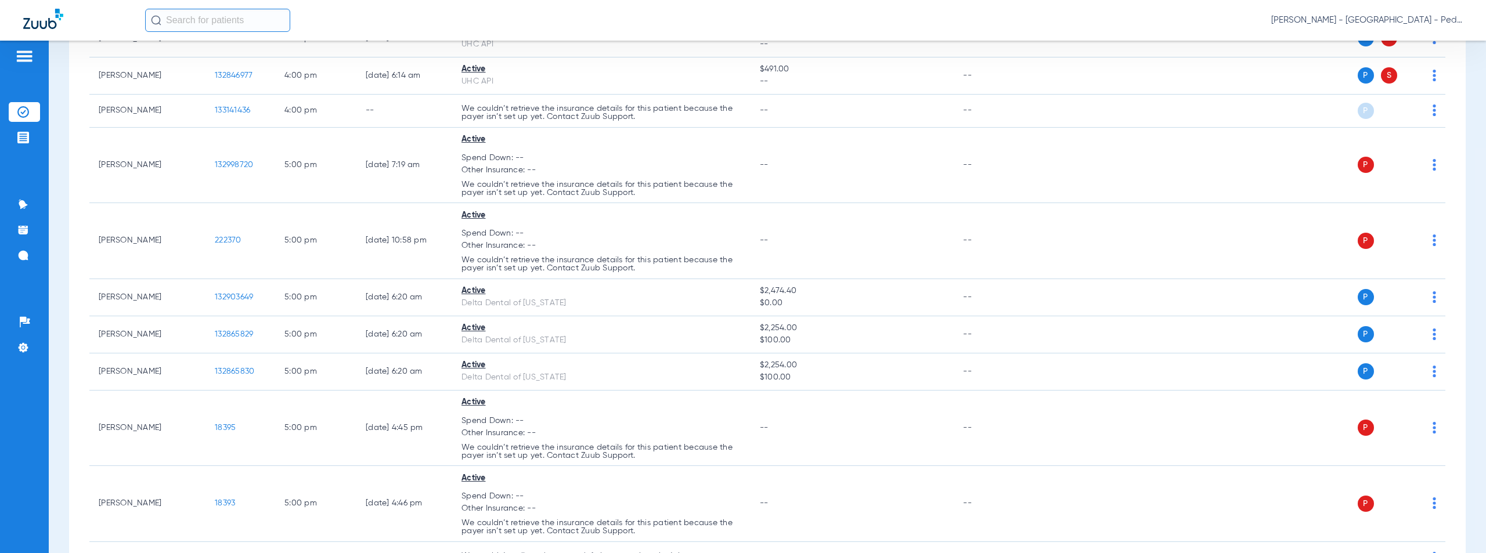
scroll to position [511, 0]
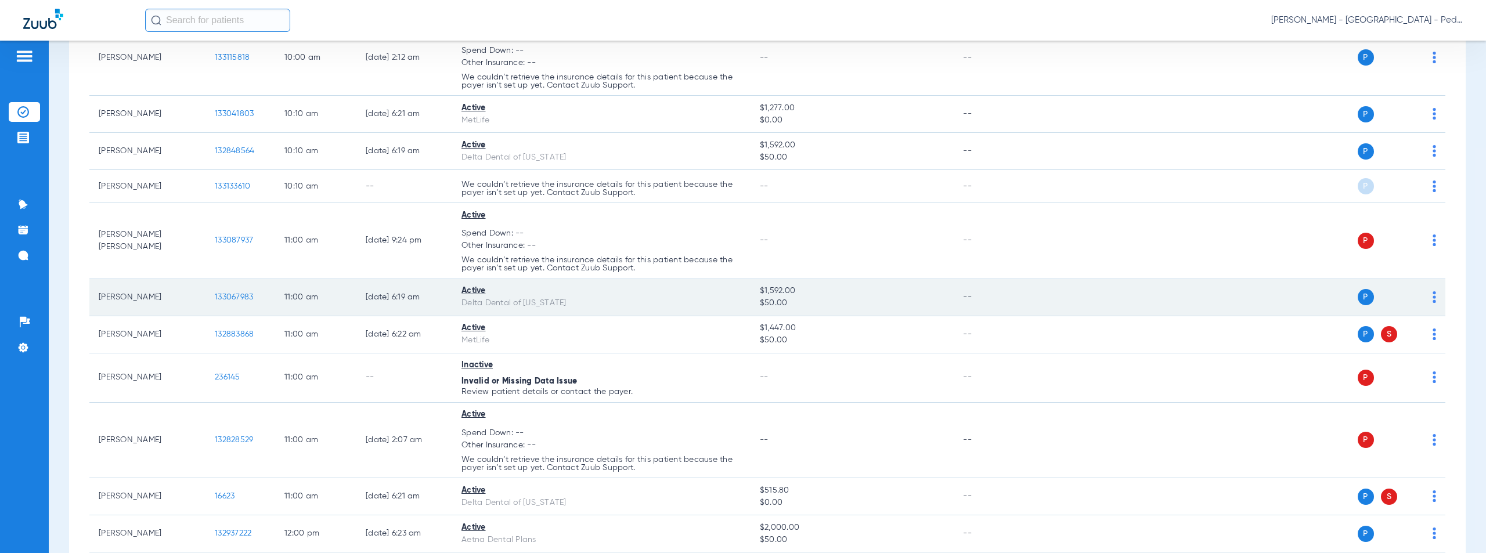
click at [233, 298] on span "133067983" at bounding box center [234, 297] width 38 height 8
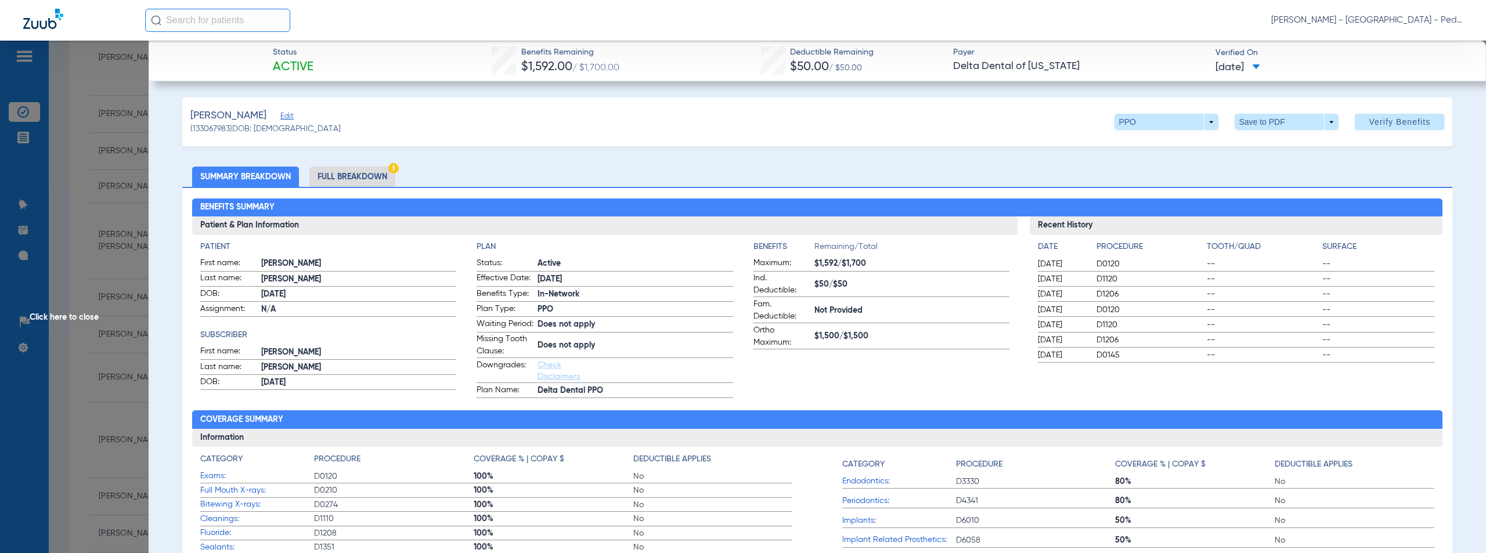
click at [61, 317] on span "Click here to close" at bounding box center [74, 317] width 149 height 553
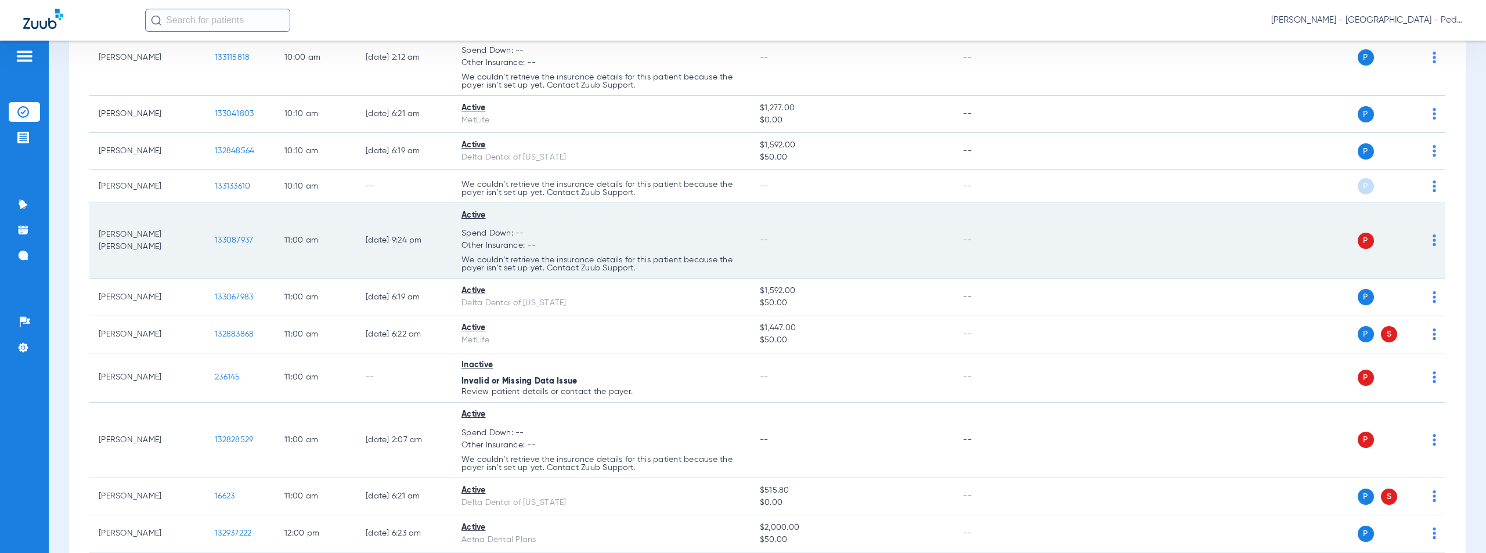
scroll to position [2248, 0]
